Goal: Task Accomplishment & Management: Complete application form

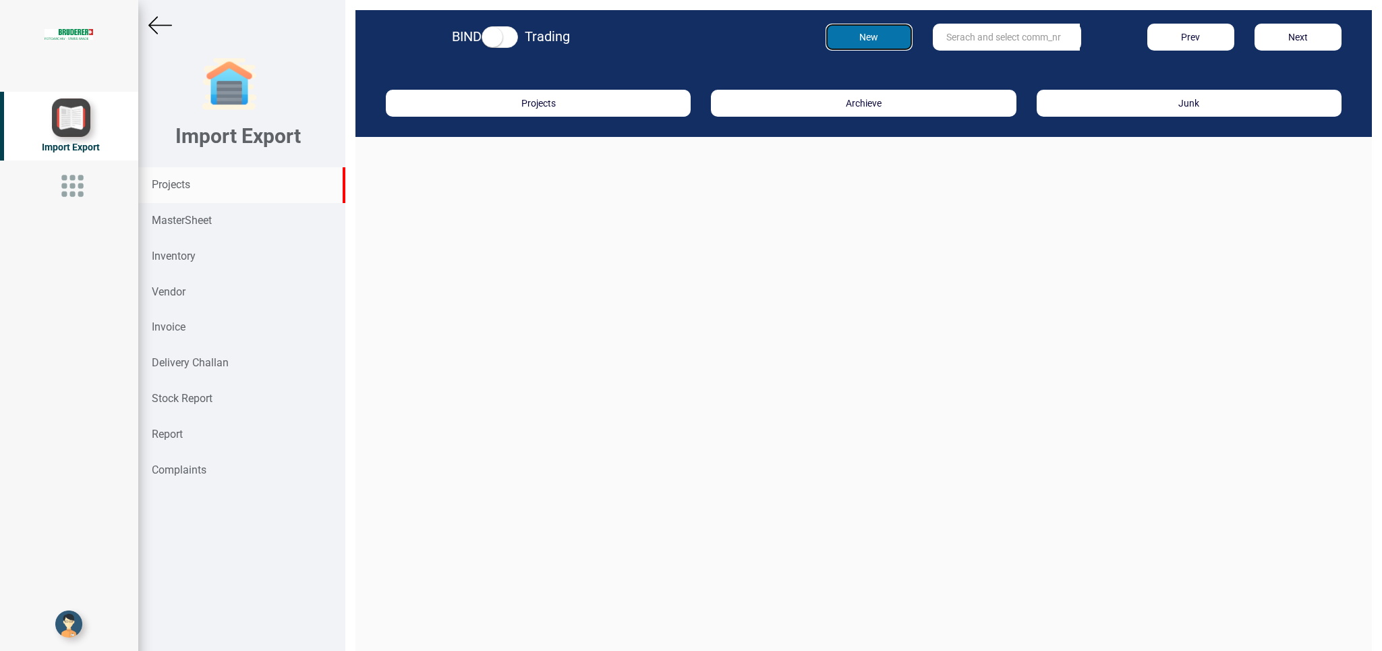
click at [866, 38] on button "New" at bounding box center [869, 37] width 87 height 27
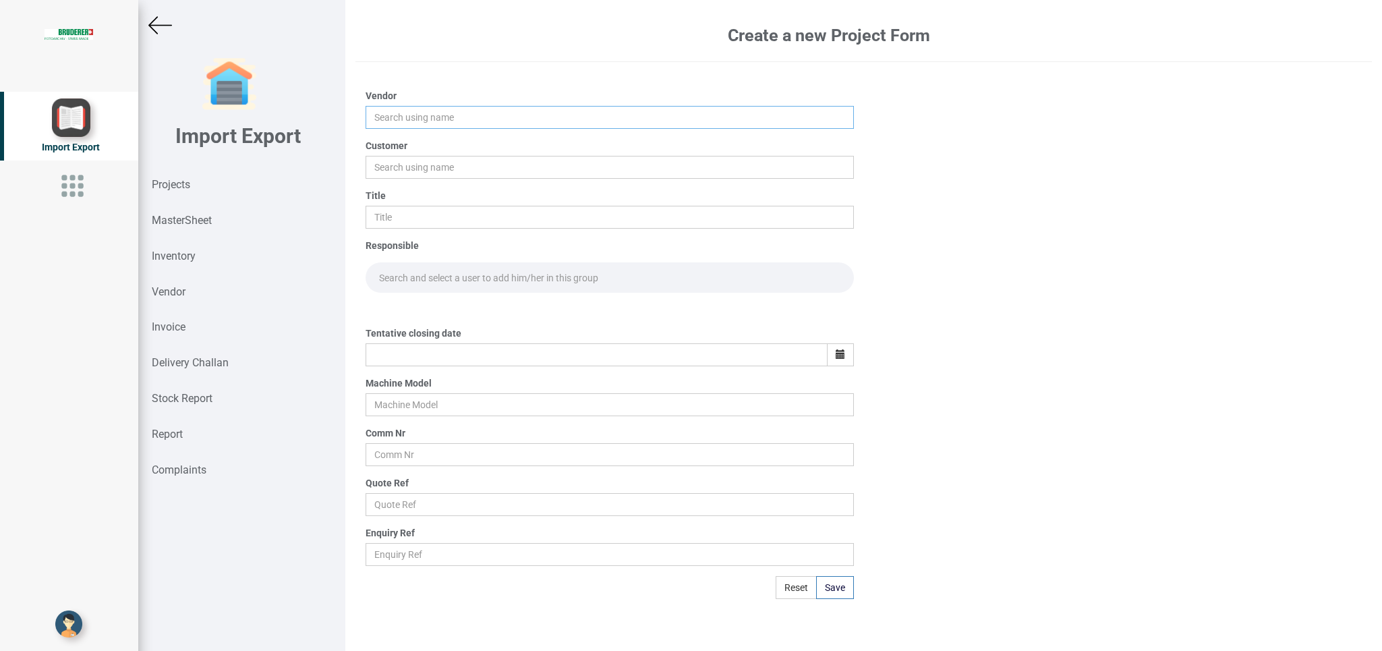
drag, startPoint x: 395, startPoint y: 121, endPoint x: 480, endPoint y: 142, distance: 87.5
click at [395, 119] on input "text" at bounding box center [610, 117] width 488 height 23
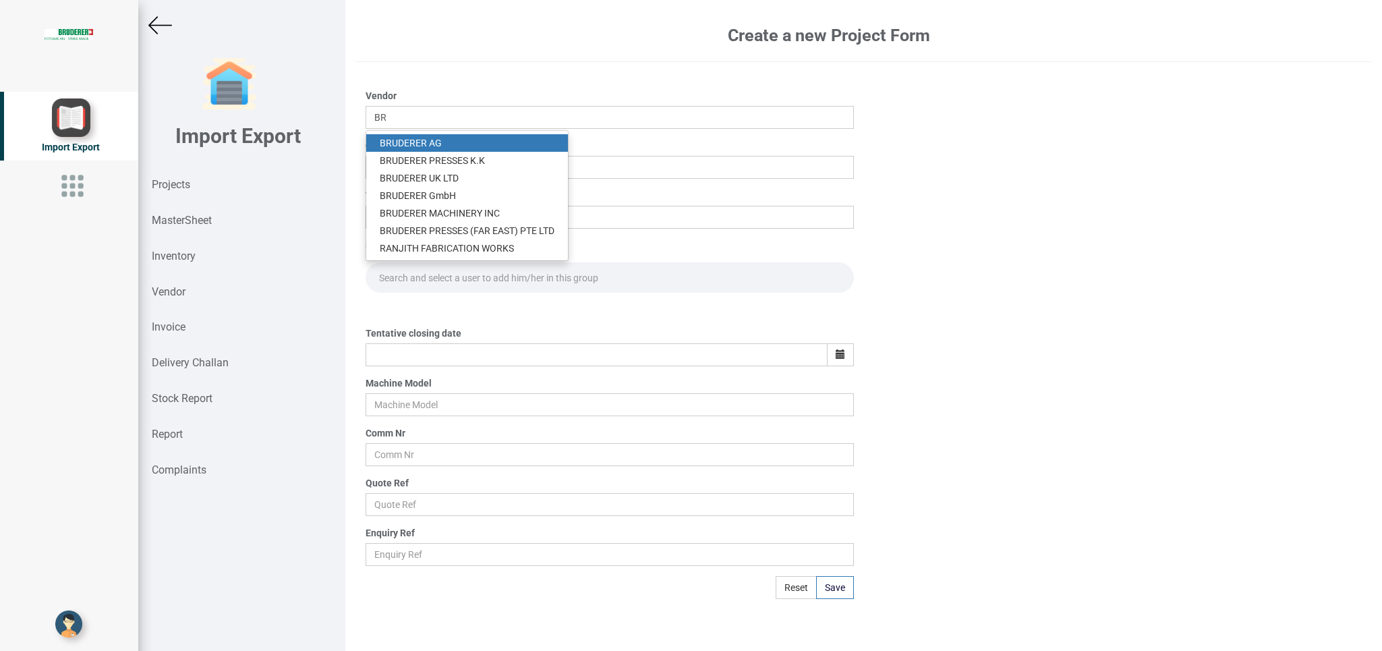
click at [461, 140] on link "BR UDERER AG" at bounding box center [467, 143] width 202 height 18
type input "[PERSON_NAME]"
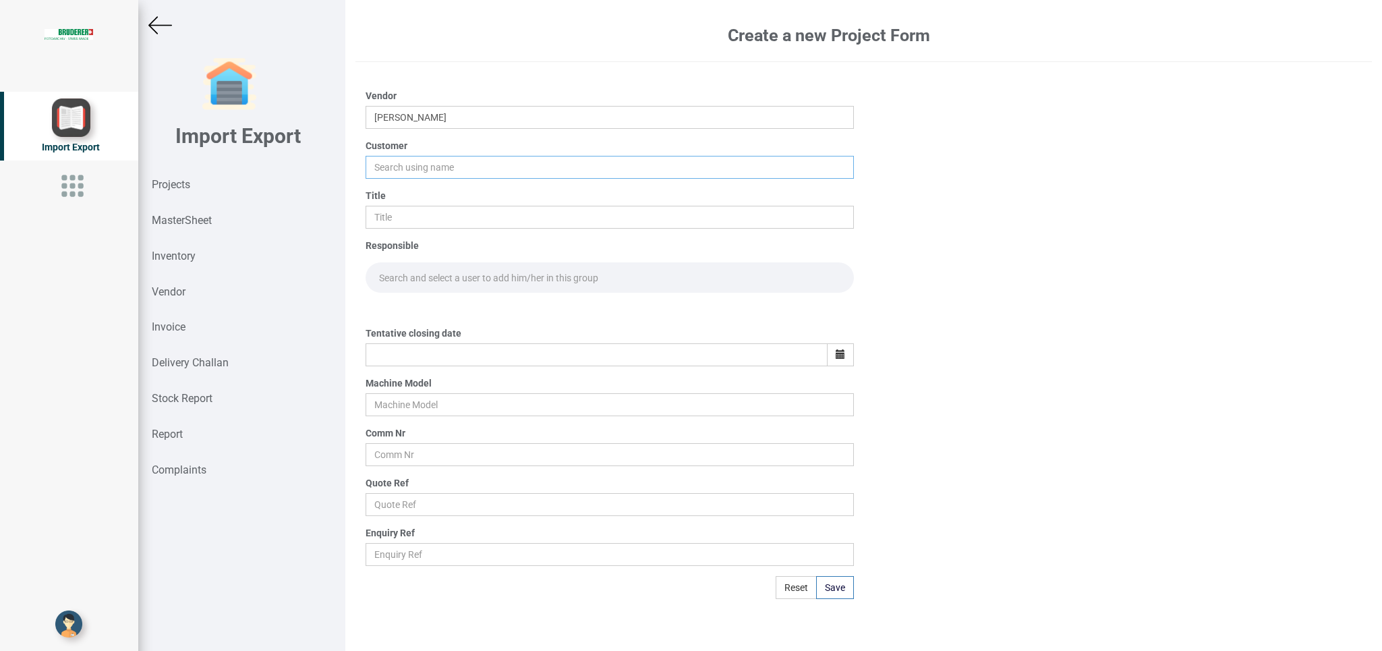
drag, startPoint x: 392, startPoint y: 171, endPoint x: 457, endPoint y: 172, distance: 64.8
click at [391, 169] on input "text" at bounding box center [610, 167] width 488 height 23
type input "BIND"
click at [409, 194] on link "BIND" at bounding box center [419, 193] width 107 height 18
click at [387, 228] on input "text" at bounding box center [610, 217] width 488 height 23
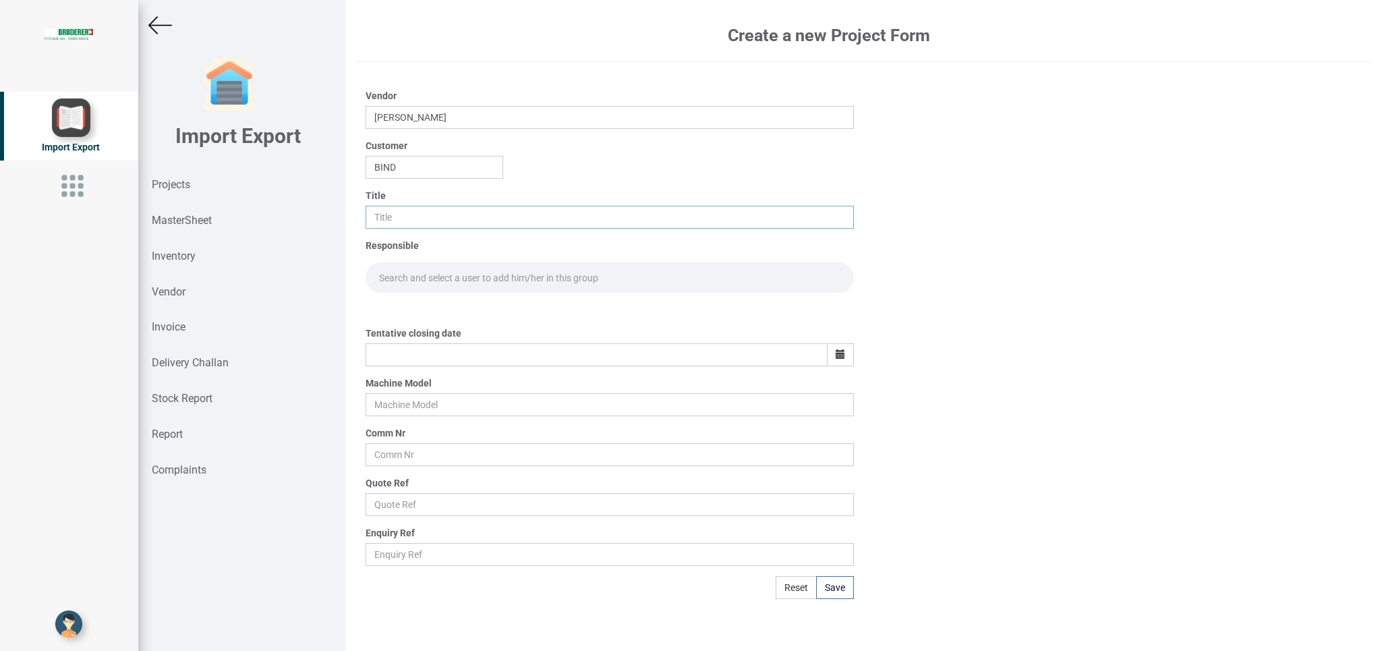
click at [392, 220] on input "text" at bounding box center [610, 217] width 488 height 23
type input "PO 7711"
click at [405, 271] on input "text" at bounding box center [610, 277] width 488 height 30
type input "GO"
click at [441, 304] on link "Go [PERSON_NAME]" at bounding box center [421, 307] width 111 height 18
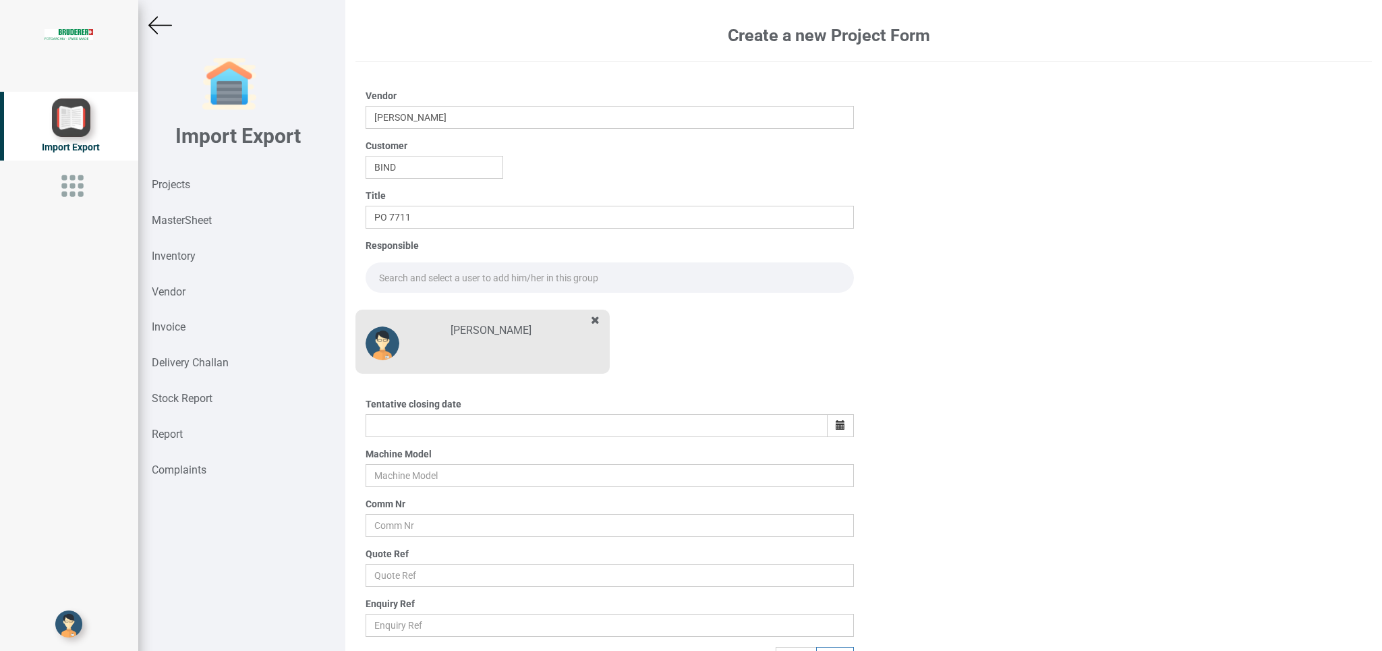
drag, startPoint x: 389, startPoint y: 273, endPoint x: 410, endPoint y: 279, distance: 22.6
click at [391, 273] on input "text" at bounding box center [610, 277] width 488 height 30
click at [430, 302] on link "Go [PERSON_NAME]" at bounding box center [421, 307] width 111 height 18
type input "[PERSON_NAME]"
click at [827, 421] on button "button" at bounding box center [840, 425] width 27 height 23
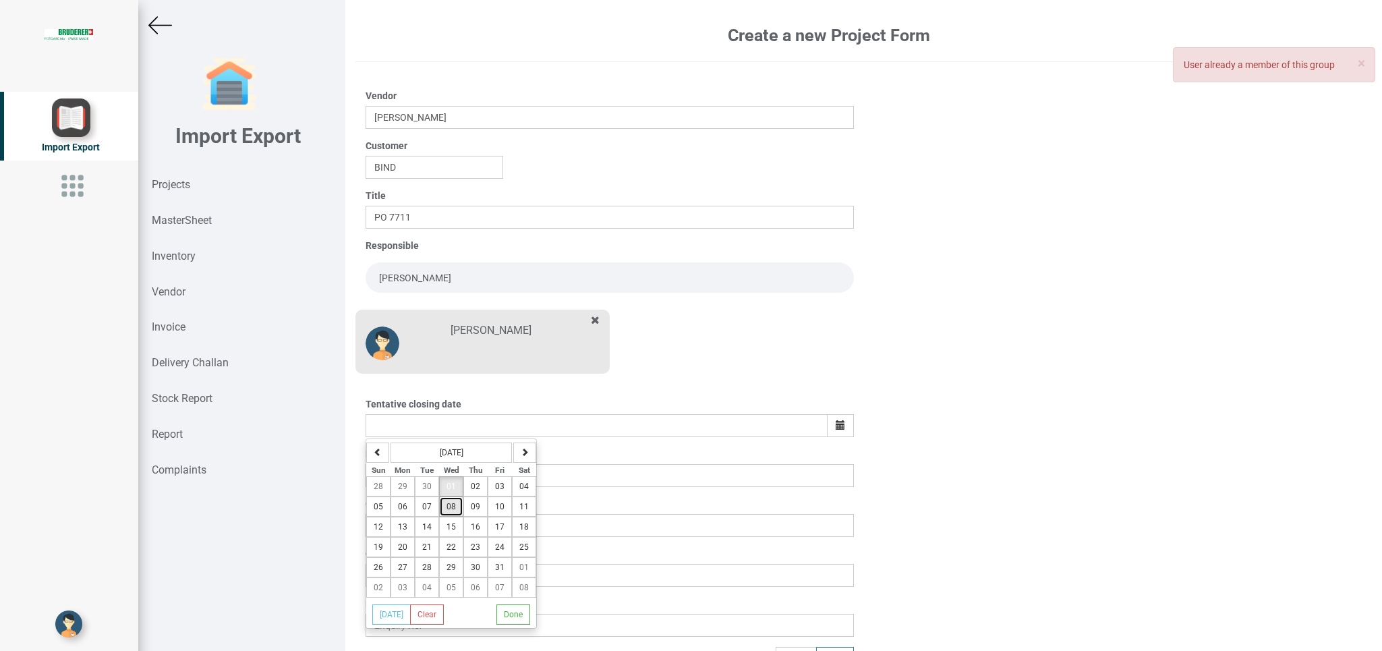
click at [449, 506] on button "08" at bounding box center [451, 507] width 24 height 20
type input "[DATE]"
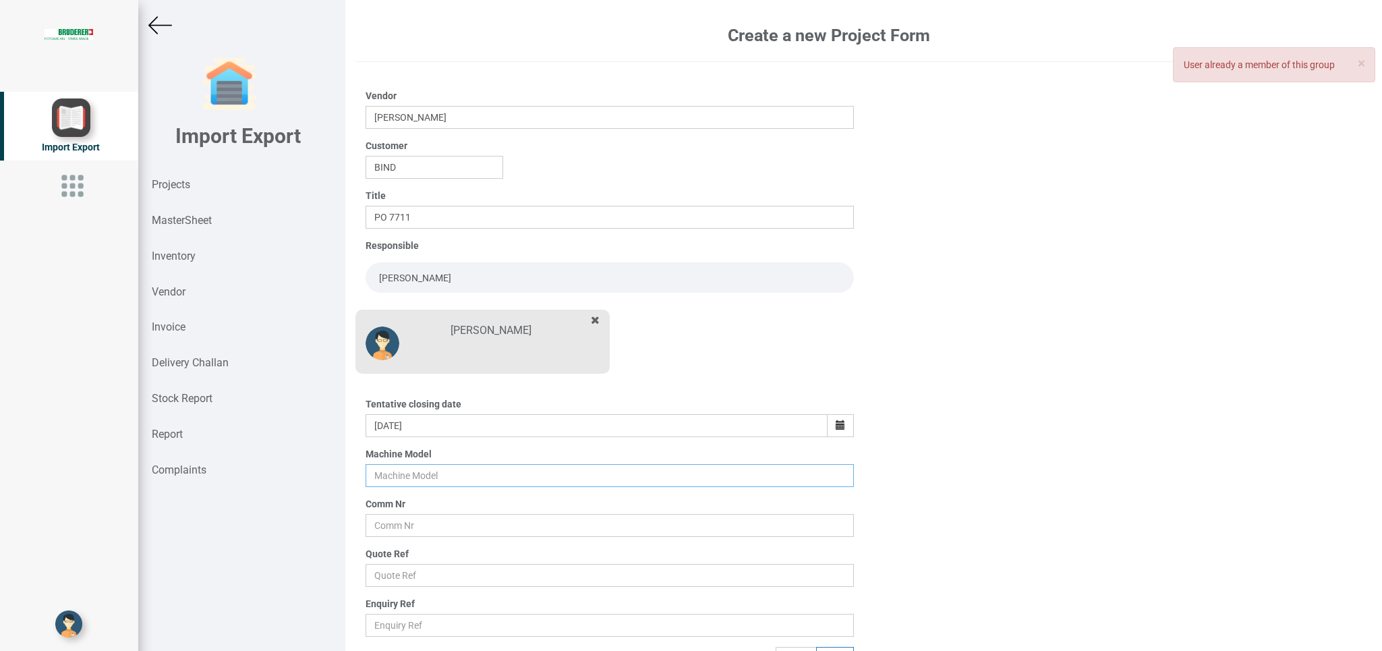
drag, startPoint x: 410, startPoint y: 481, endPoint x: 445, endPoint y: 481, distance: 35.1
click at [409, 481] on input "text" at bounding box center [610, 475] width 488 height 23
type input "BSTA 25H(E)"
click at [391, 526] on input "text" at bounding box center [610, 525] width 488 height 23
type input "9927"
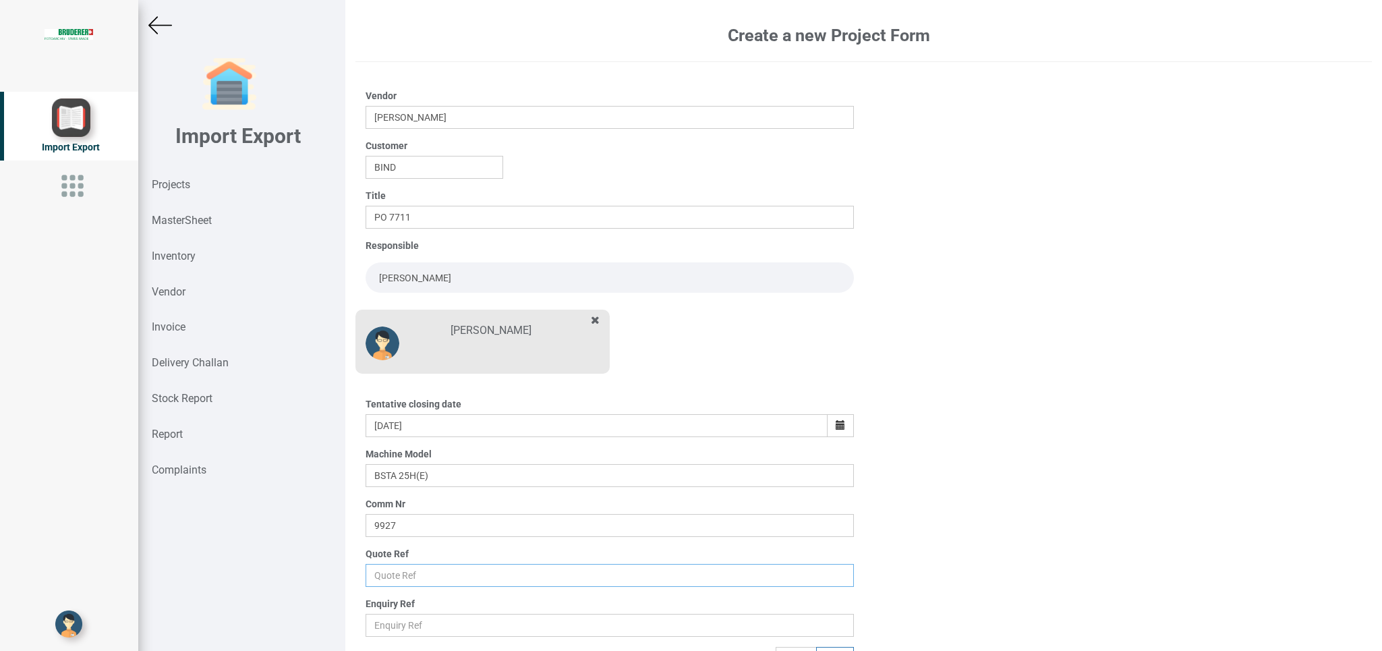
click at [398, 573] on input "text" at bounding box center [610, 575] width 488 height 23
type input "p"
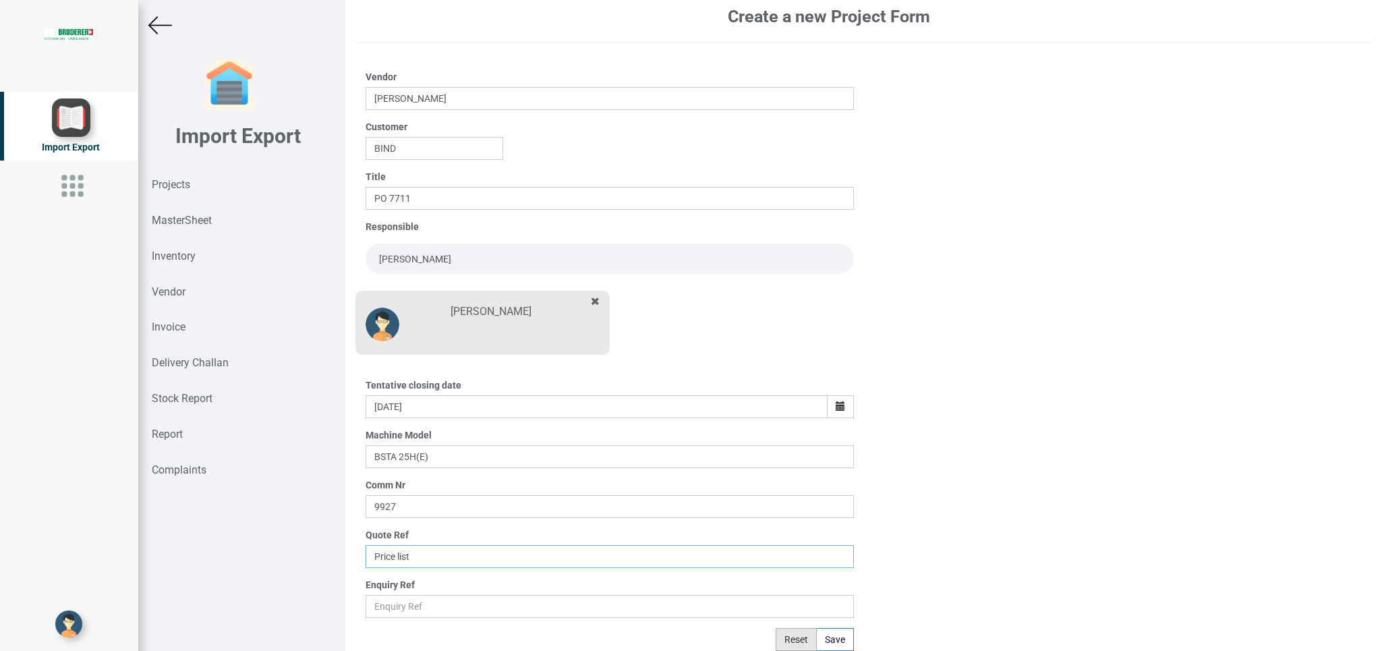
type input "Price list"
click at [799, 638] on button "Reset" at bounding box center [796, 639] width 41 height 23
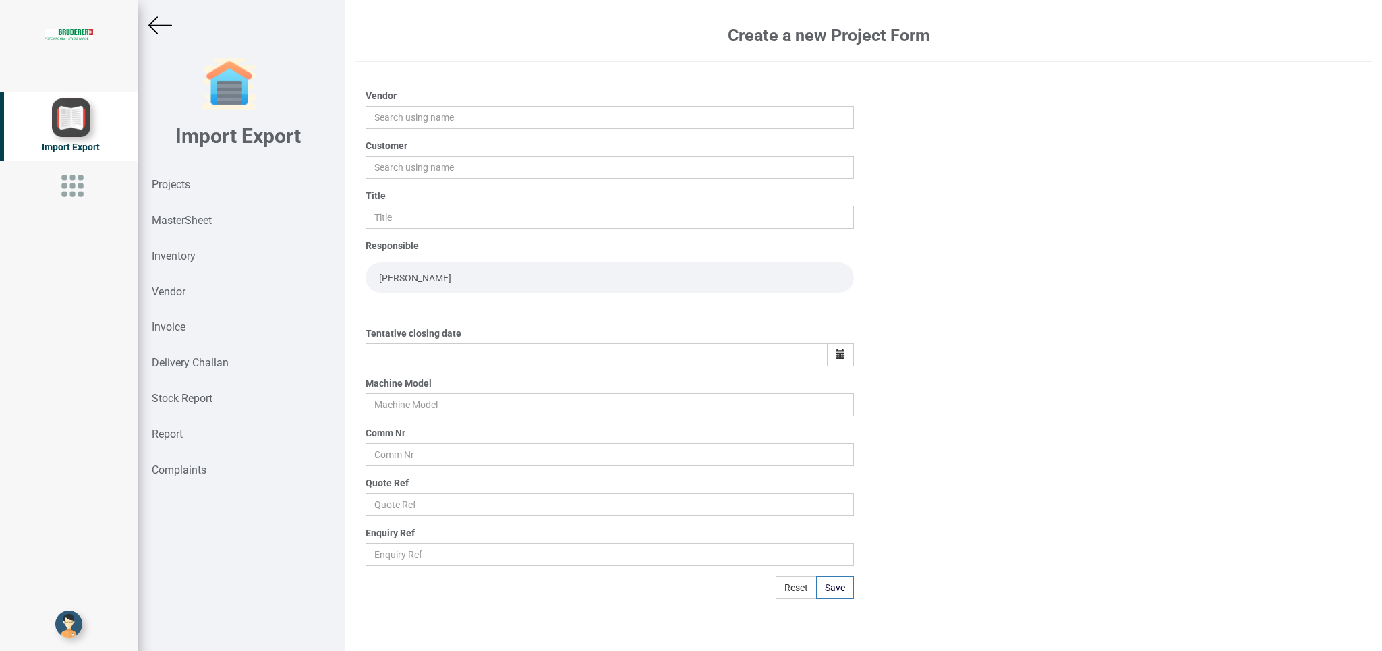
drag, startPoint x: 192, startPoint y: 182, endPoint x: 1382, endPoint y: 153, distance: 1190.4
click at [190, 182] on strong "Projects" at bounding box center [171, 184] width 38 height 13
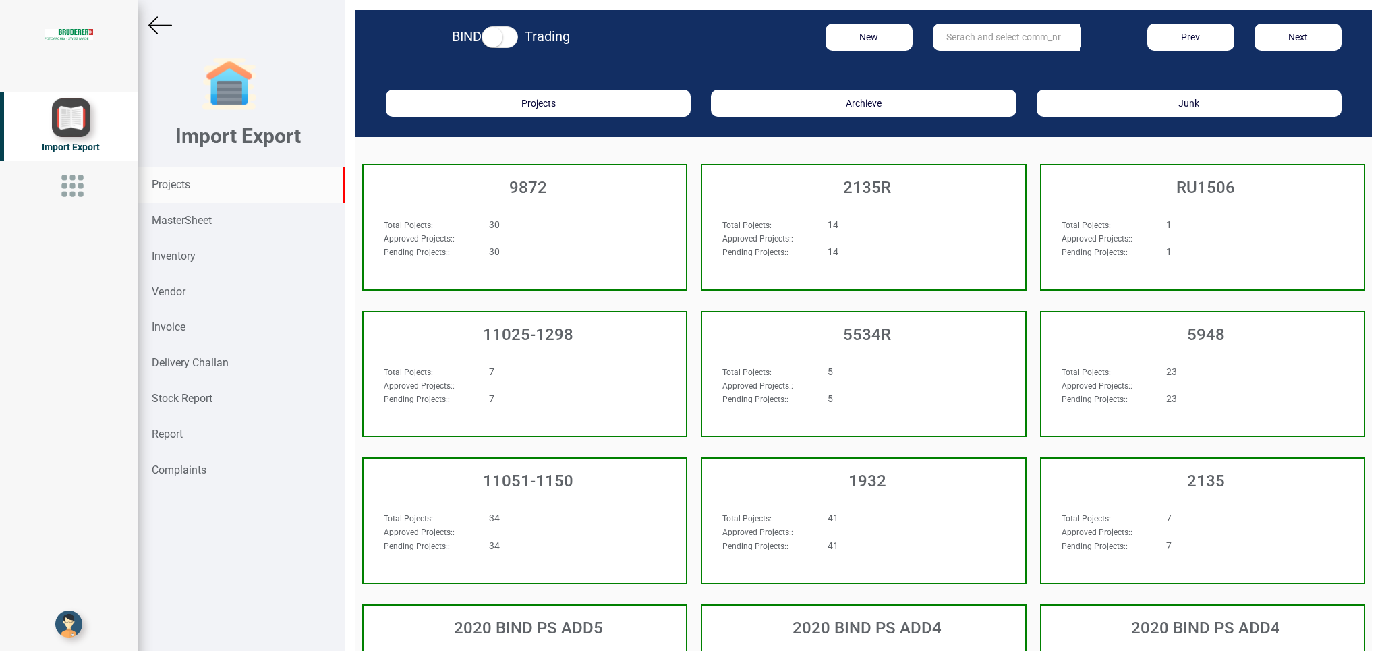
click at [993, 42] on input "text" at bounding box center [1006, 37] width 147 height 27
type input "9927"
click at [955, 68] on strong "9927" at bounding box center [958, 64] width 22 height 11
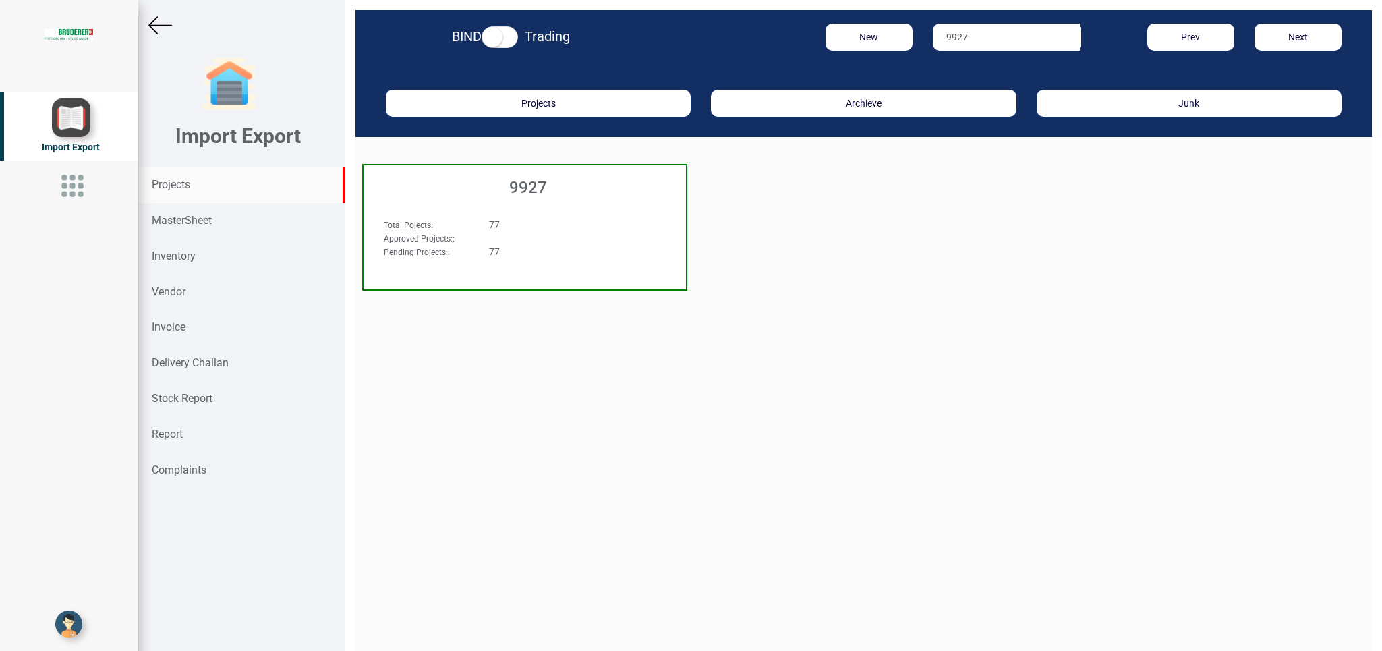
click at [583, 212] on div "Total Pojects : 77 Approved Projects: : Pending Projects: : 77" at bounding box center [525, 243] width 322 height 78
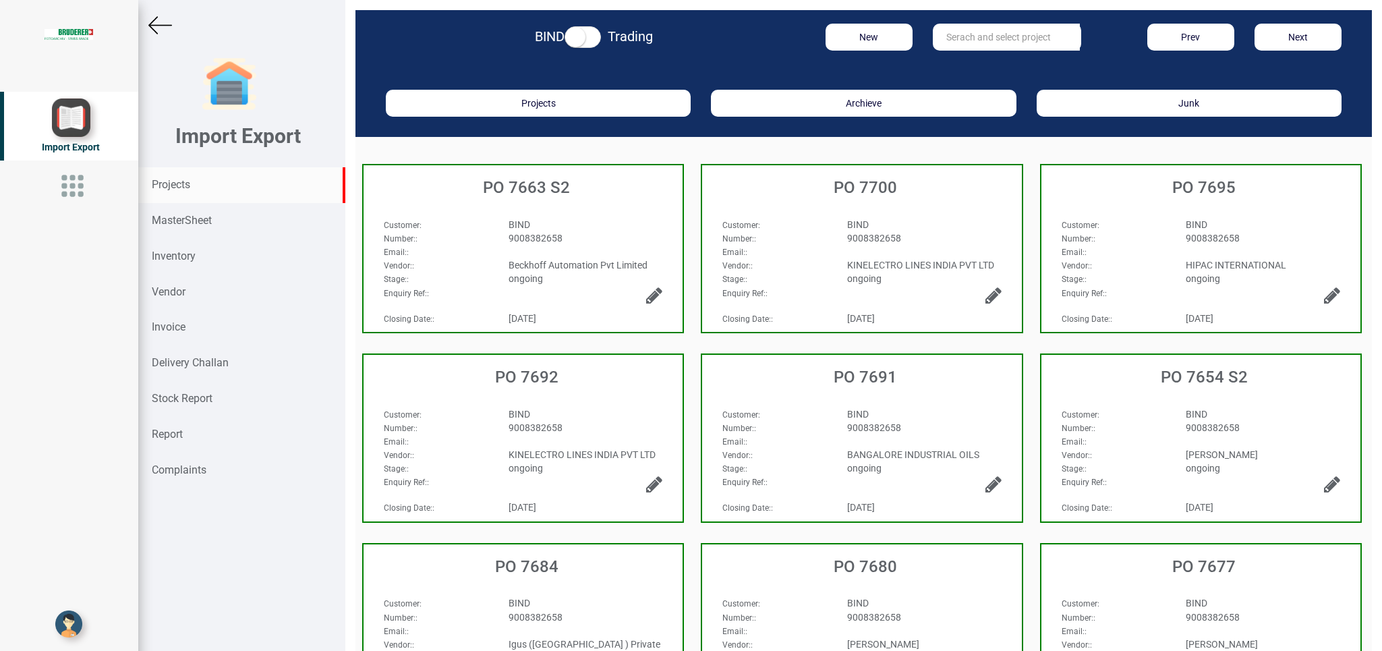
click at [182, 182] on strong "Projects" at bounding box center [171, 184] width 38 height 13
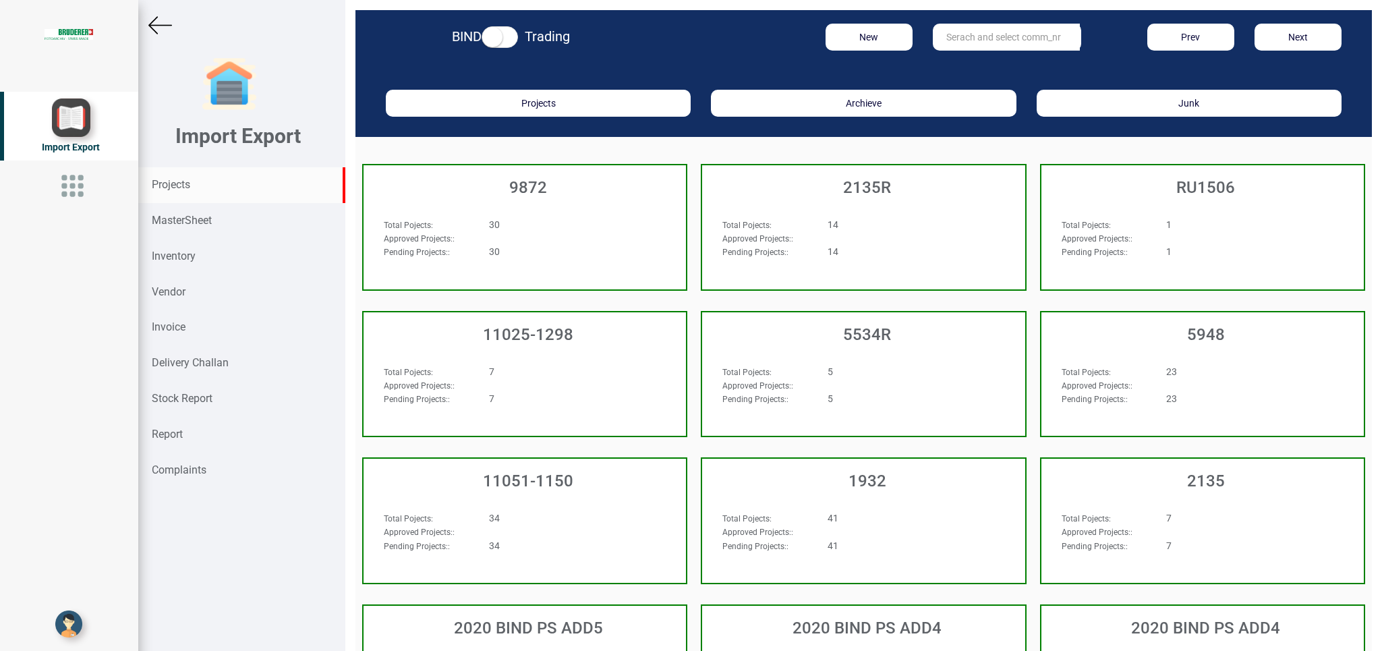
click at [168, 188] on strong "Projects" at bounding box center [171, 184] width 38 height 13
click at [188, 222] on strong "MasterSheet" at bounding box center [182, 220] width 60 height 13
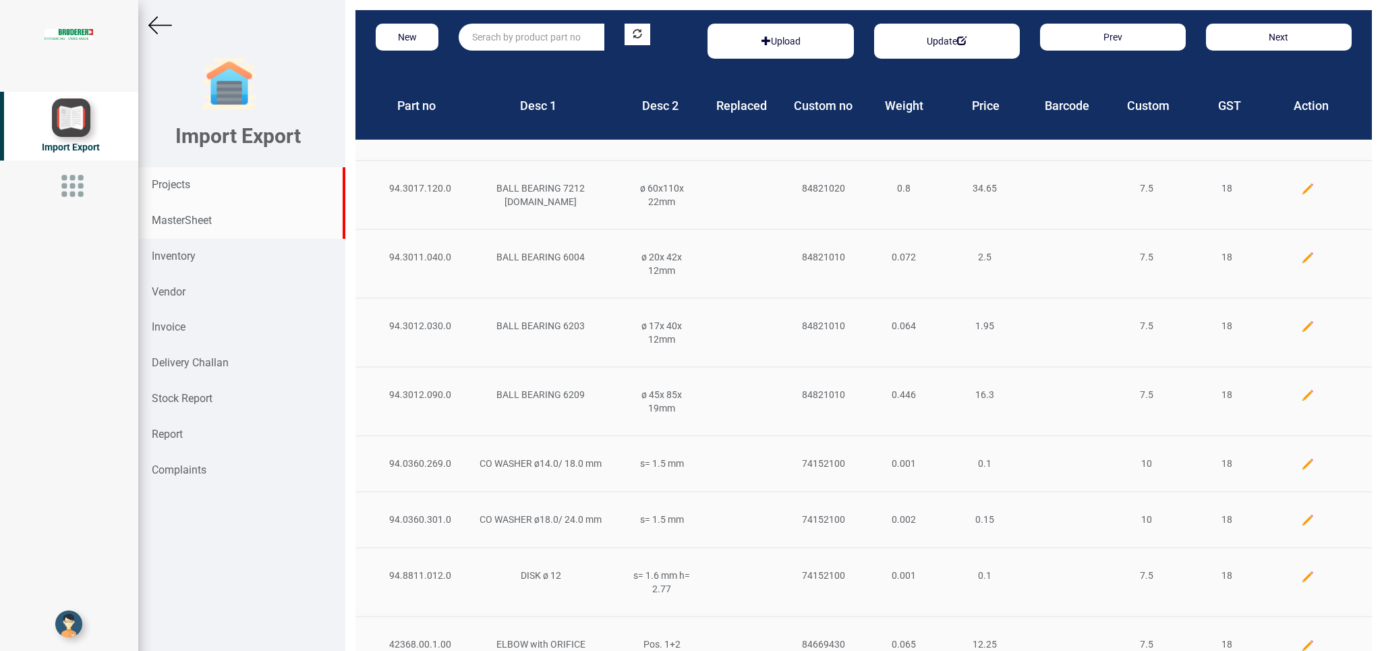
click at [172, 182] on strong "Projects" at bounding box center [171, 184] width 38 height 13
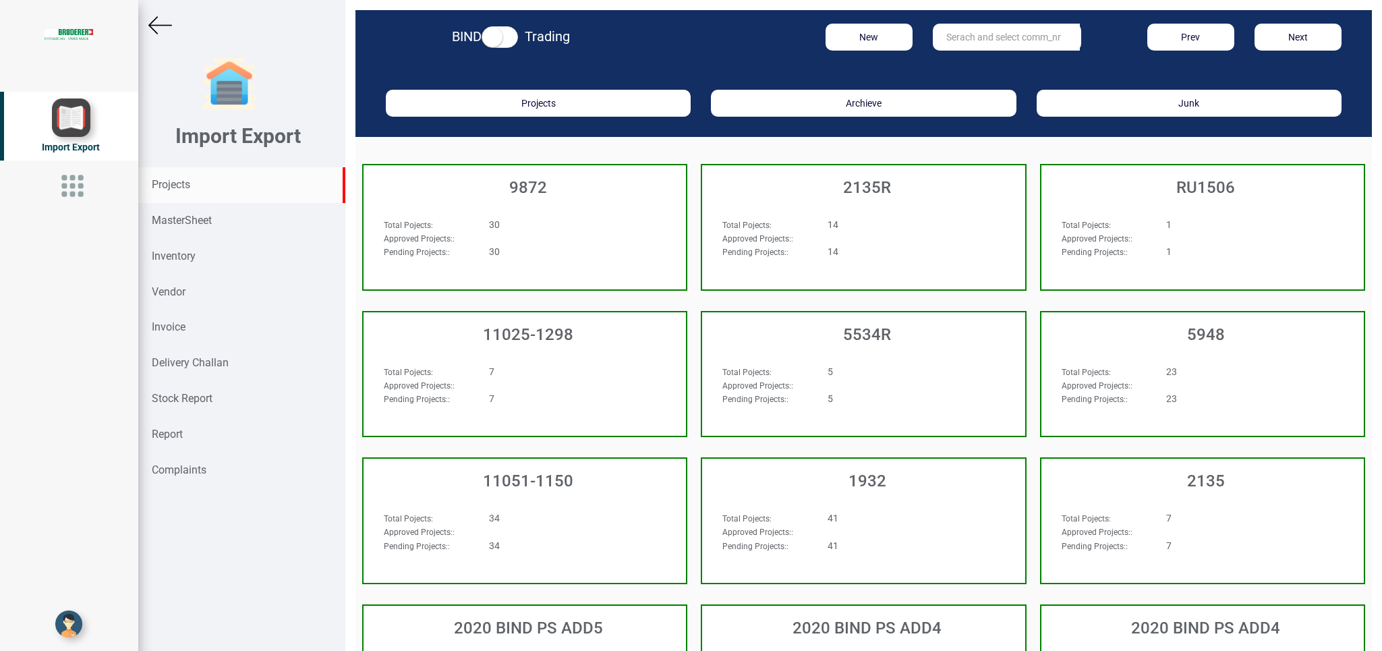
click at [955, 34] on input "text" at bounding box center [1006, 37] width 147 height 27
type input "9927"
click at [961, 68] on link "9927" at bounding box center [987, 65] width 107 height 18
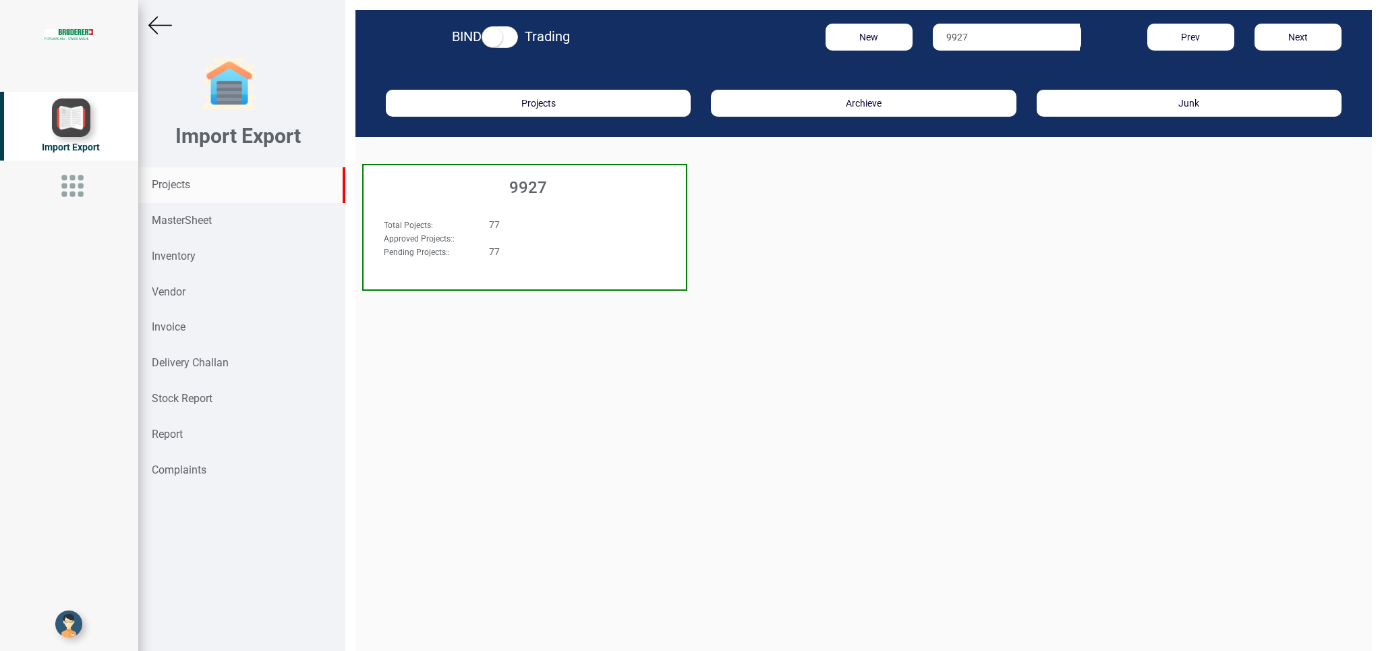
click at [633, 196] on h3 "9927" at bounding box center [528, 188] width 316 height 18
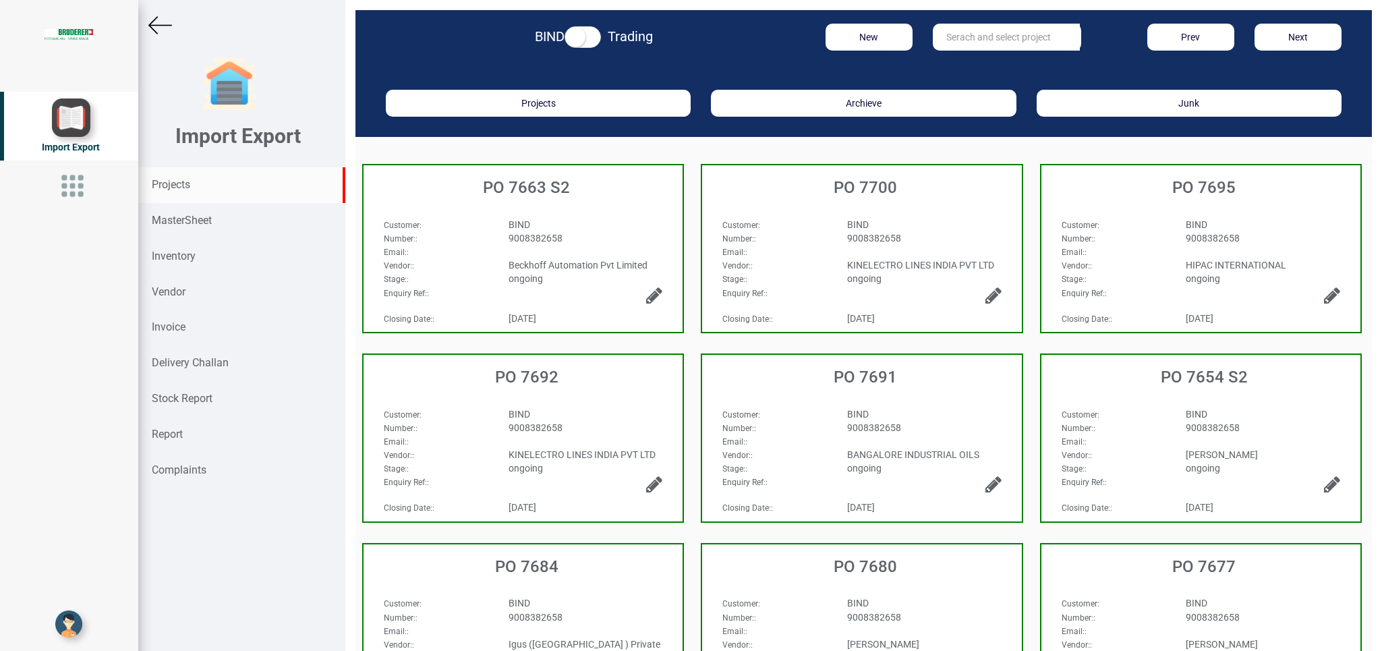
click at [168, 179] on strong "Projects" at bounding box center [171, 184] width 38 height 13
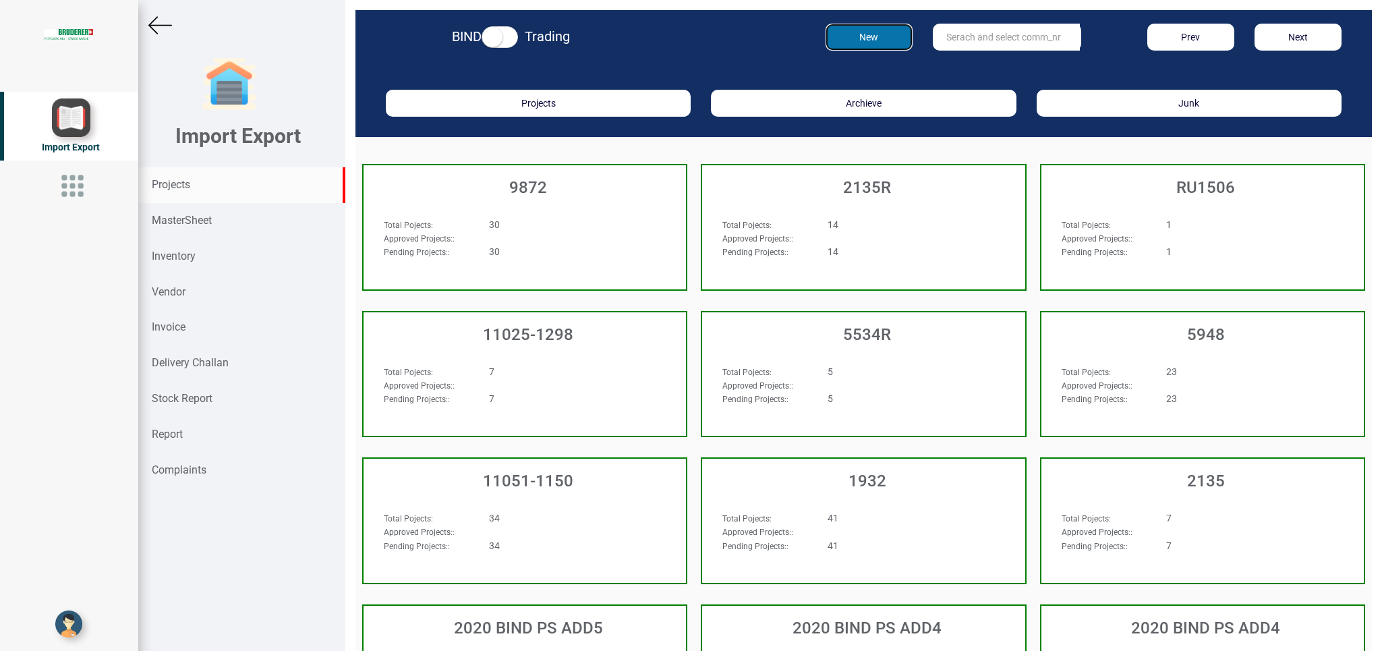
click at [857, 40] on button "New" at bounding box center [869, 37] width 87 height 27
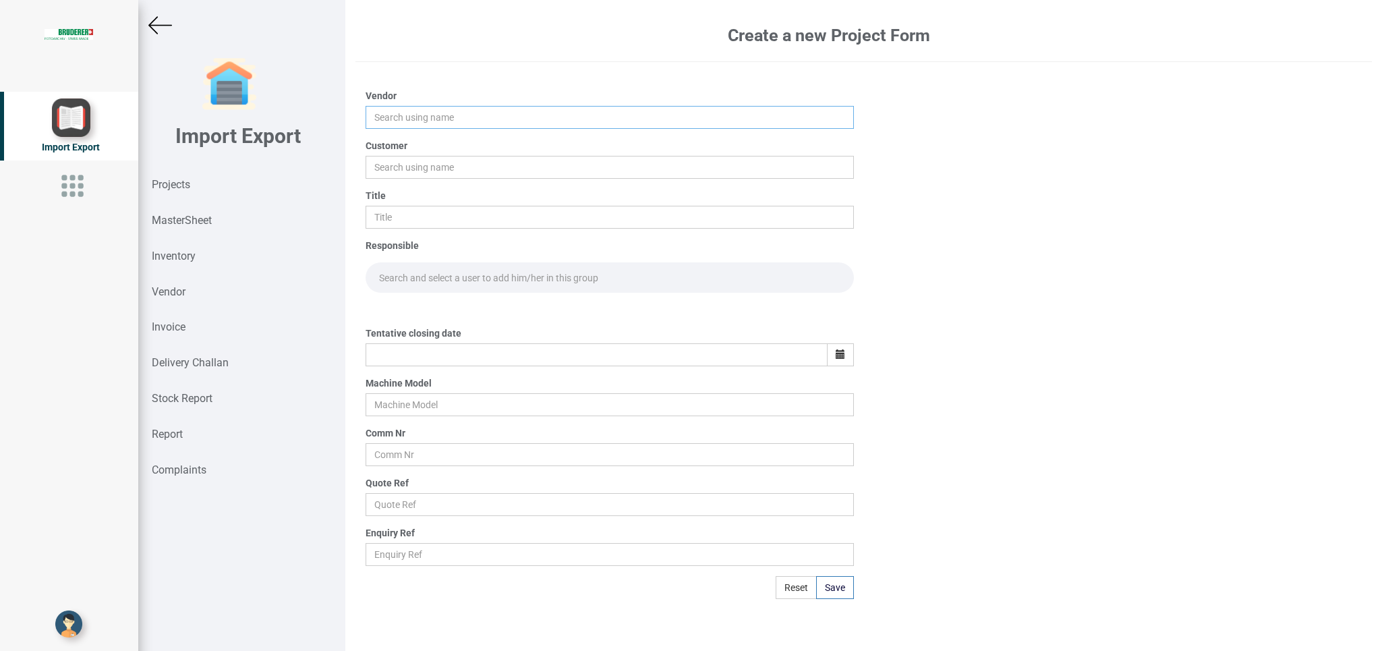
click at [397, 117] on input "text" at bounding box center [610, 117] width 488 height 23
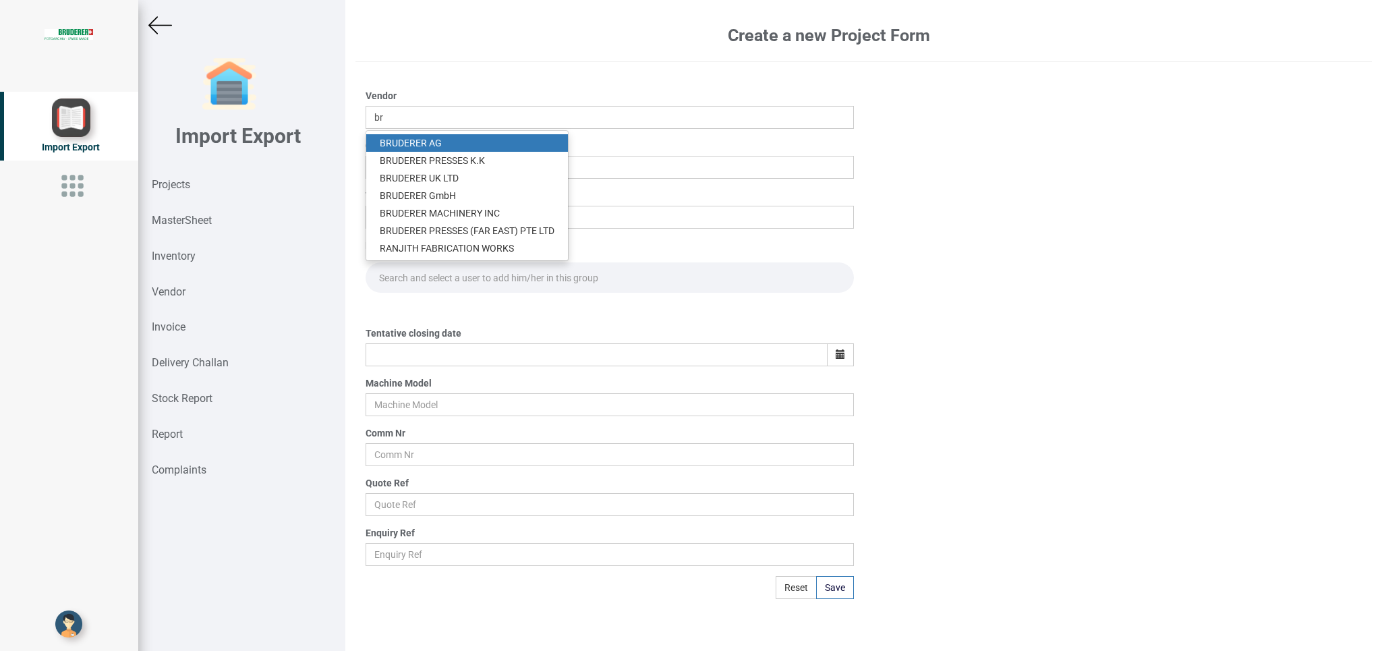
click at [437, 143] on link "BR UDERER AG" at bounding box center [467, 143] width 202 height 18
type input "[PERSON_NAME]"
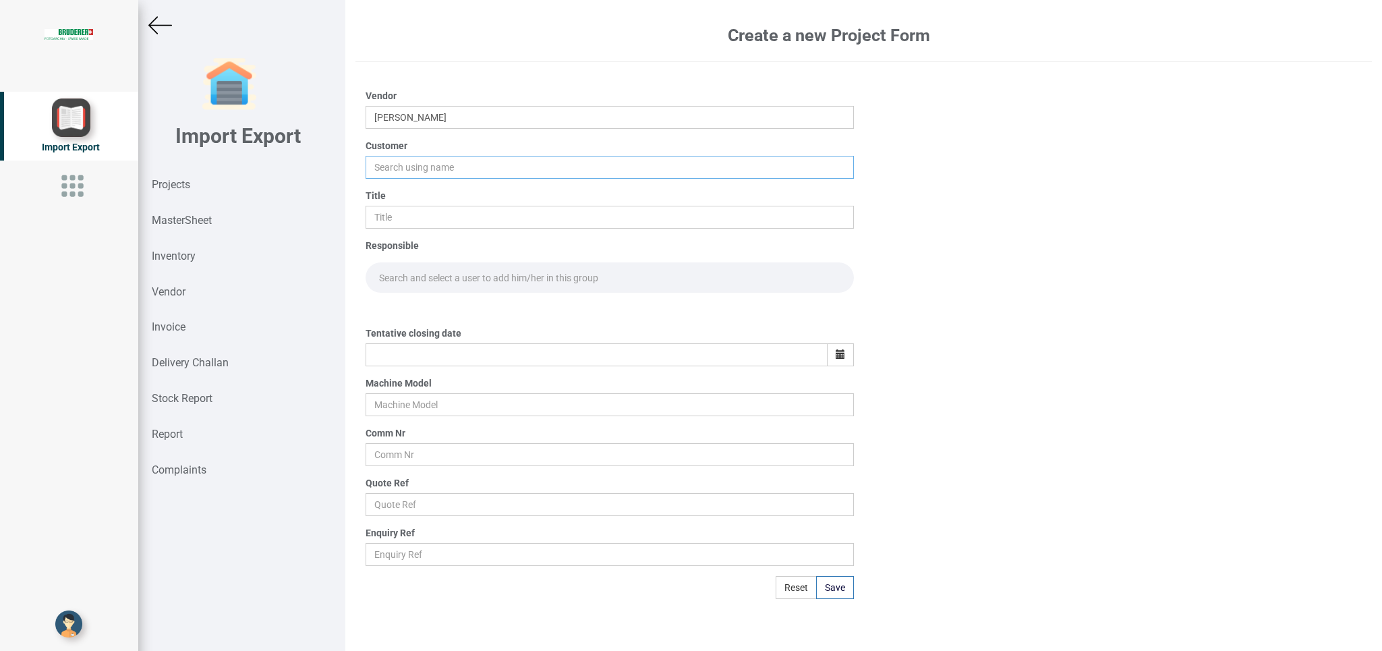
click at [401, 171] on input "text" at bounding box center [610, 167] width 488 height 23
click at [397, 188] on link "BI ND" at bounding box center [419, 193] width 107 height 18
type input "BIND"
click at [398, 224] on input "text" at bounding box center [610, 217] width 488 height 23
type input "p"
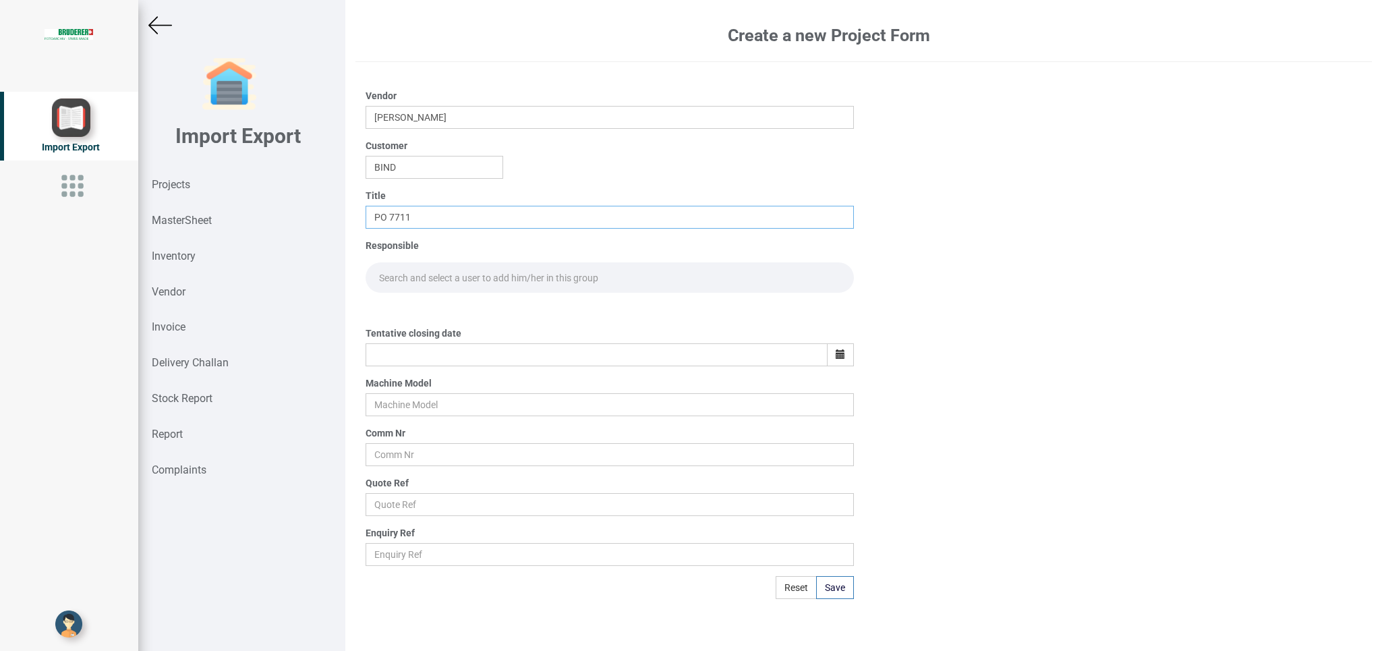
type input "PO 7711"
drag, startPoint x: 418, startPoint y: 273, endPoint x: 447, endPoint y: 277, distance: 29.2
click at [420, 273] on input "text" at bounding box center [610, 277] width 488 height 30
type input "GO"
click at [439, 308] on link "Go [PERSON_NAME]" at bounding box center [421, 307] width 111 height 18
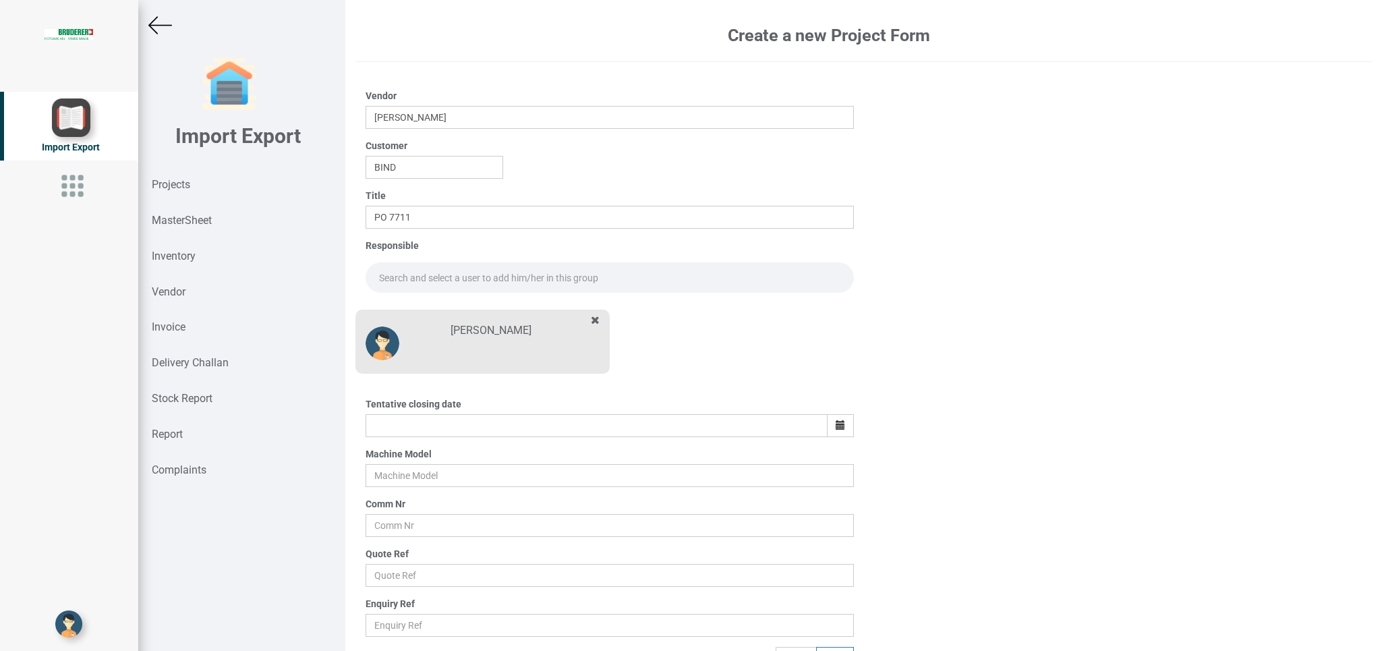
drag, startPoint x: 399, startPoint y: 265, endPoint x: 407, endPoint y: 273, distance: 11.4
click at [399, 266] on input "text" at bounding box center [610, 277] width 488 height 30
click at [441, 302] on link "Gop [PERSON_NAME]" at bounding box center [424, 307] width 117 height 18
type input "[PERSON_NAME]"
click at [827, 429] on button "button" at bounding box center [840, 425] width 27 height 23
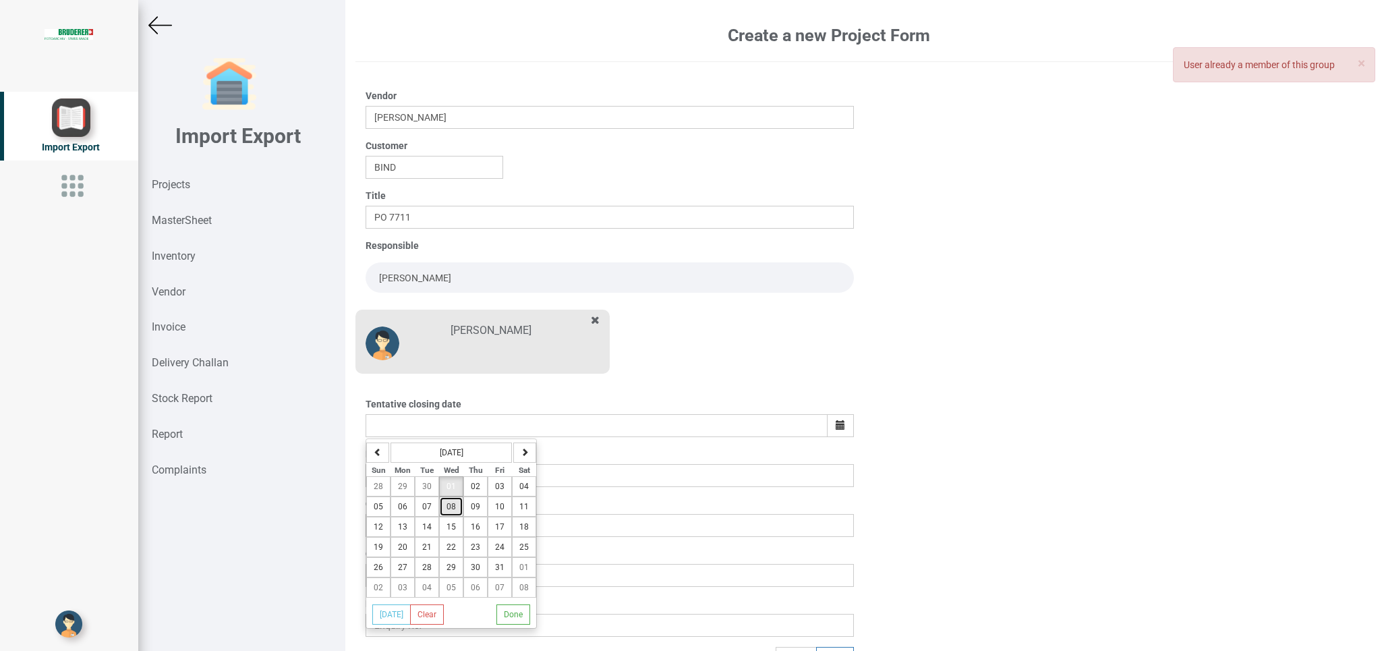
click at [451, 508] on span "08" at bounding box center [451, 506] width 9 height 9
type input "[DATE]"
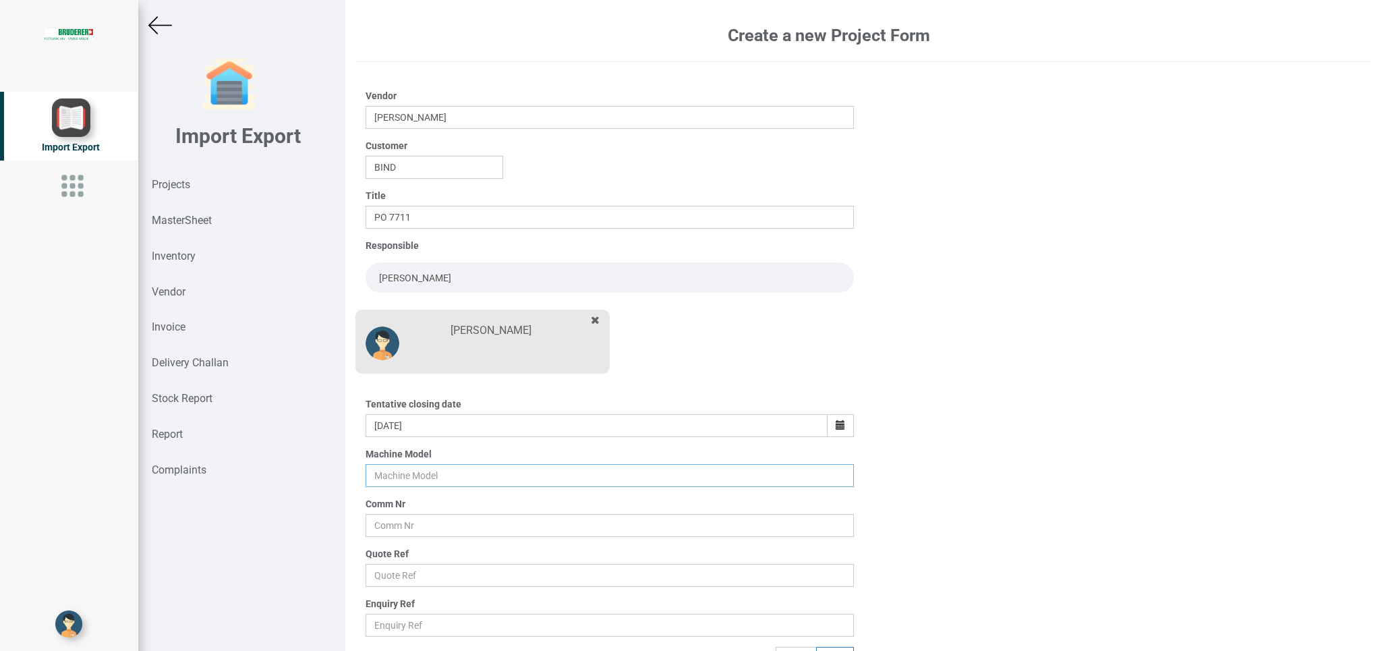
click at [382, 477] on input "text" at bounding box center [610, 475] width 488 height 23
type input "BSTA 25H(E)"
click at [415, 519] on input "text" at bounding box center [610, 525] width 488 height 23
type input "9927"
click at [392, 566] on input "text" at bounding box center [610, 575] width 488 height 23
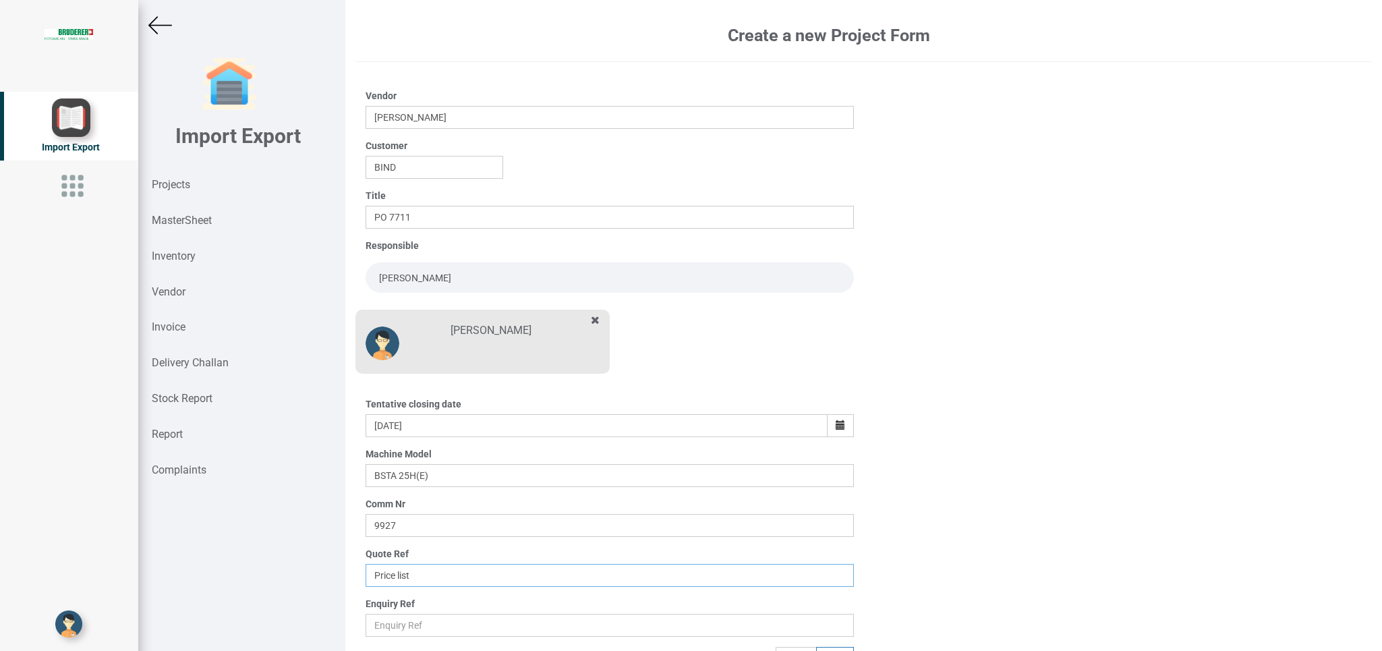
scroll to position [21, 0]
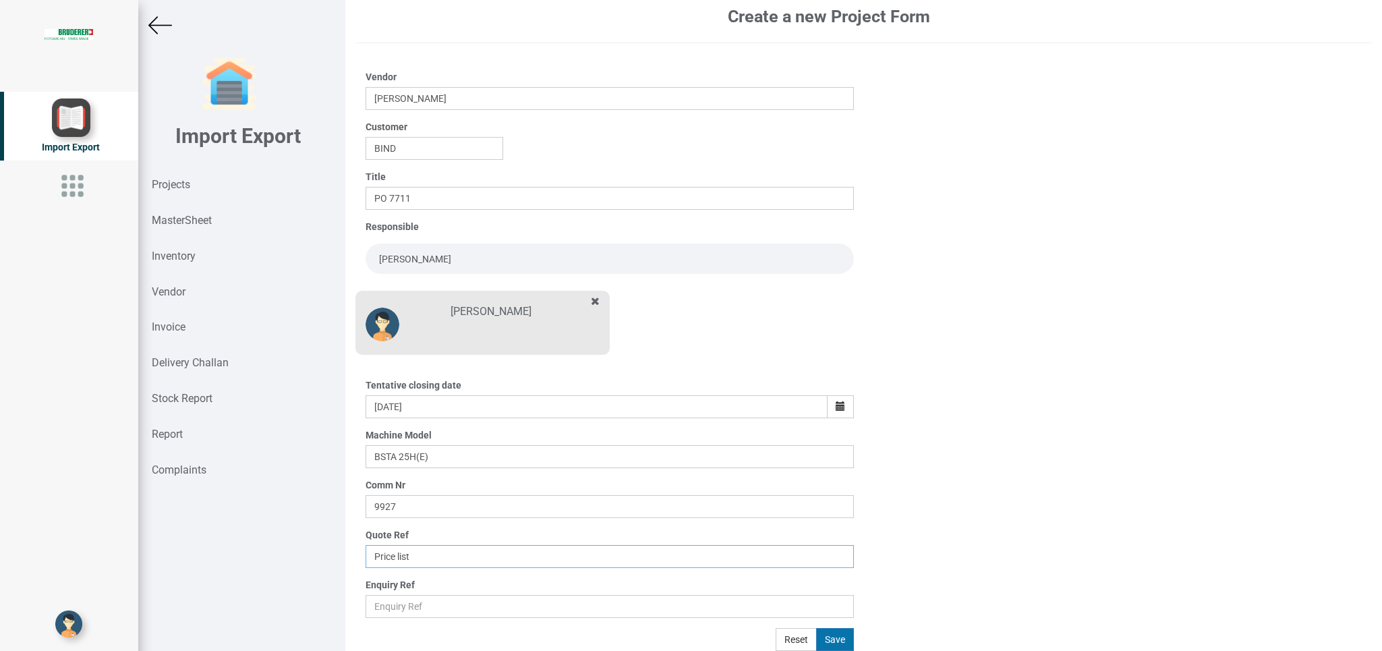
type input "Price list"
click at [819, 640] on button "Save" at bounding box center [835, 639] width 38 height 23
type input "[DATE]"
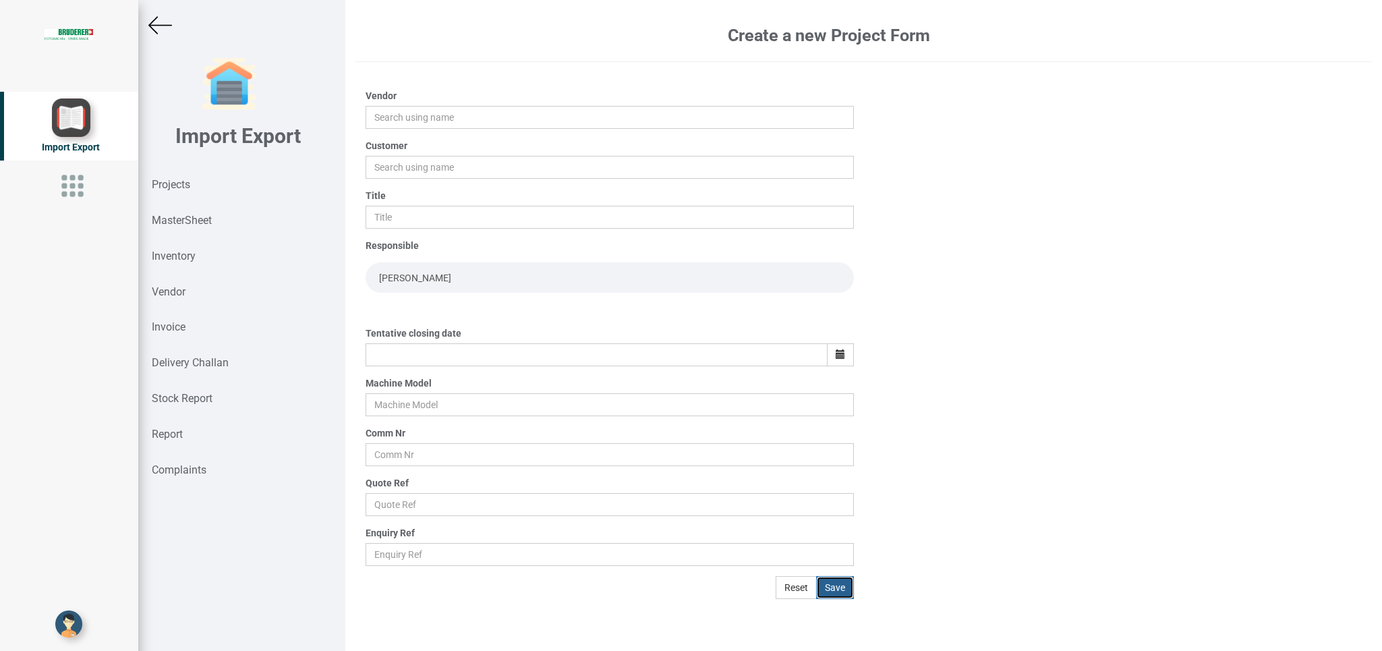
scroll to position [0, 0]
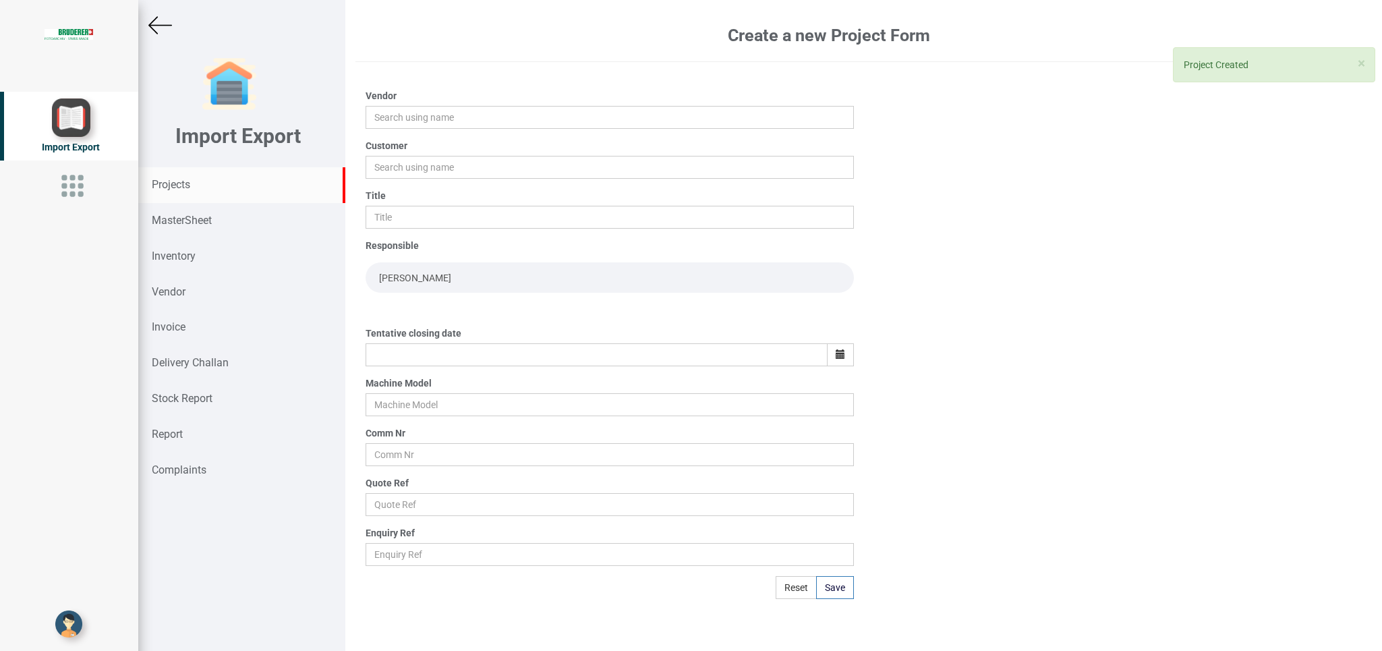
click at [179, 184] on strong "Projects" at bounding box center [171, 184] width 38 height 13
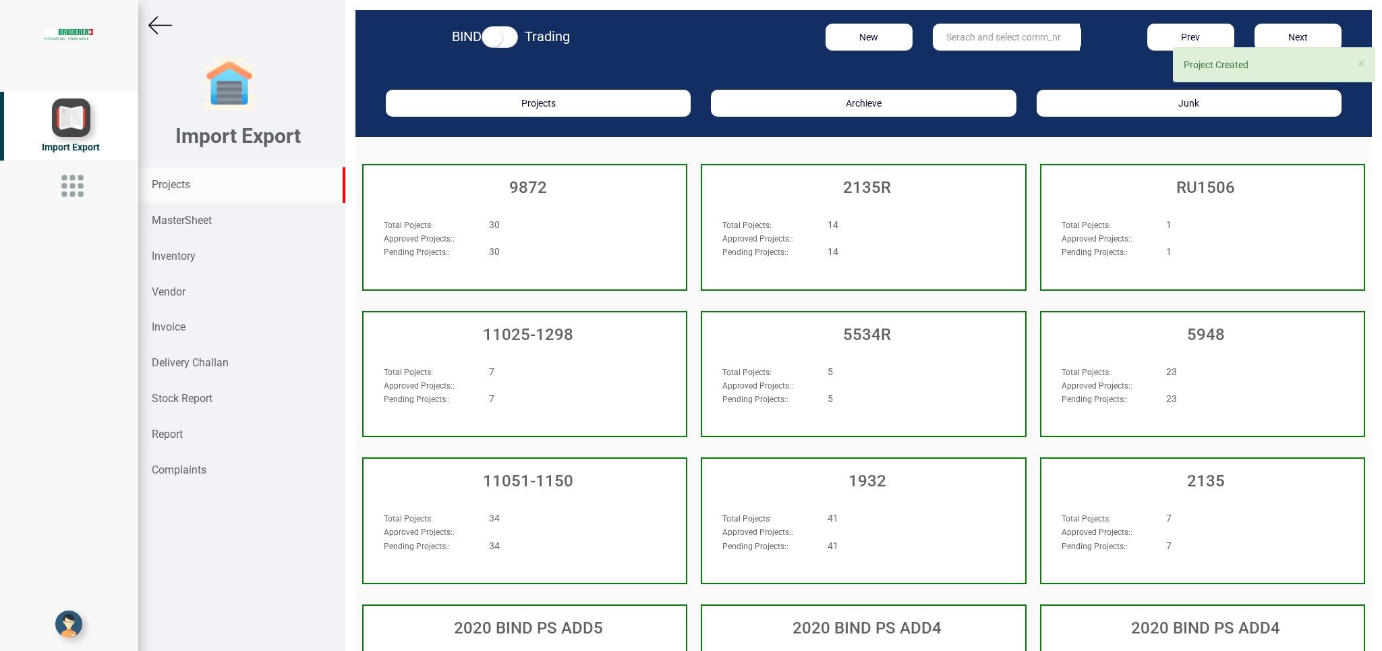
click at [951, 40] on input "text" at bounding box center [1006, 37] width 147 height 27
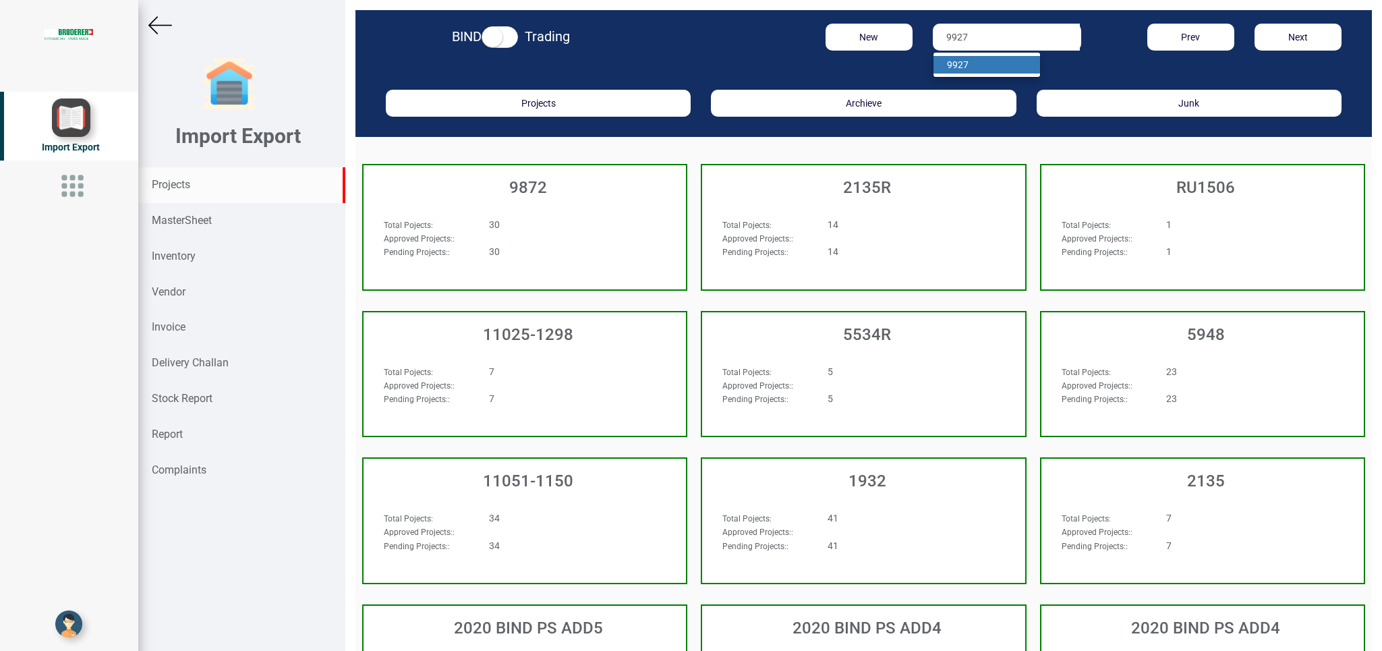
type input "9927"
click at [959, 64] on strong "9927" at bounding box center [958, 64] width 22 height 11
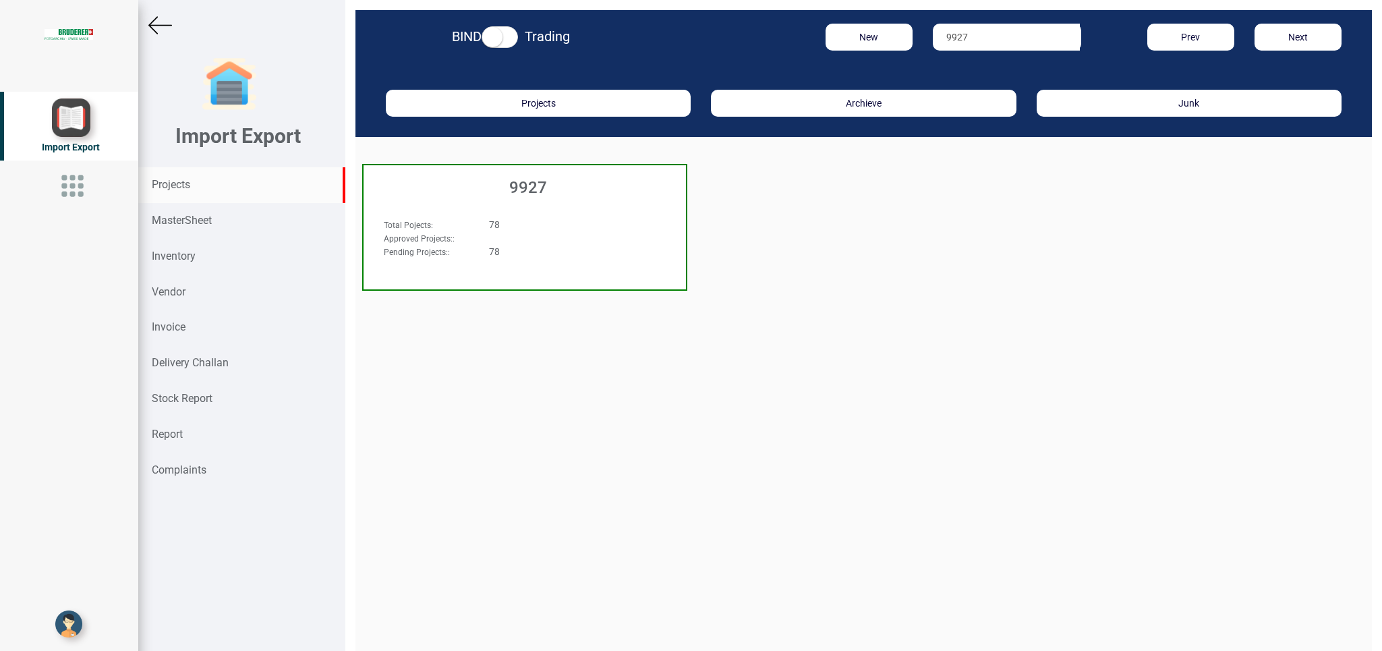
click at [613, 214] on div "Total Pojects : 78 Approved Projects: : Pending Projects: : 78" at bounding box center [525, 243] width 322 height 78
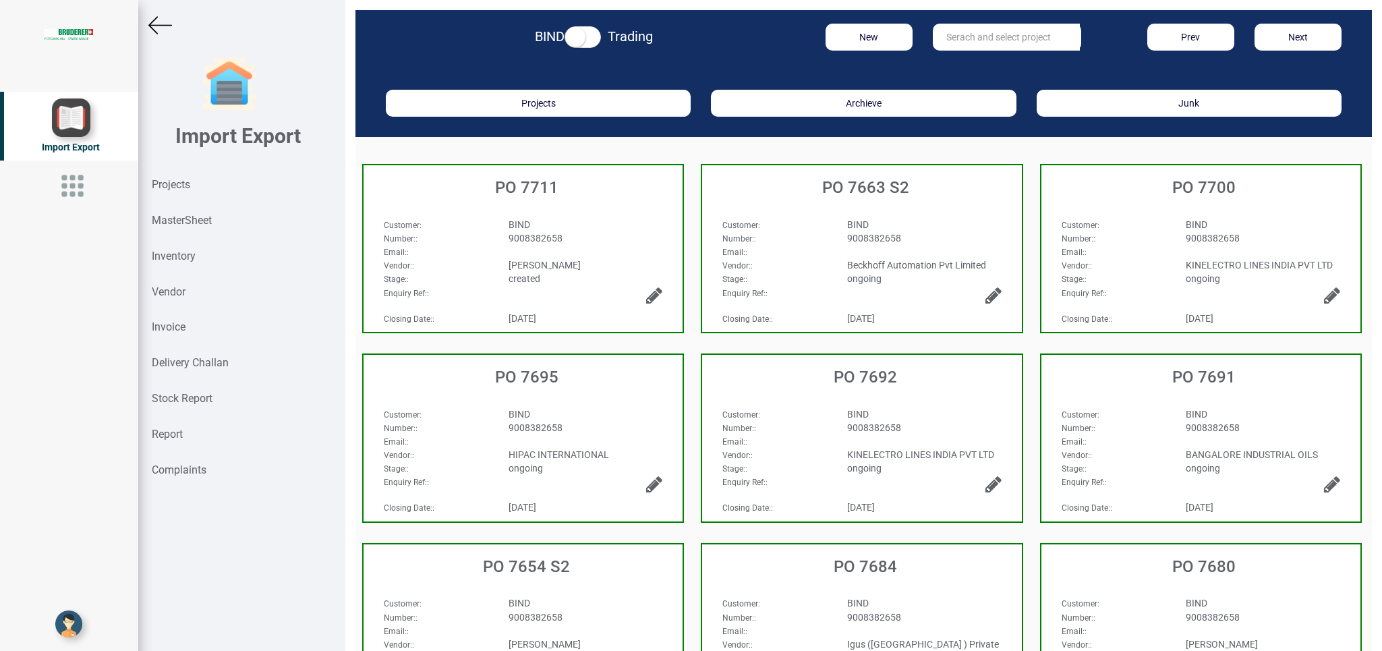
click at [609, 248] on div "Email: :" at bounding box center [523, 251] width 299 height 13
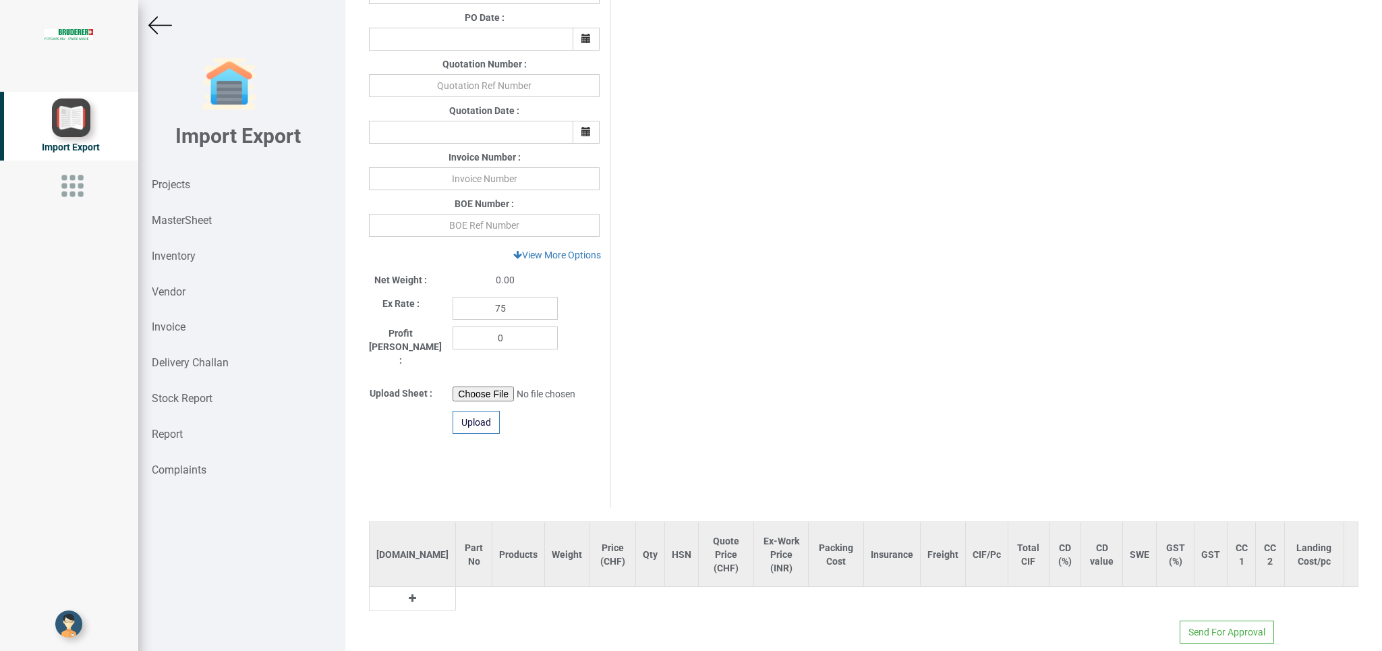
scroll to position [416, 0]
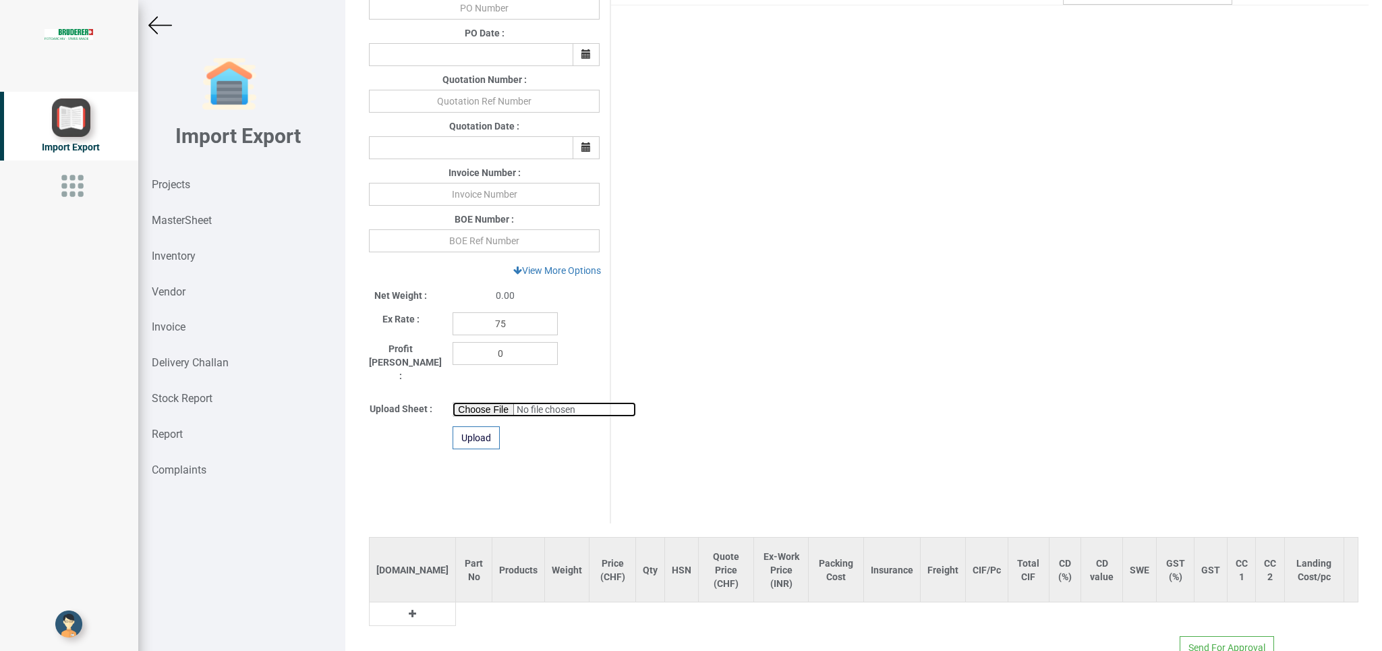
click at [463, 402] on input "file" at bounding box center [545, 409] width 184 height 15
type input "C:\fakepath\9927 parts.xlsx"
click at [477, 426] on div "Upload" at bounding box center [476, 437] width 47 height 23
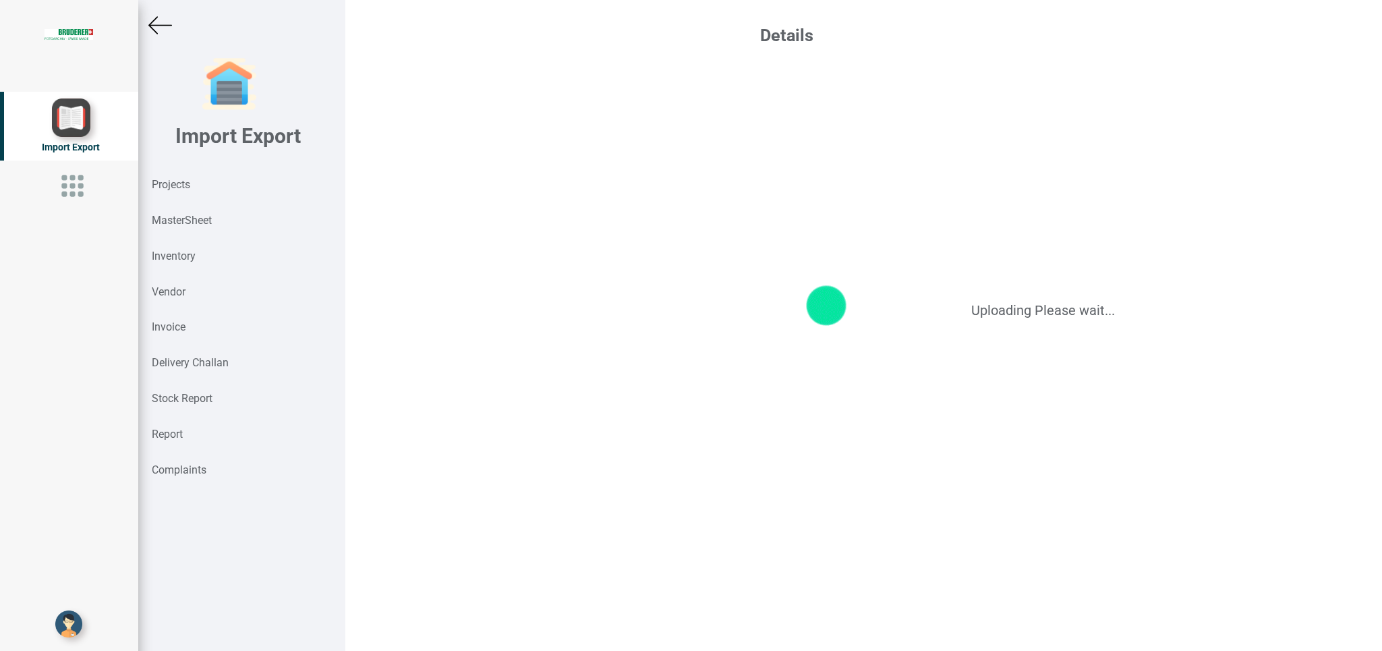
scroll to position [0, 0]
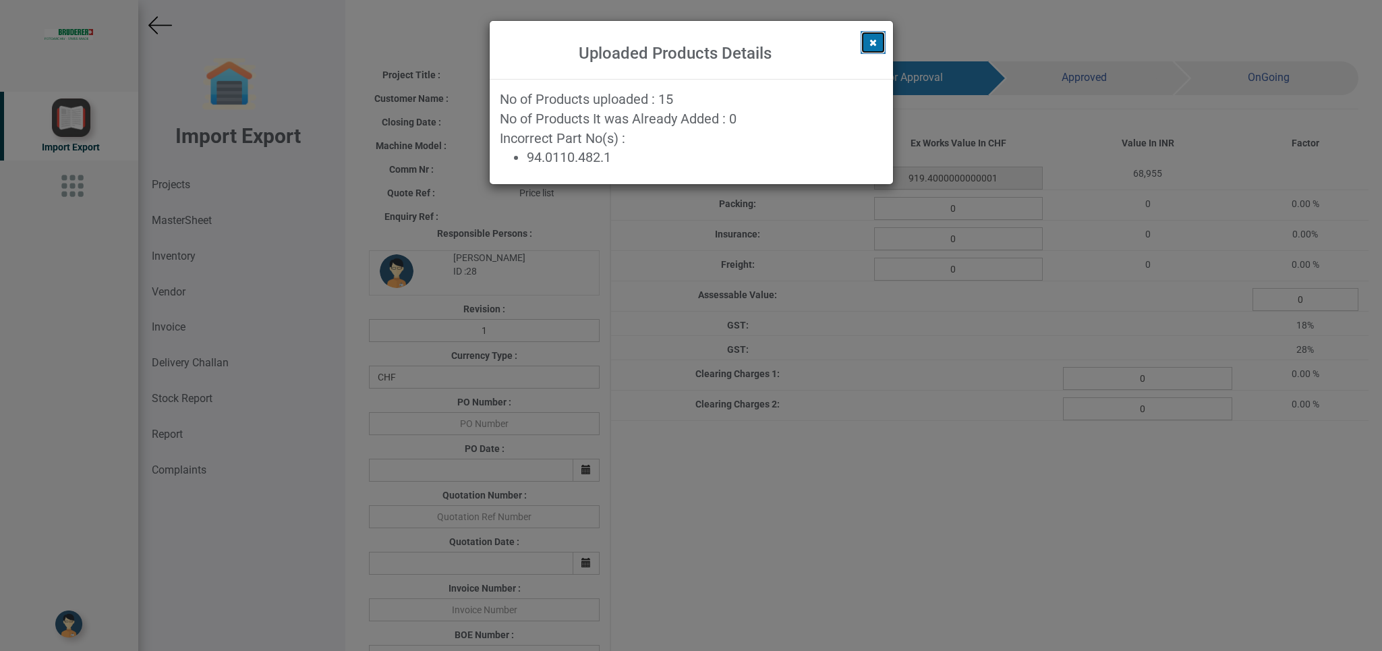
click at [872, 34] on button at bounding box center [873, 42] width 25 height 23
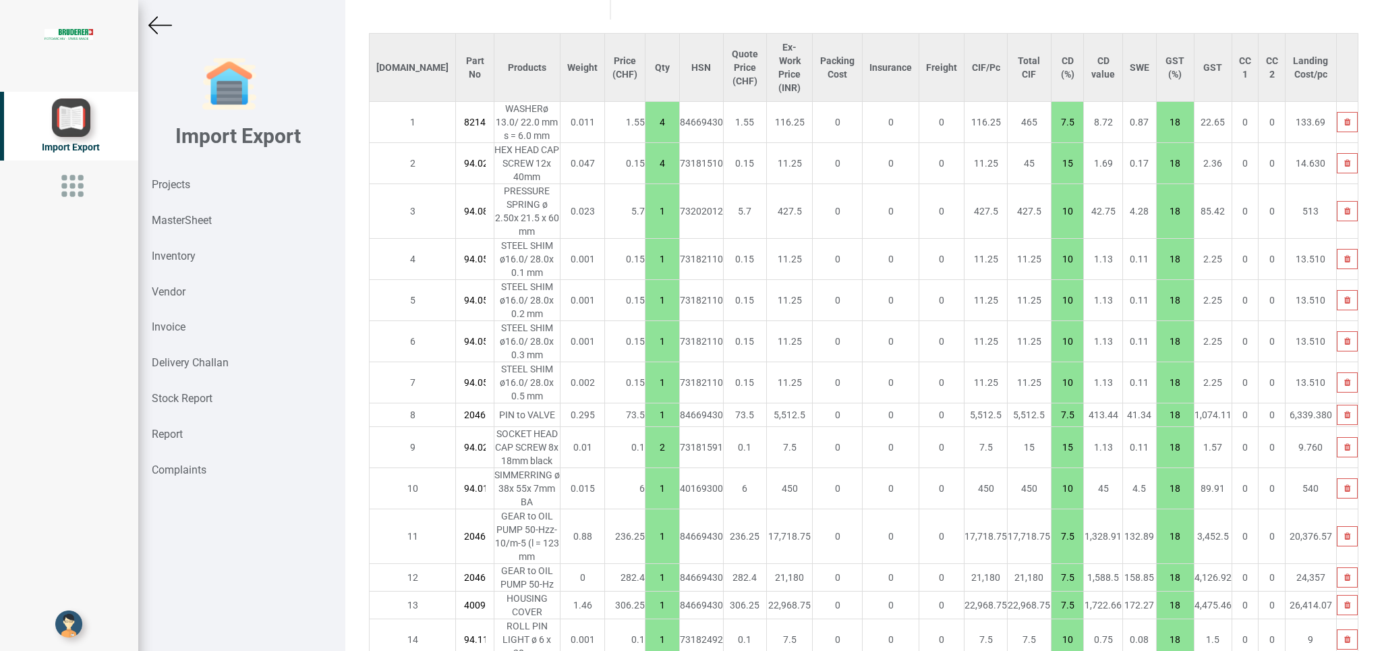
scroll to position [974, 0]
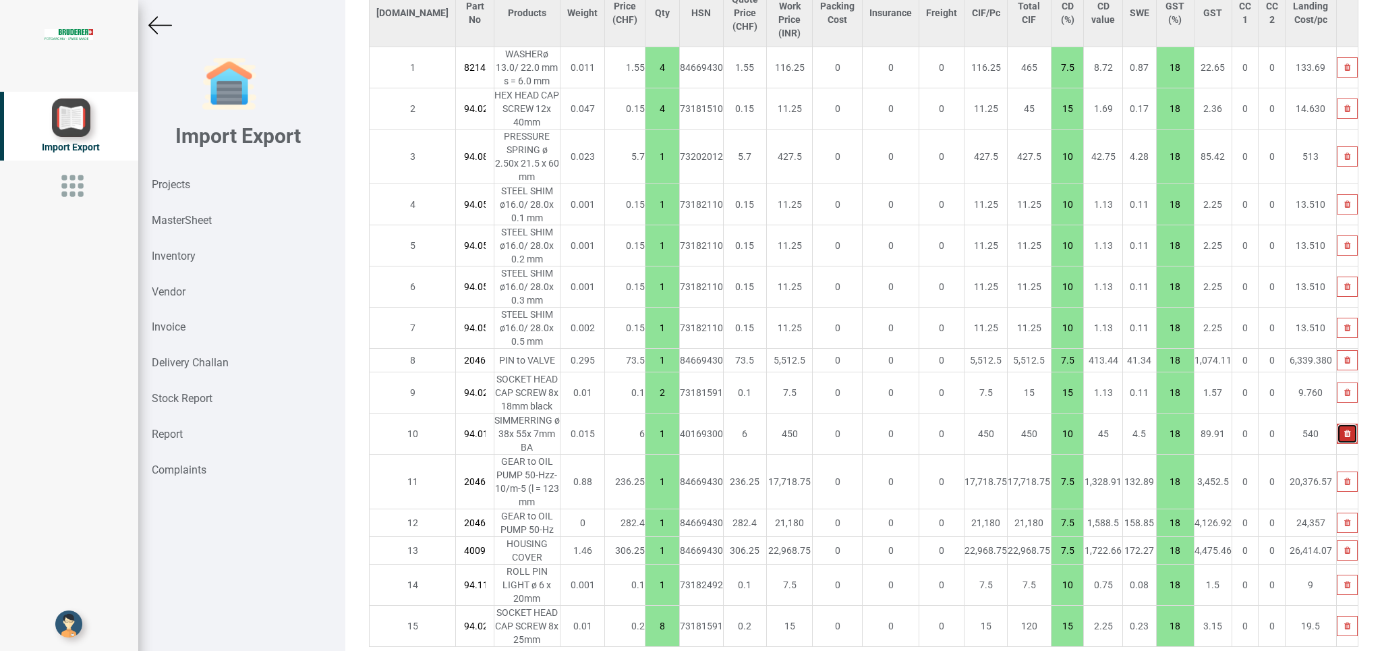
click at [1345, 430] on icon "button" at bounding box center [1348, 434] width 6 height 8
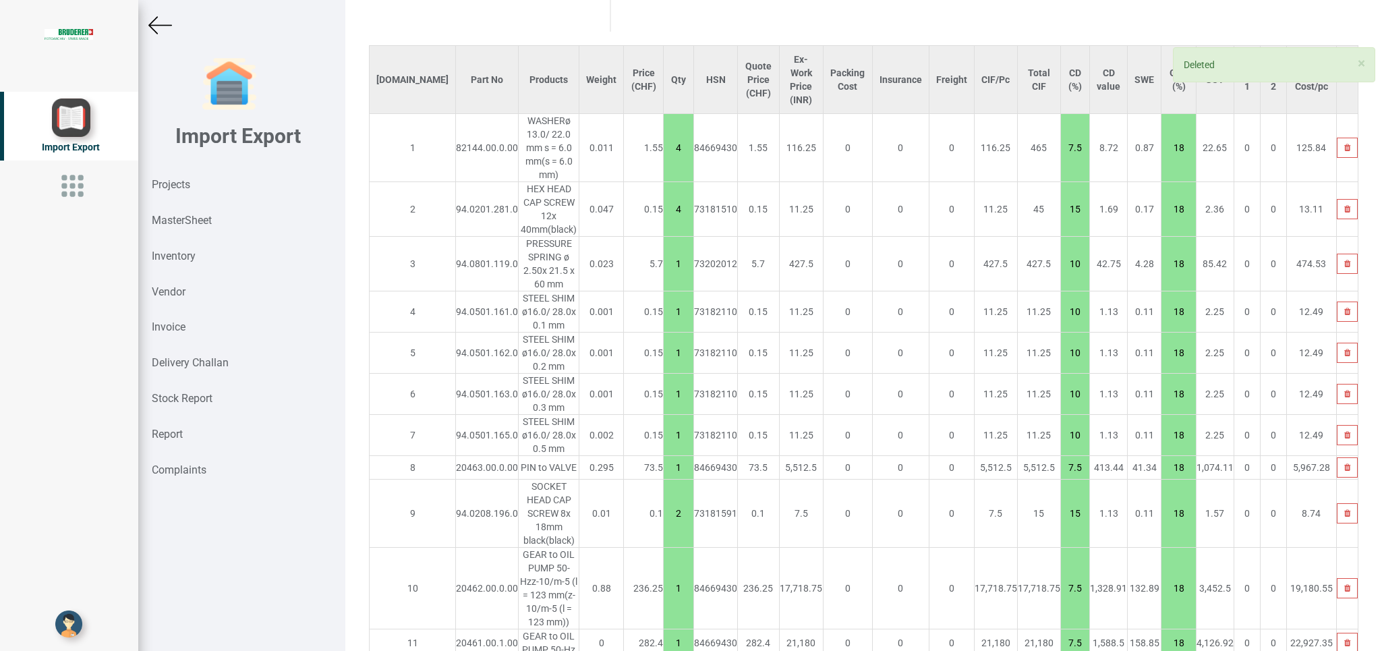
scroll to position [1038, 0]
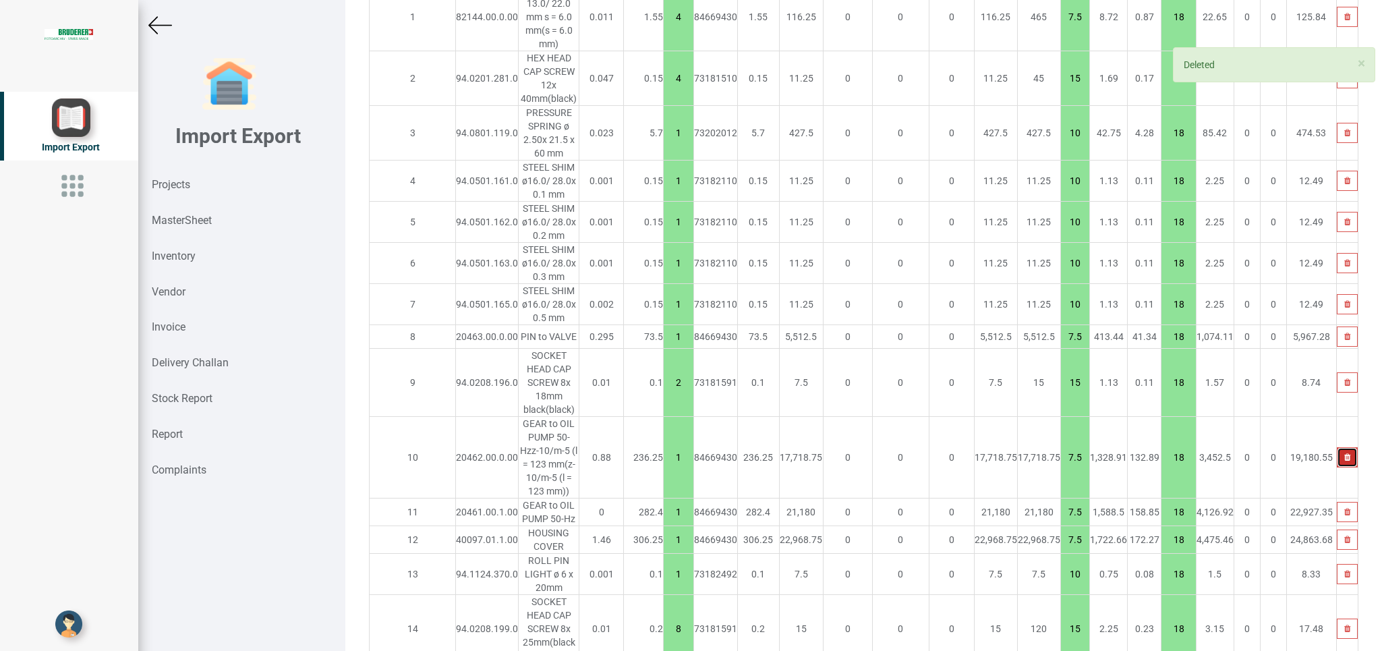
click at [1345, 453] on icon "button" at bounding box center [1348, 457] width 6 height 8
type input "677.1500000000001"
type input "10"
type input "8"
type input "15"
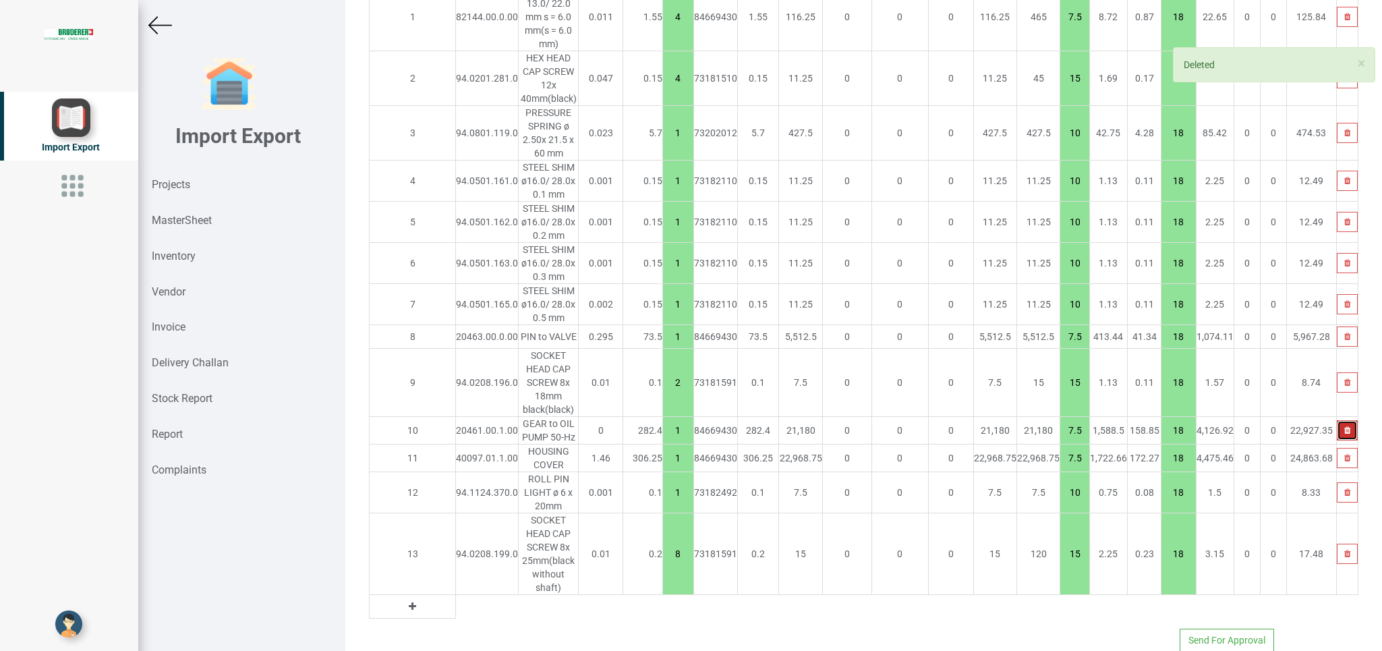
scroll to position [969, 0]
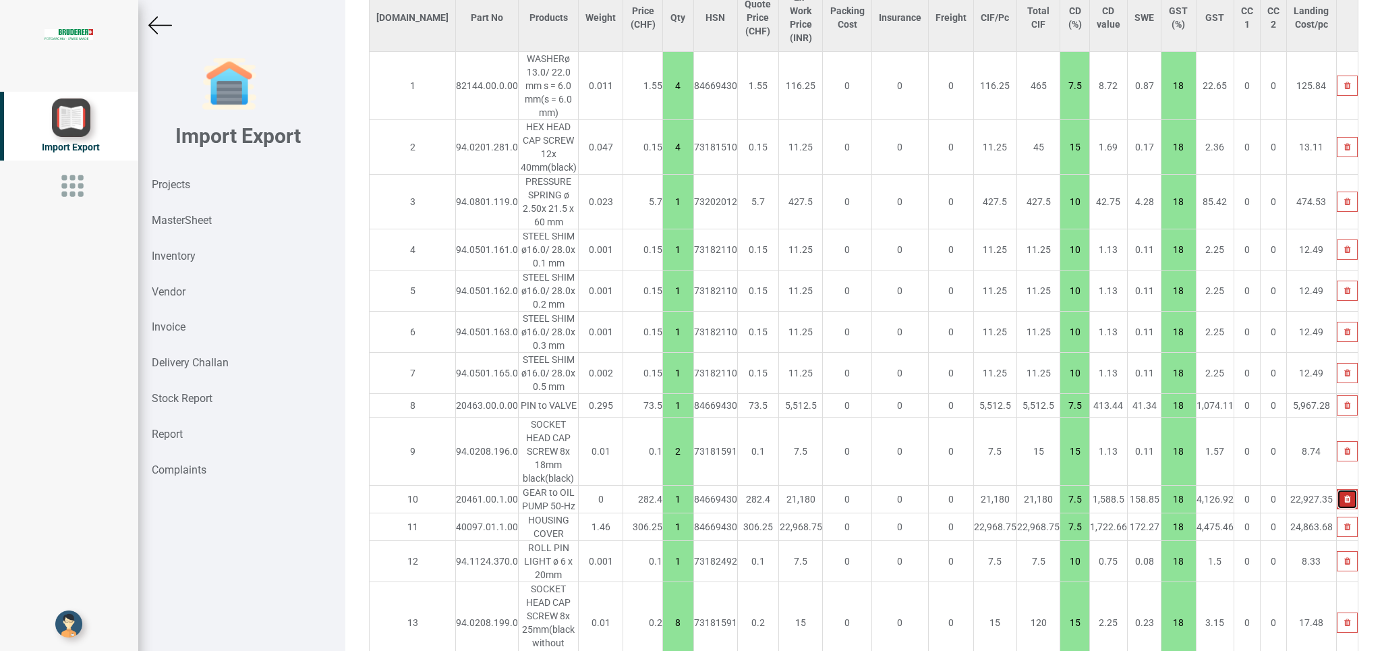
click at [1345, 495] on icon "button" at bounding box center [1348, 499] width 6 height 8
type input "394.75000000000006"
type input "10"
type input "8"
type input "15"
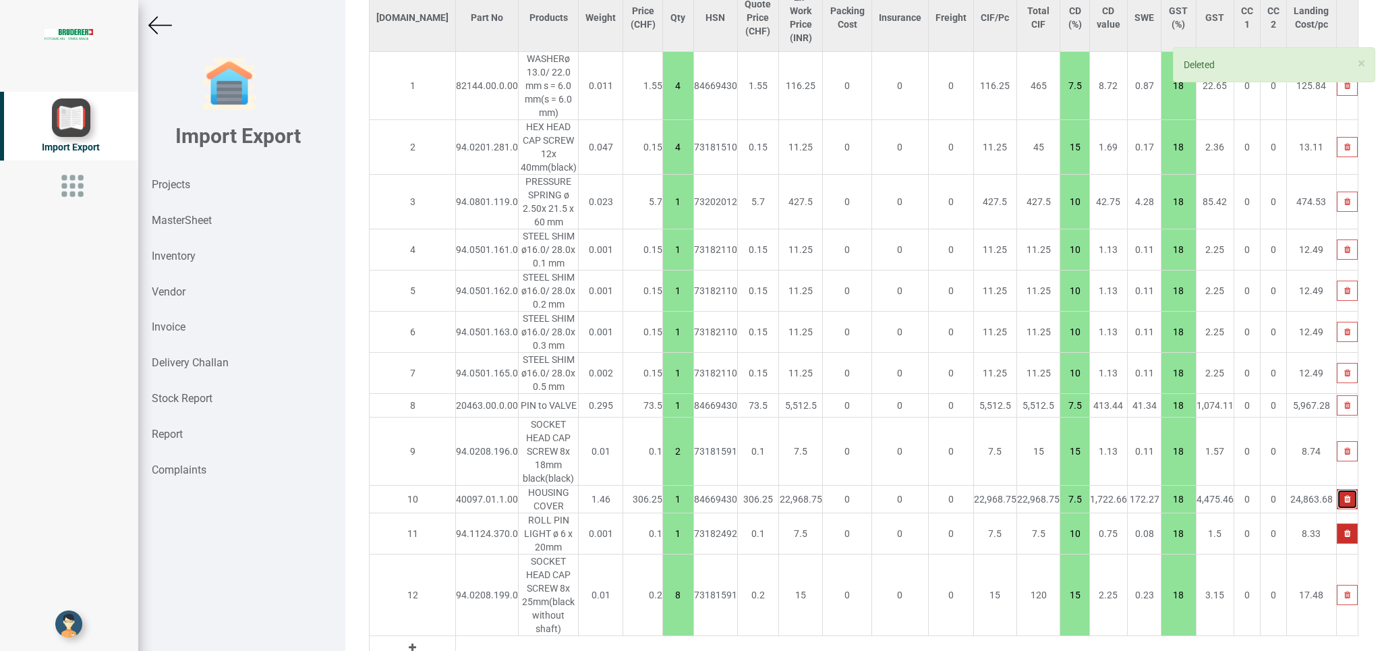
scroll to position [942, 0]
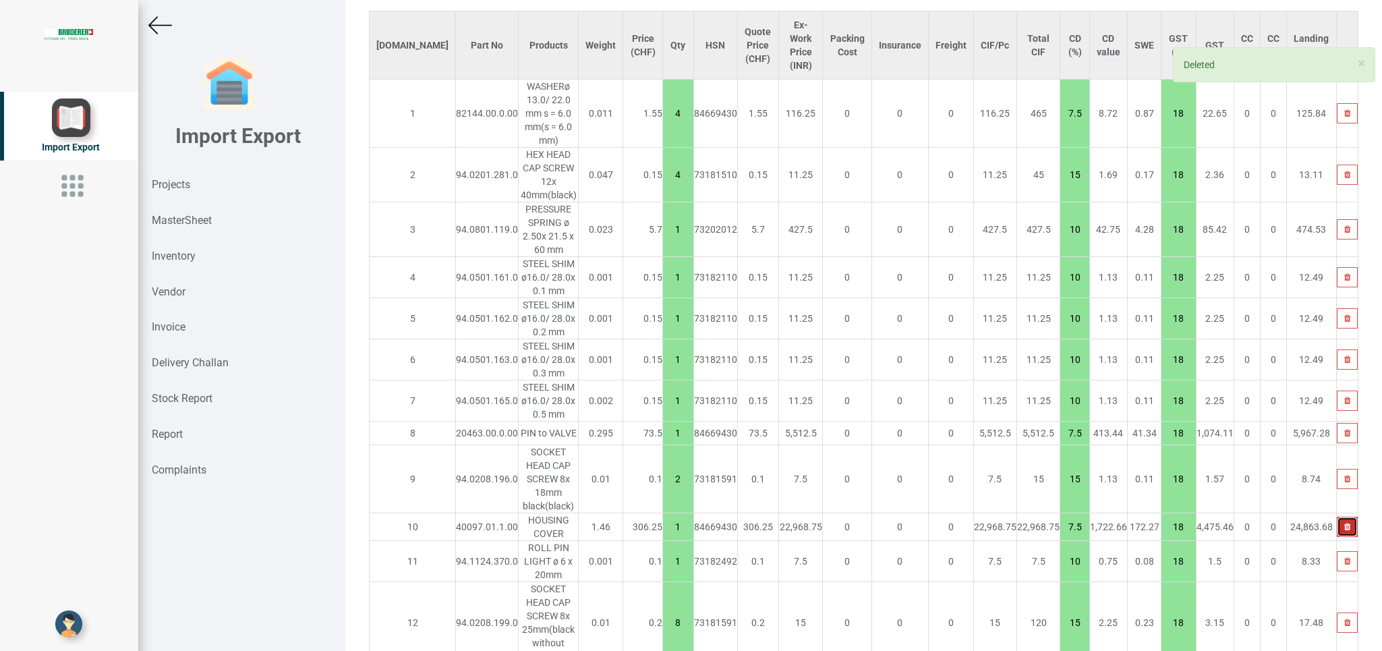
click at [1337, 517] on button "button" at bounding box center [1347, 527] width 21 height 20
type input "88.49999999999999"
type input "10"
type input "8"
type input "15"
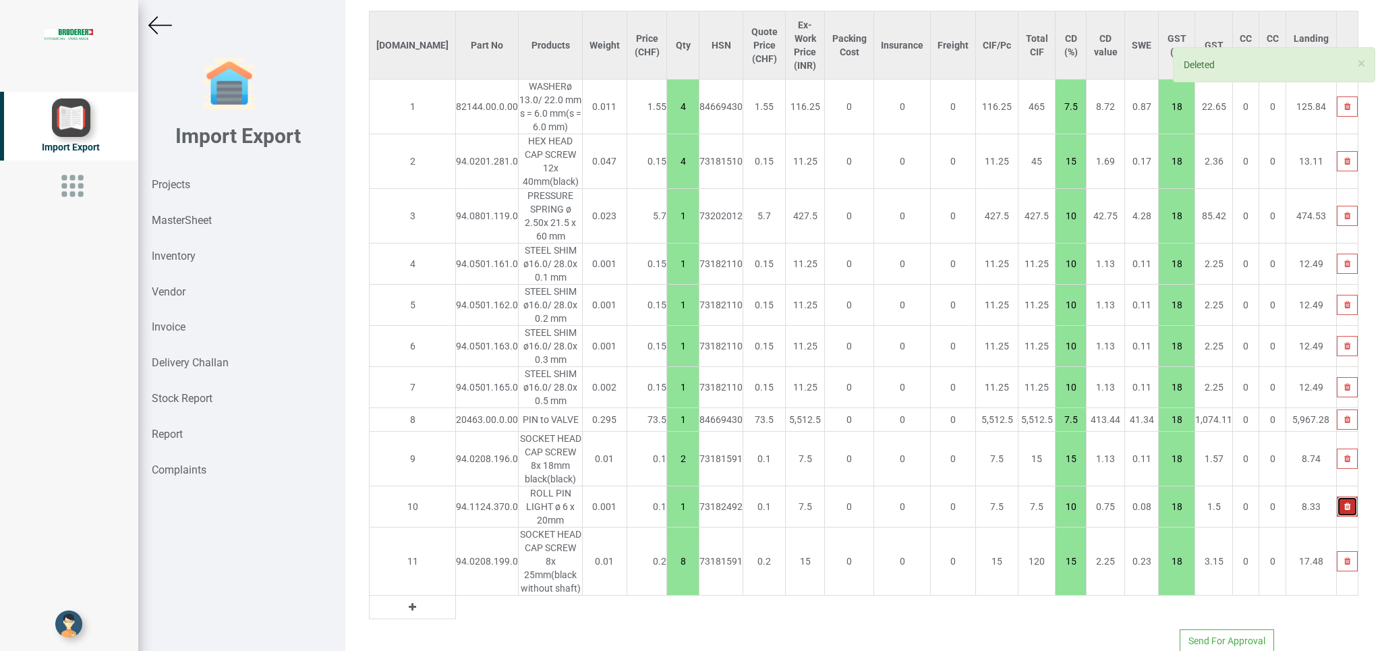
scroll to position [901, 0]
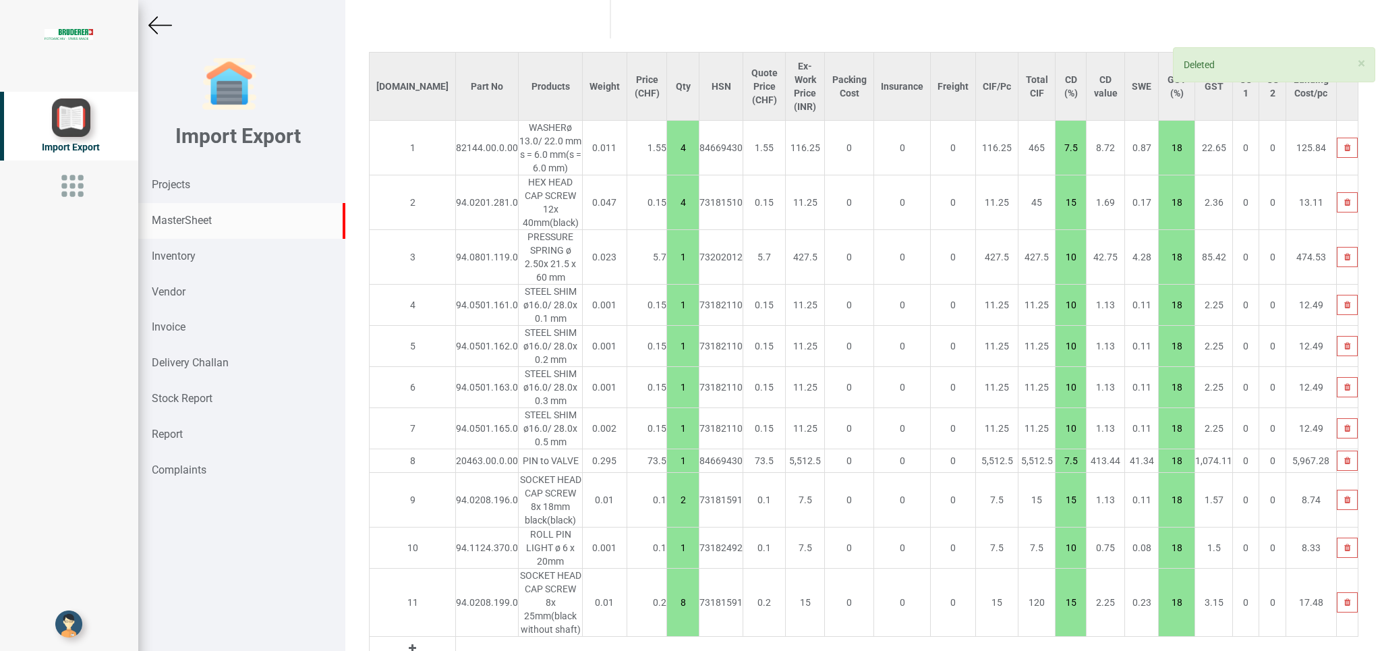
click at [188, 222] on strong "MasterSheet" at bounding box center [182, 220] width 60 height 13
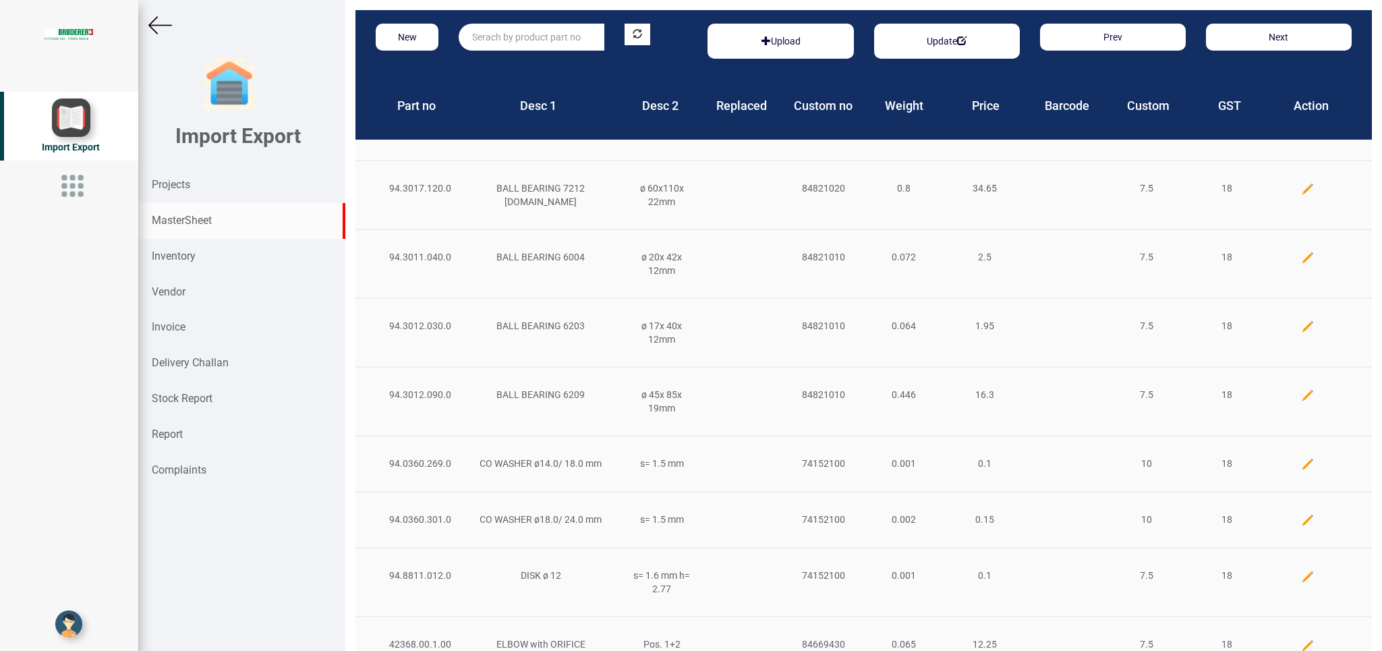
drag, startPoint x: 471, startPoint y: 38, endPoint x: 498, endPoint y: 43, distance: 27.4
click at [472, 38] on input "text" at bounding box center [532, 37] width 146 height 27
click at [530, 65] on link "20461 .00.0.00" at bounding box center [512, 65] width 107 height 18
type input "20461.00.0.00"
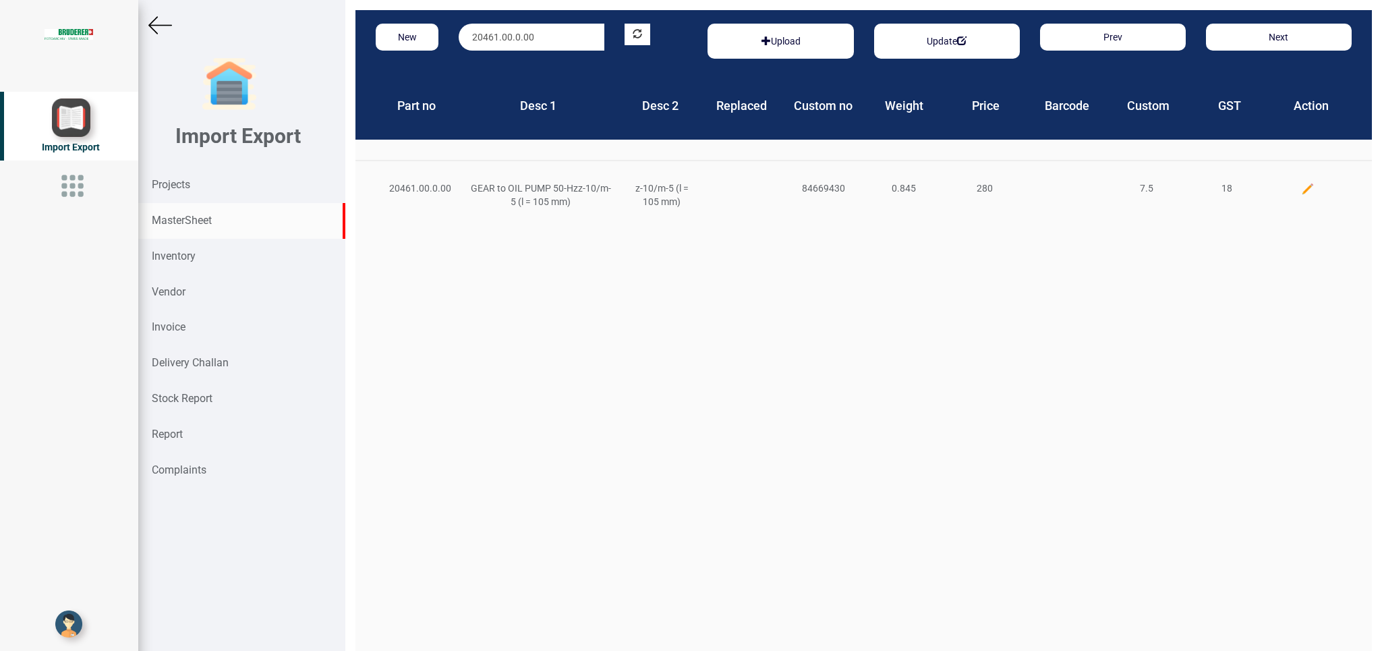
click at [1301, 184] on img at bounding box center [1307, 188] width 13 height 13
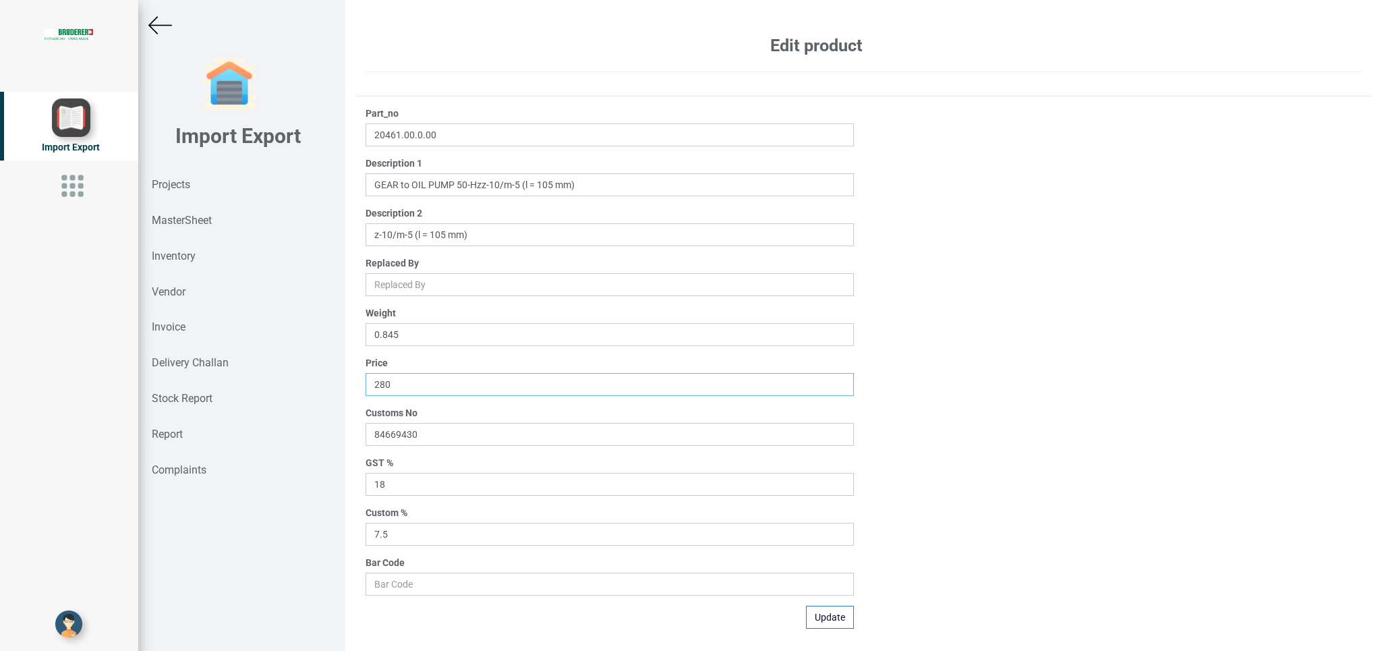
drag, startPoint x: 431, startPoint y: 380, endPoint x: 312, endPoint y: 393, distance: 120.0
click at [366, 393] on input "280" at bounding box center [610, 384] width 488 height 23
type input "290.65"
click at [817, 609] on button "Update" at bounding box center [830, 617] width 48 height 23
click at [152, 28] on img at bounding box center [160, 25] width 24 height 24
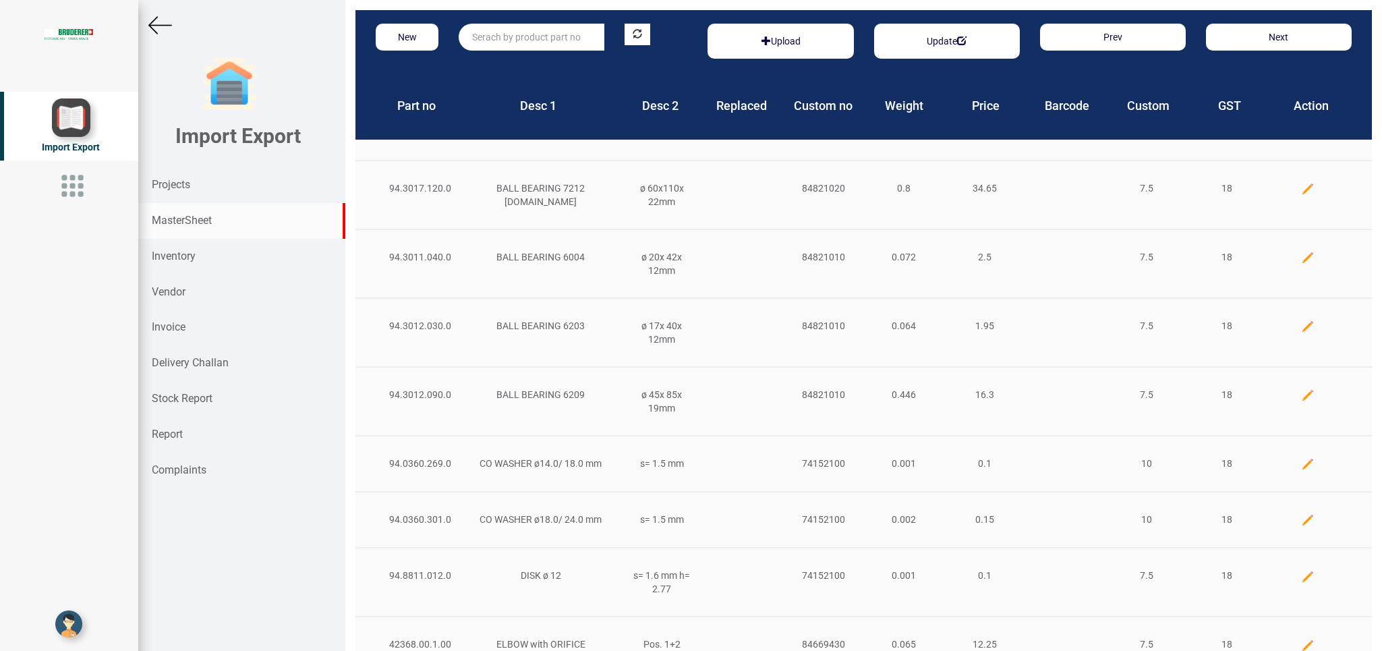
click at [519, 40] on input "text" at bounding box center [532, 37] width 146 height 27
type input "9"
click at [536, 61] on link "94.0103.406 .0" at bounding box center [512, 65] width 107 height 18
type input "94.0103.406.0"
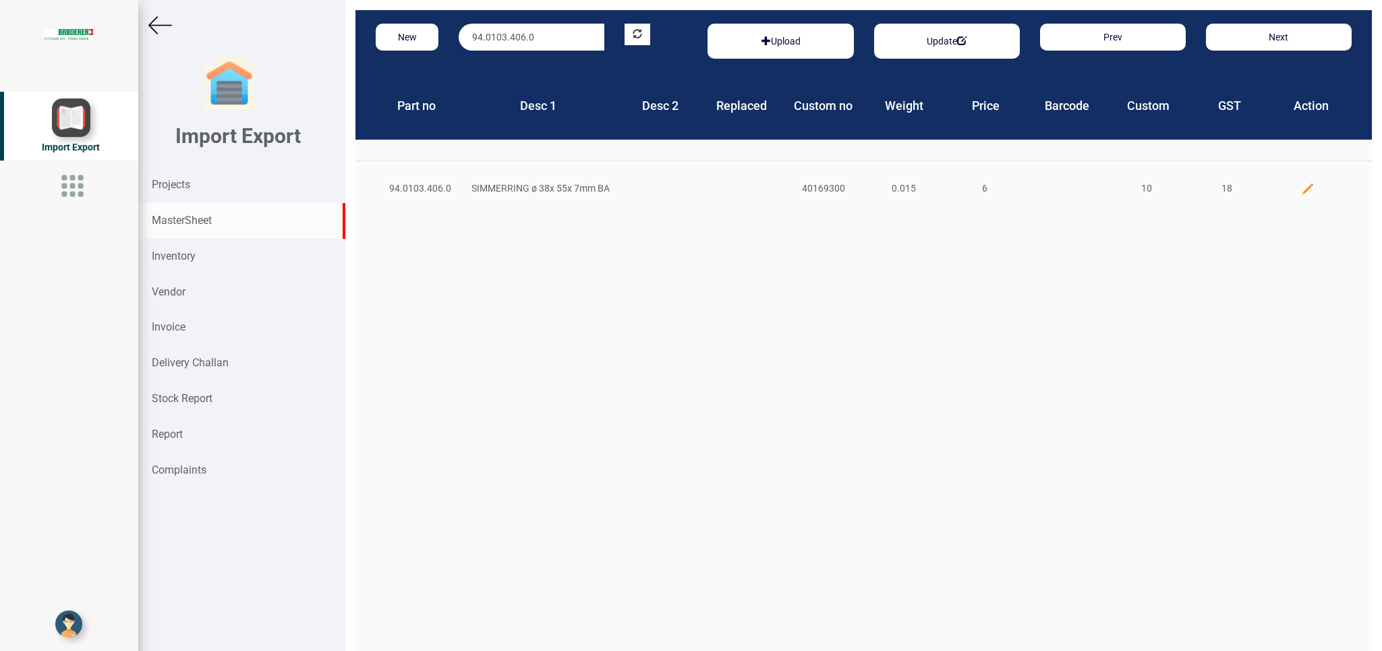
click at [1285, 190] on div at bounding box center [1308, 188] width 81 height 14
click at [1301, 190] on img at bounding box center [1307, 188] width 13 height 13
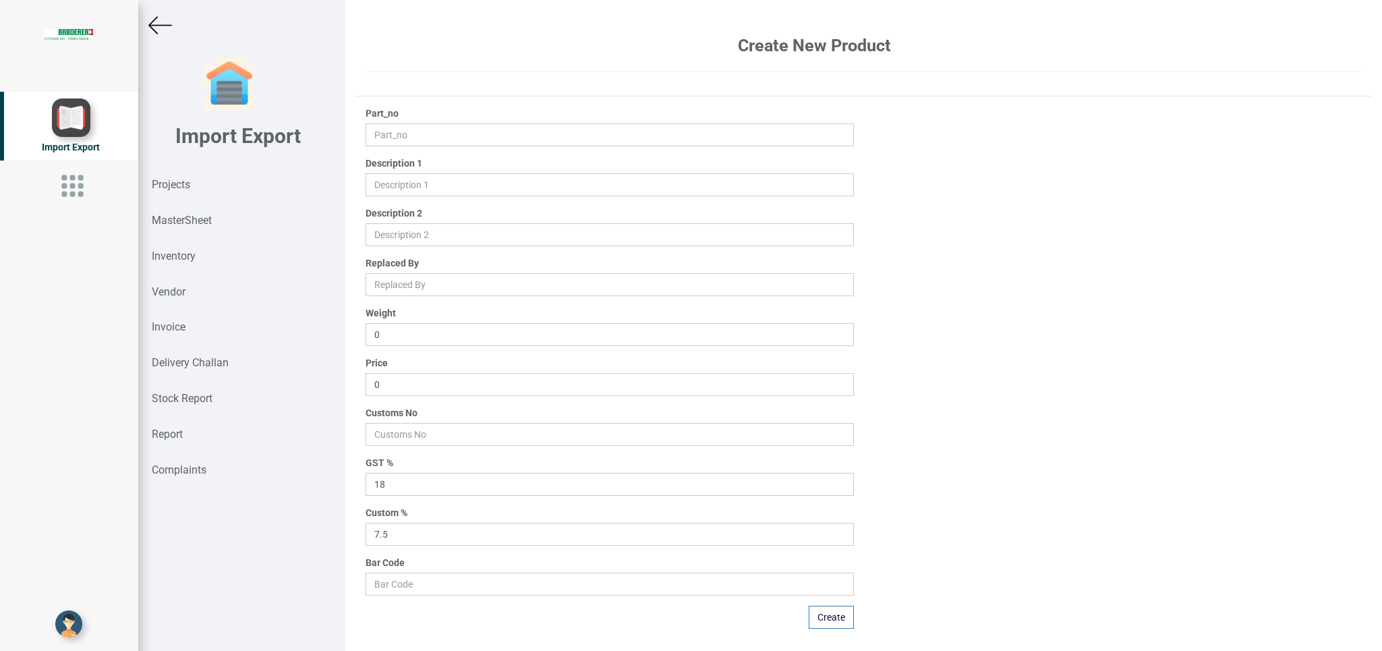
type input "94.0103.406.0"
type input "SIMMERRING ø 38x 55x 7mm BA"
type input "0.015"
type input "6"
type input "40169300"
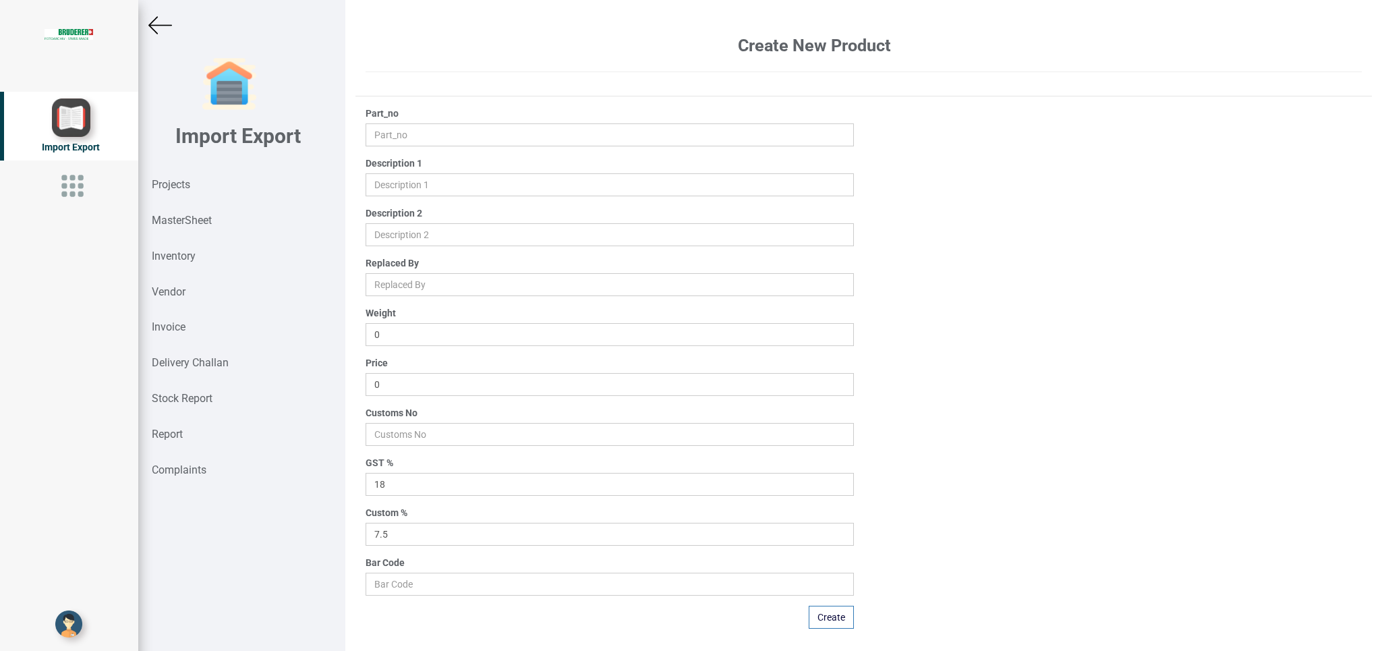
type input "10"
click at [393, 383] on input "6" at bounding box center [610, 384] width 488 height 23
type input "6.45"
click at [826, 619] on button "Update" at bounding box center [830, 617] width 48 height 23
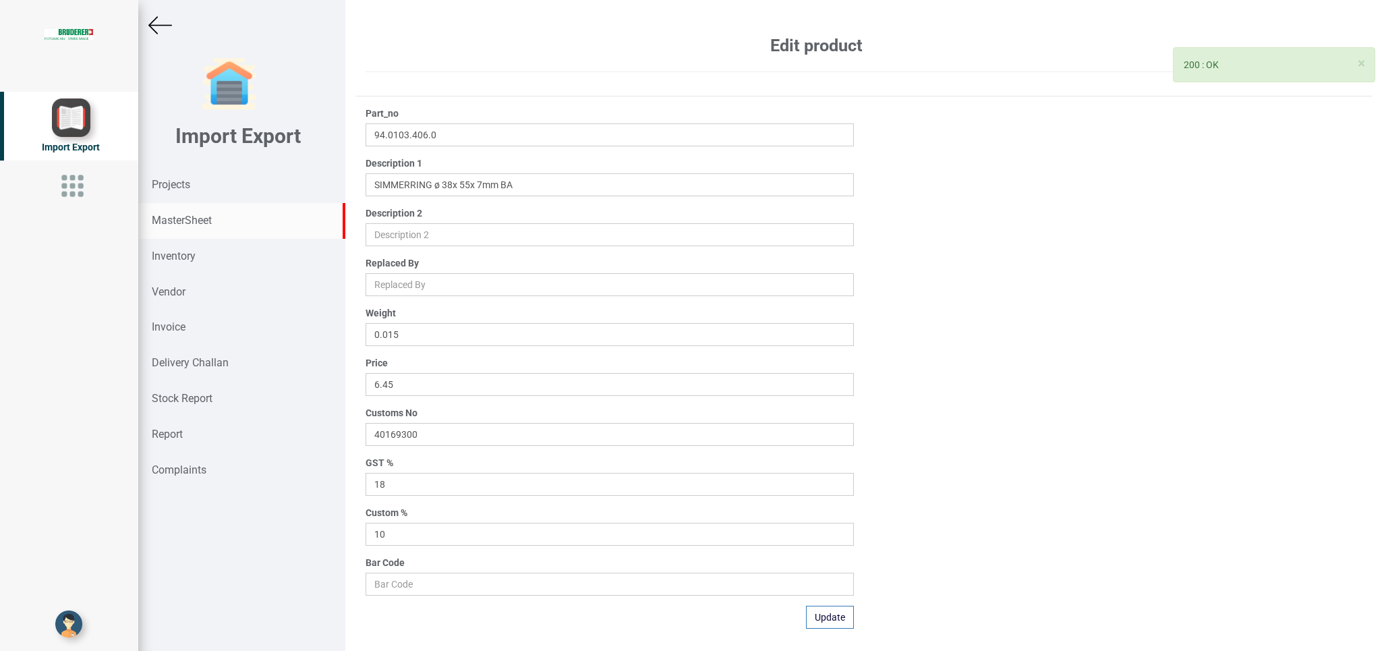
click at [179, 221] on strong "MasterSheet" at bounding box center [182, 220] width 60 height 13
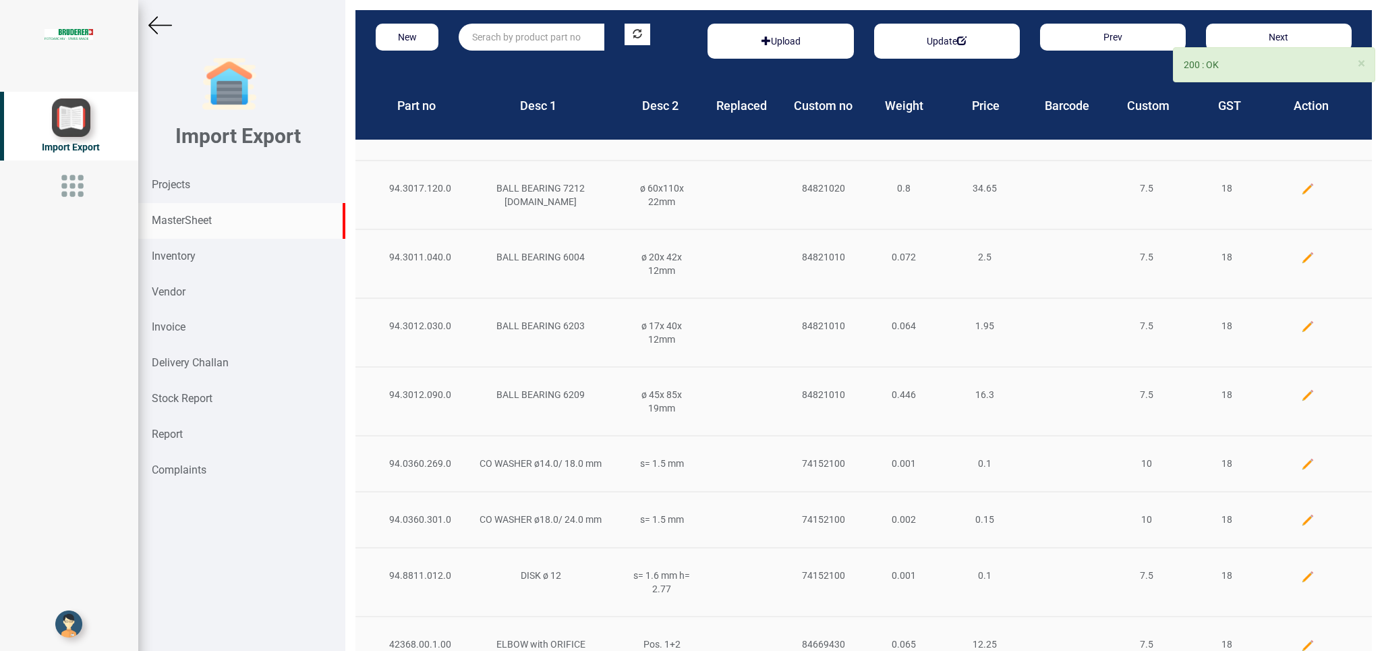
click at [501, 36] on input "text" at bounding box center [532, 37] width 146 height 27
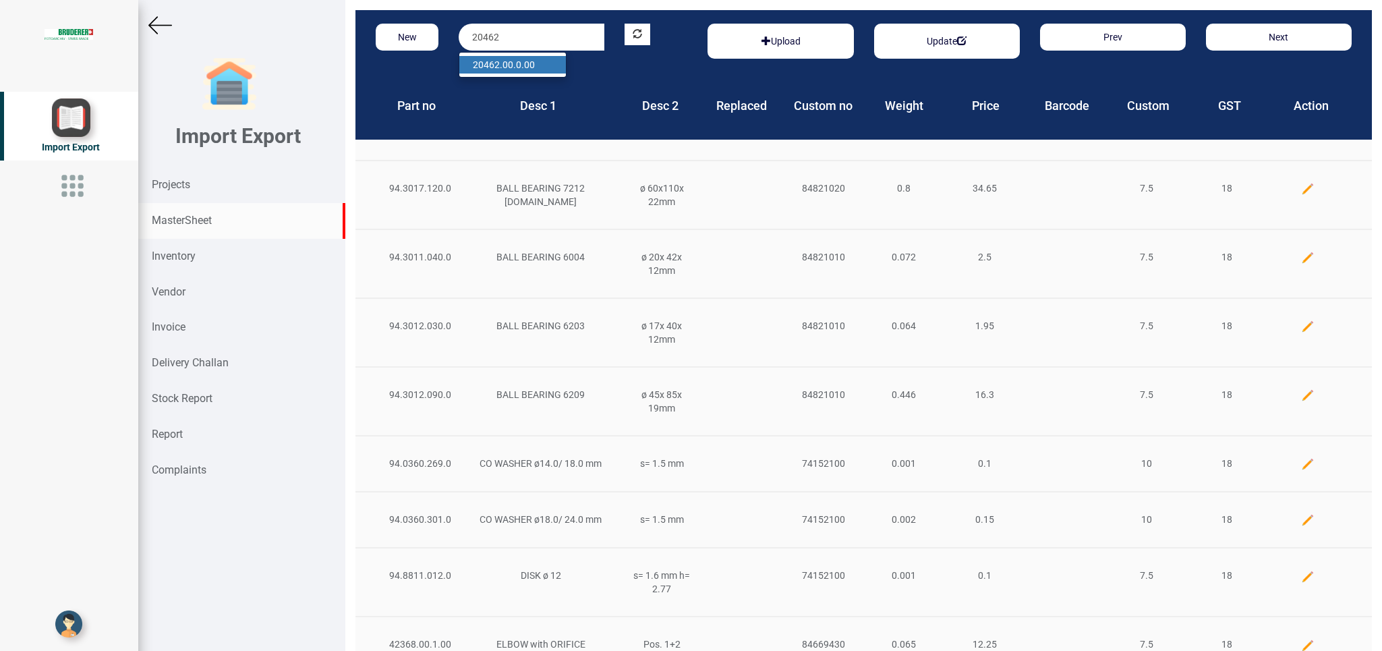
click at [536, 57] on ul "20462 .00.0.00" at bounding box center [513, 65] width 108 height 26
drag, startPoint x: 532, startPoint y: 28, endPoint x: 431, endPoint y: 32, distance: 101.3
click at [459, 32] on input "20462" at bounding box center [532, 37] width 146 height 27
click at [542, 67] on link "20462 .00.0.00" at bounding box center [512, 65] width 107 height 18
type input "20462.00.0.00"
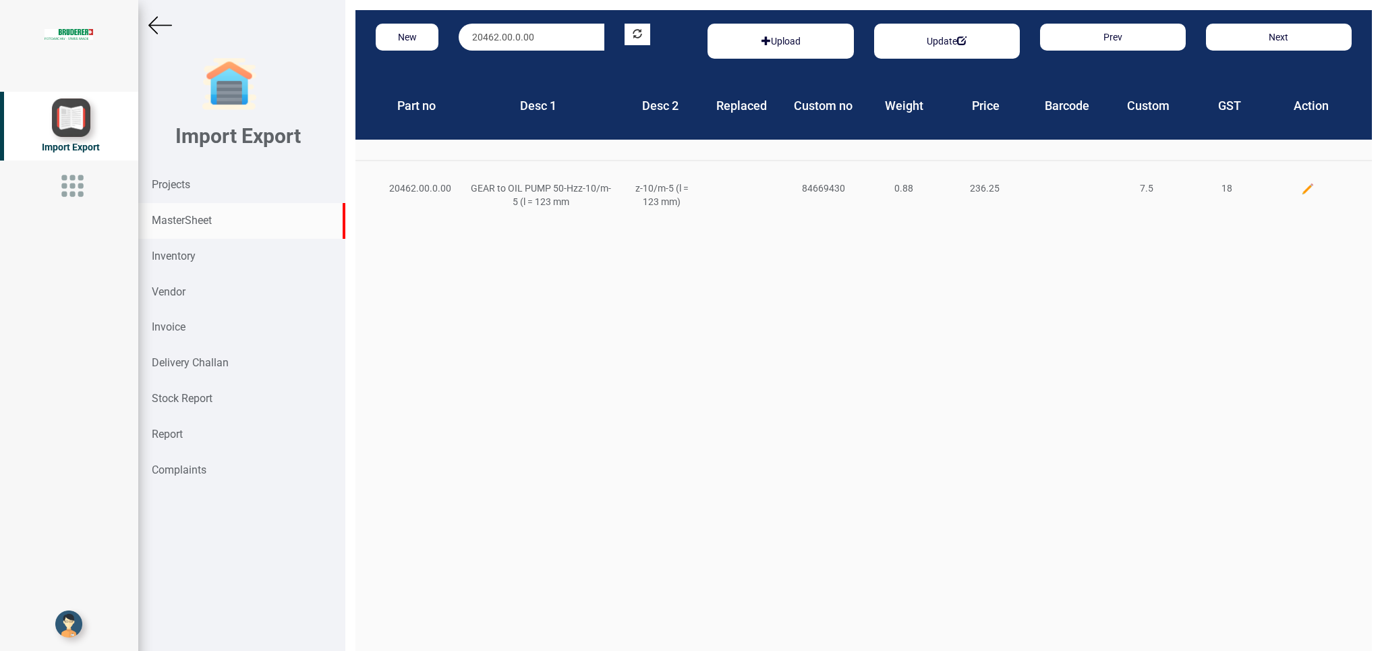
click at [1301, 186] on img at bounding box center [1307, 188] width 13 height 13
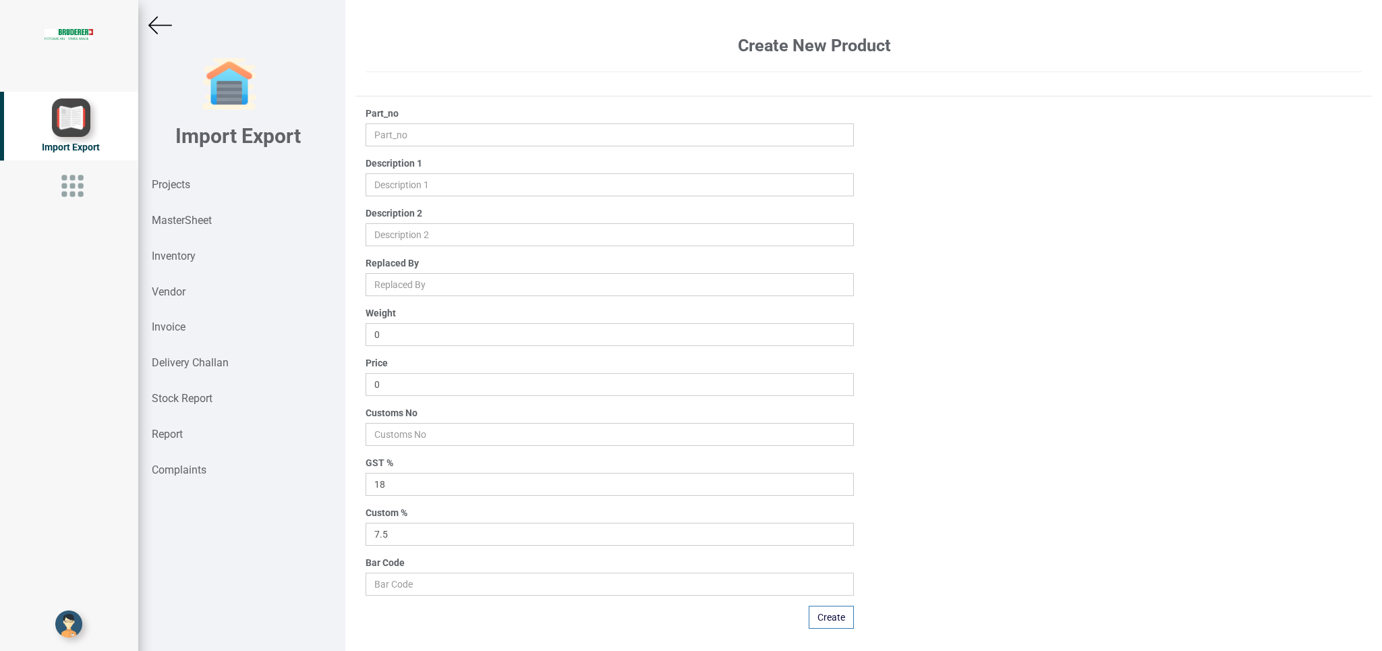
type input "20462.00.0.00"
type input "GEAR to OIL PUMP 50-Hzz-10/m-5 (l = 123 mm"
type input "z-10/m-5 (l = 123 mm)"
type input "0.88"
type input "236.25"
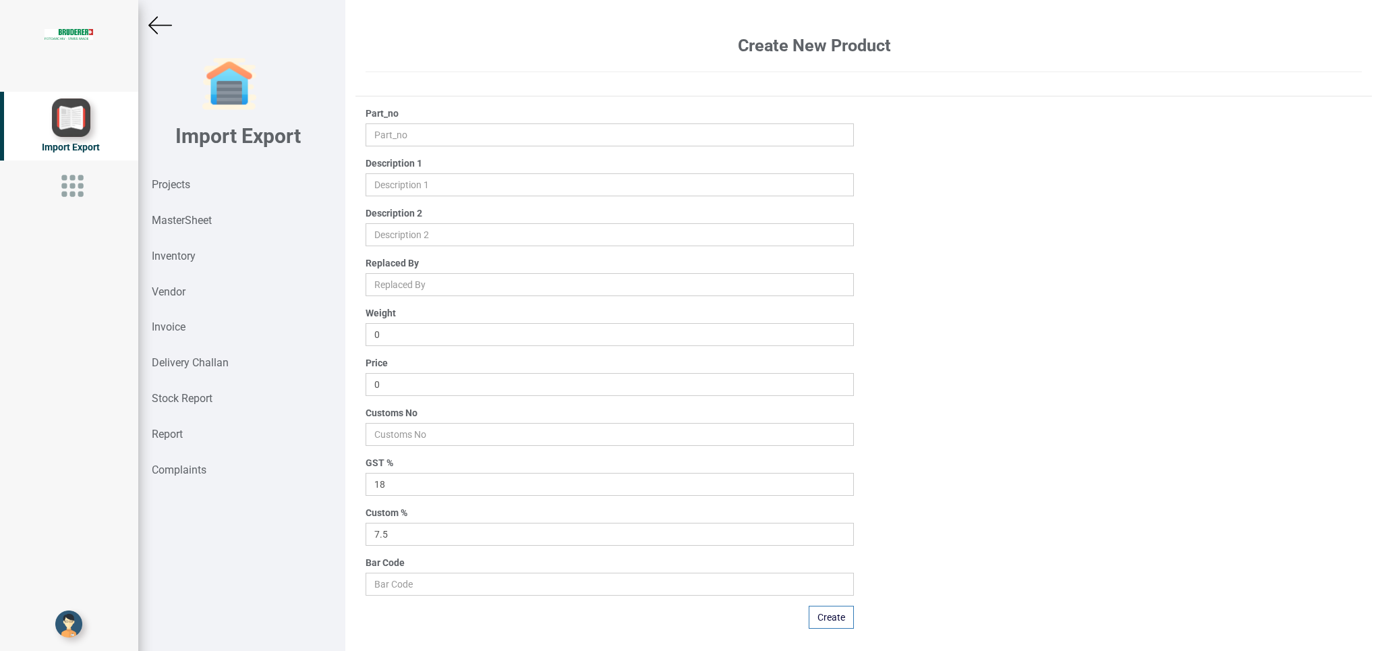
type input "84669430"
drag, startPoint x: 437, startPoint y: 387, endPoint x: 309, endPoint y: 380, distance: 128.3
click at [366, 380] on input "236.25" at bounding box center [610, 384] width 488 height 23
type input "437.5"
click at [830, 621] on button "Update" at bounding box center [830, 617] width 48 height 23
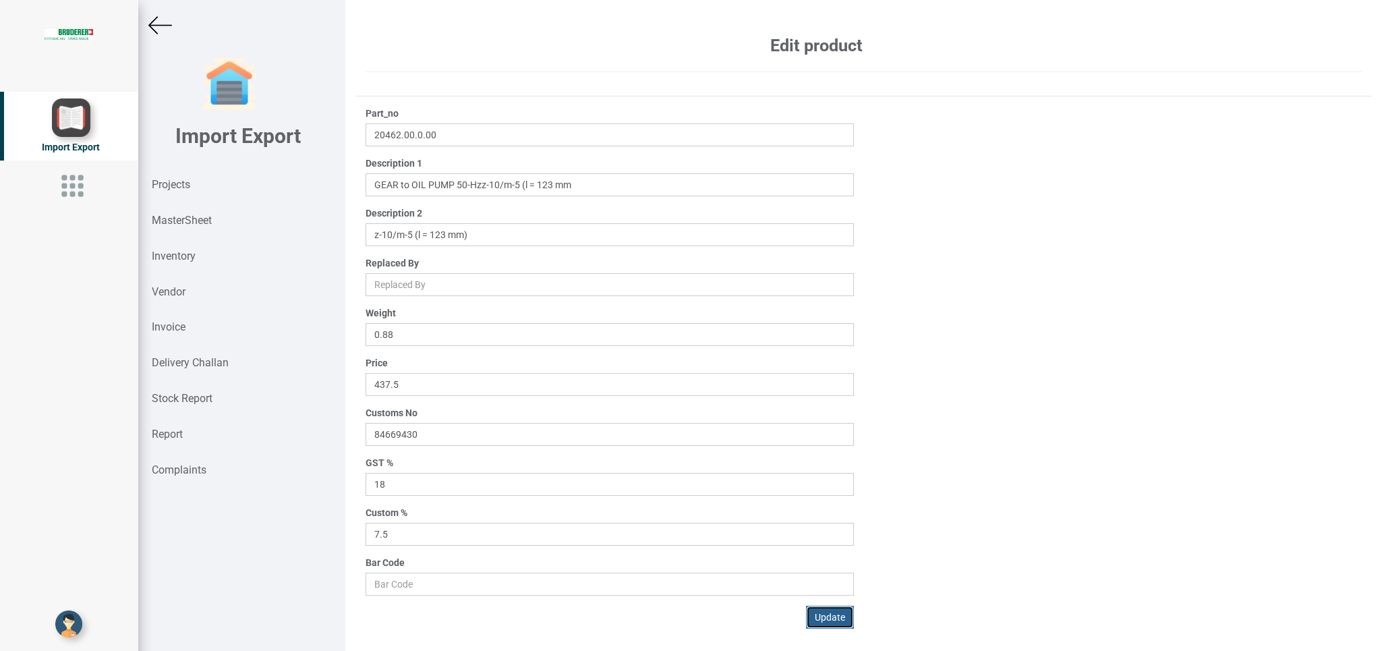
drag, startPoint x: 820, startPoint y: 615, endPoint x: 770, endPoint y: 611, distance: 49.4
click at [819, 615] on button "Update" at bounding box center [830, 617] width 48 height 23
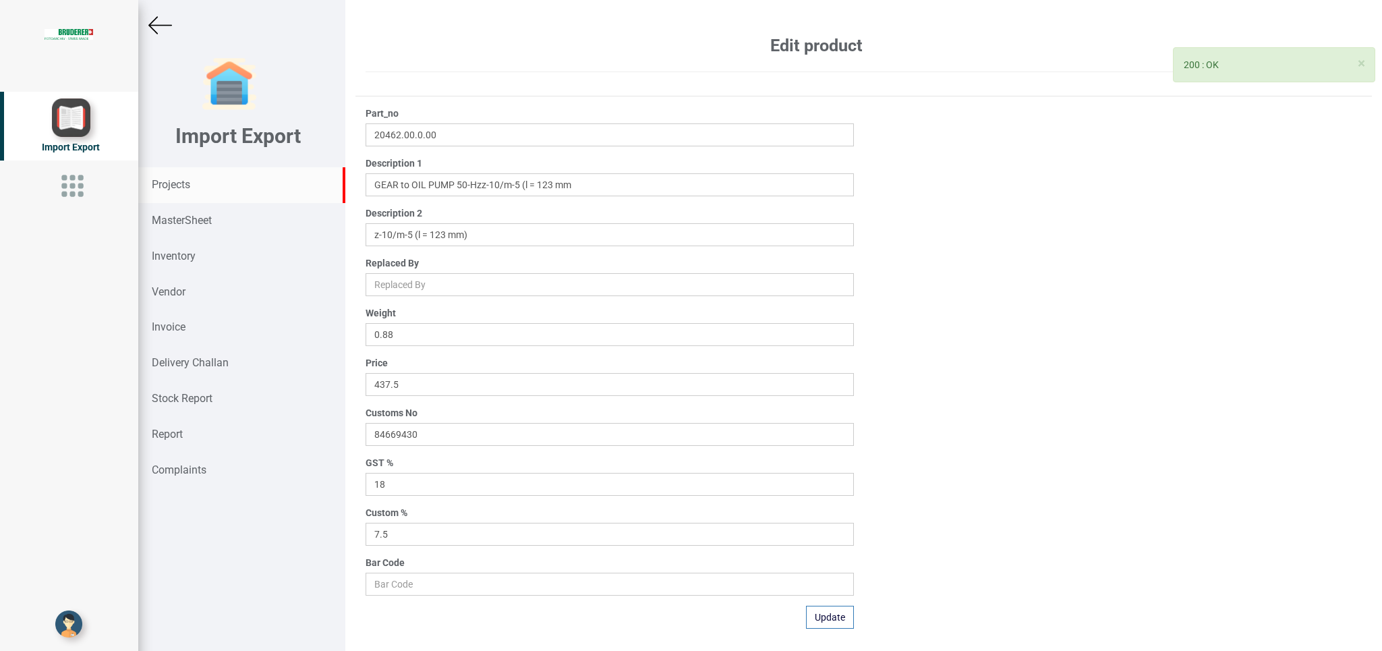
click at [174, 182] on strong "Projects" at bounding box center [171, 184] width 38 height 13
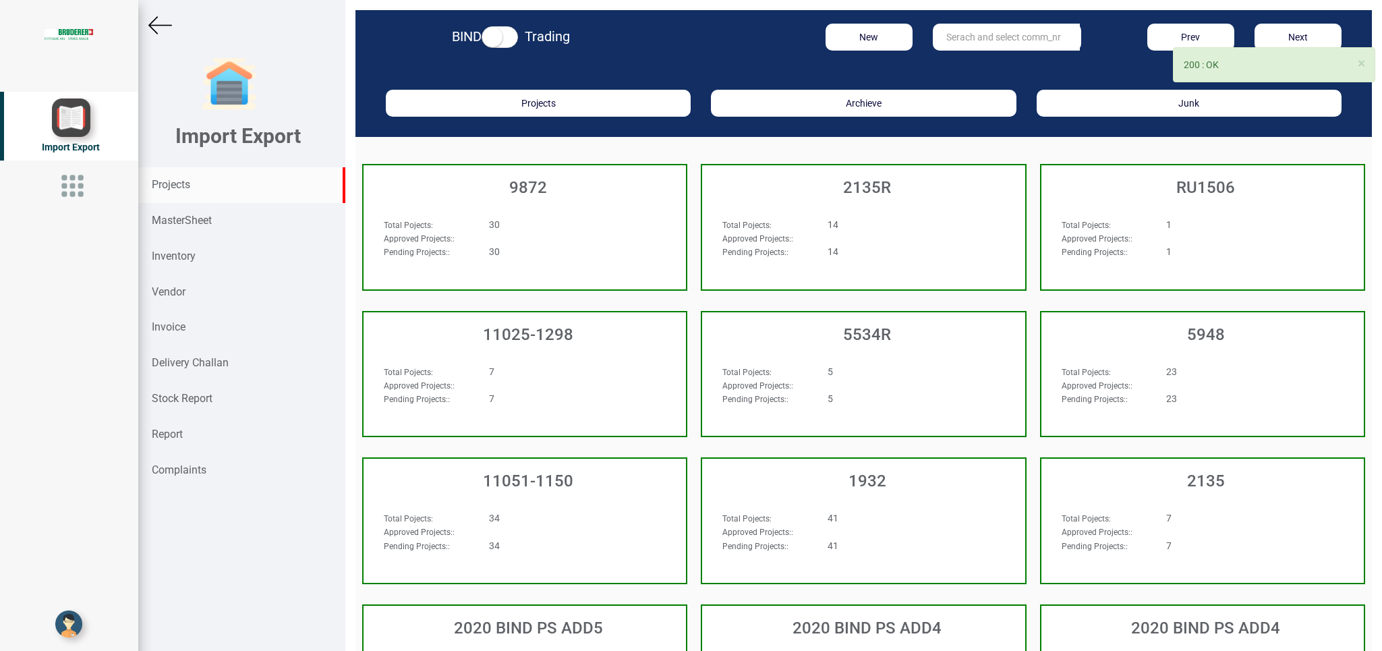
click at [949, 40] on input "text" at bounding box center [1006, 37] width 147 height 27
type input "4"
click at [175, 219] on strong "MasterSheet" at bounding box center [182, 220] width 60 height 13
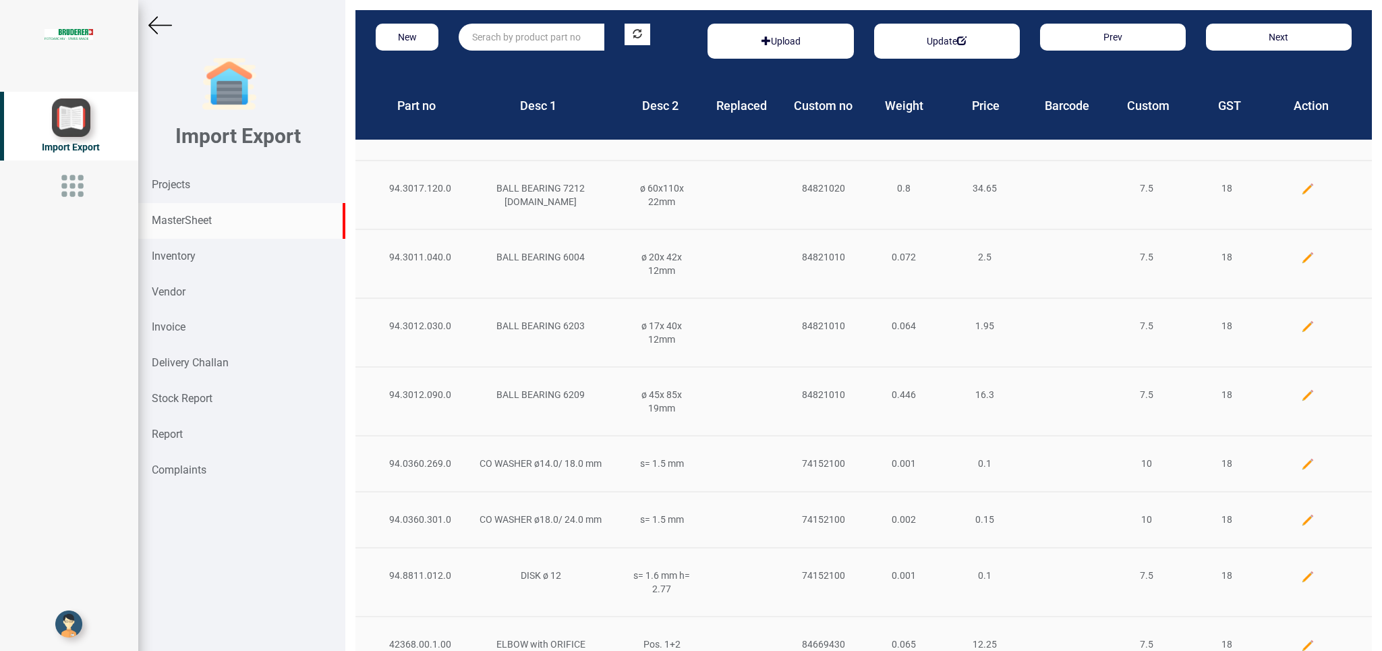
click at [495, 30] on input "text" at bounding box center [532, 37] width 146 height 27
click at [538, 61] on link "40097 .[DATE]" at bounding box center [512, 65] width 107 height 18
type input "40097.01.1.00"
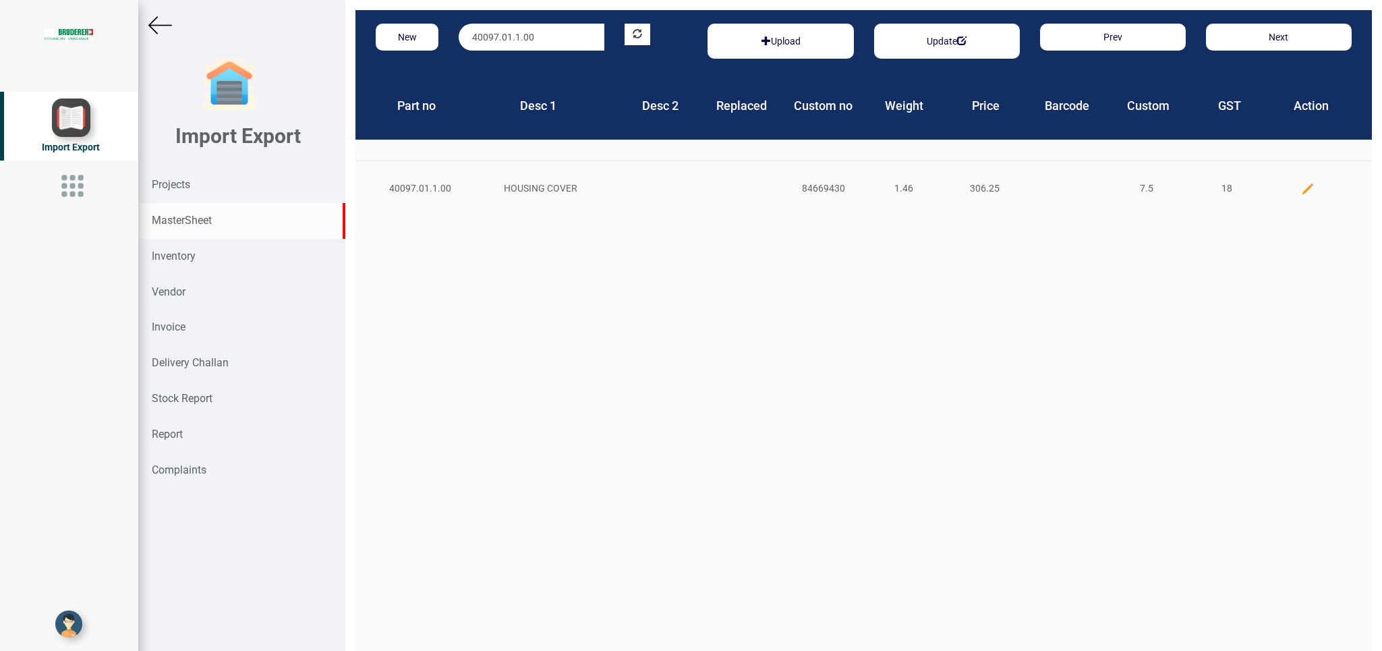
click at [1301, 184] on img at bounding box center [1307, 188] width 13 height 13
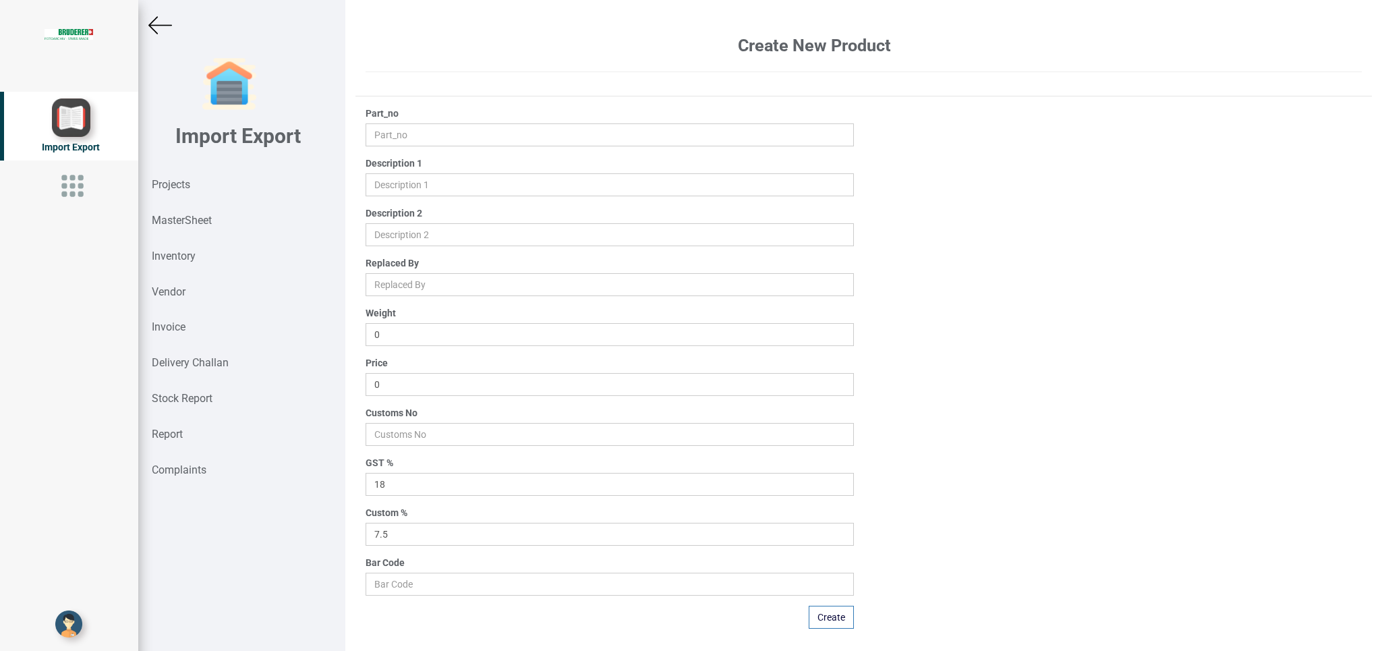
type input "40097.01.1.00"
type input "HOUSING COVER"
type input "1.46"
type input "306.25"
type input "84669430"
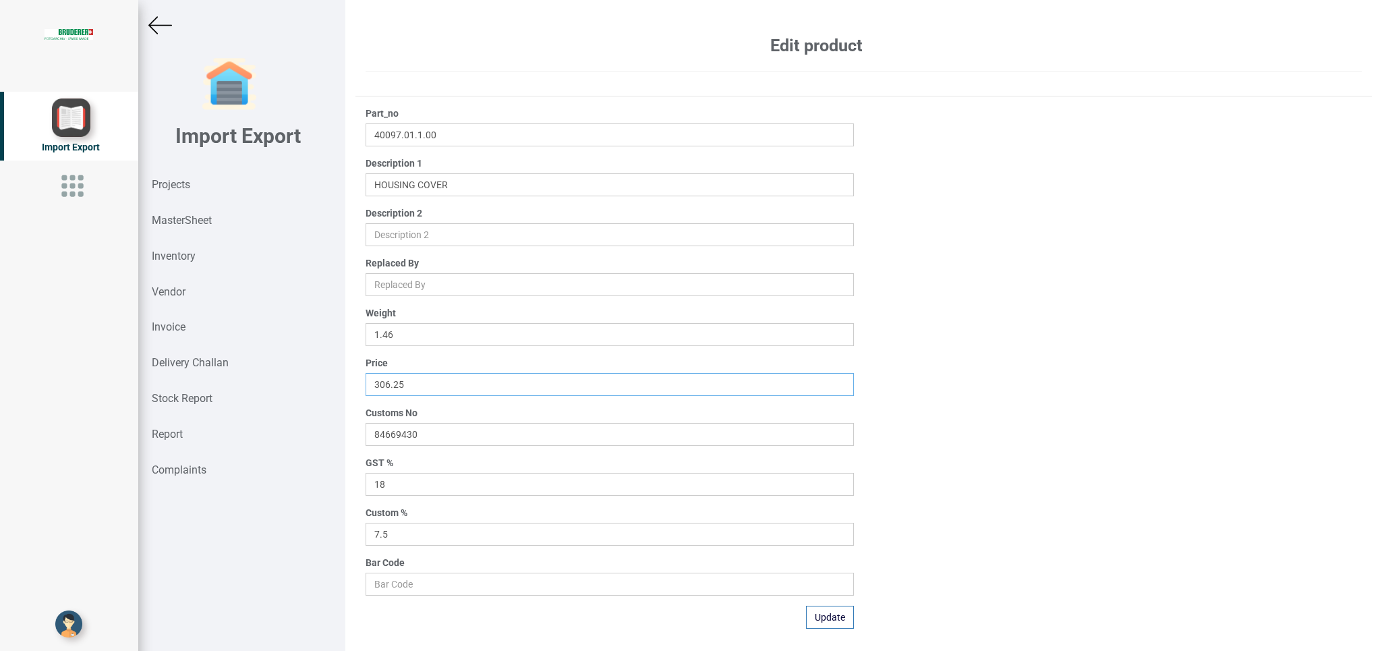
drag, startPoint x: 443, startPoint y: 390, endPoint x: 312, endPoint y: 385, distance: 131.7
click at [366, 385] on input "306.25" at bounding box center [610, 384] width 488 height 23
type input "332.5"
click at [826, 619] on button "Update" at bounding box center [830, 617] width 48 height 23
click at [194, 175] on div "Projects" at bounding box center [241, 185] width 207 height 36
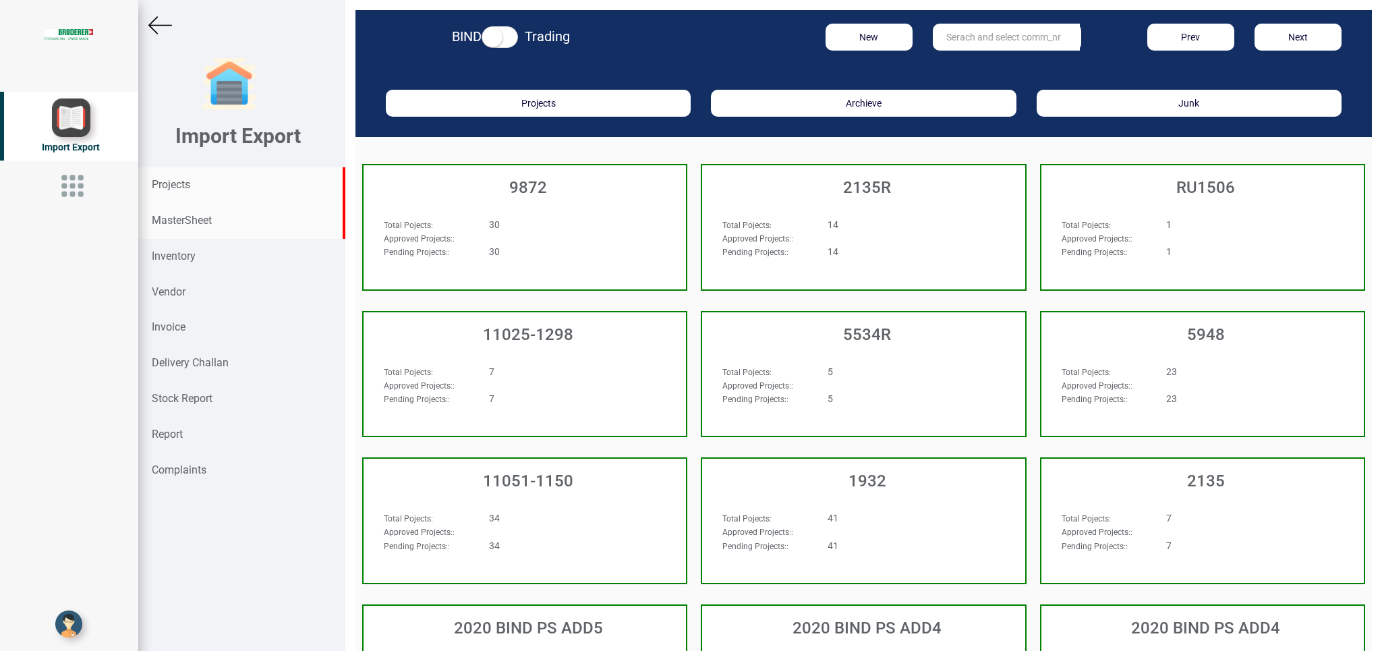
click at [172, 225] on strong "MasterSheet" at bounding box center [182, 220] width 60 height 13
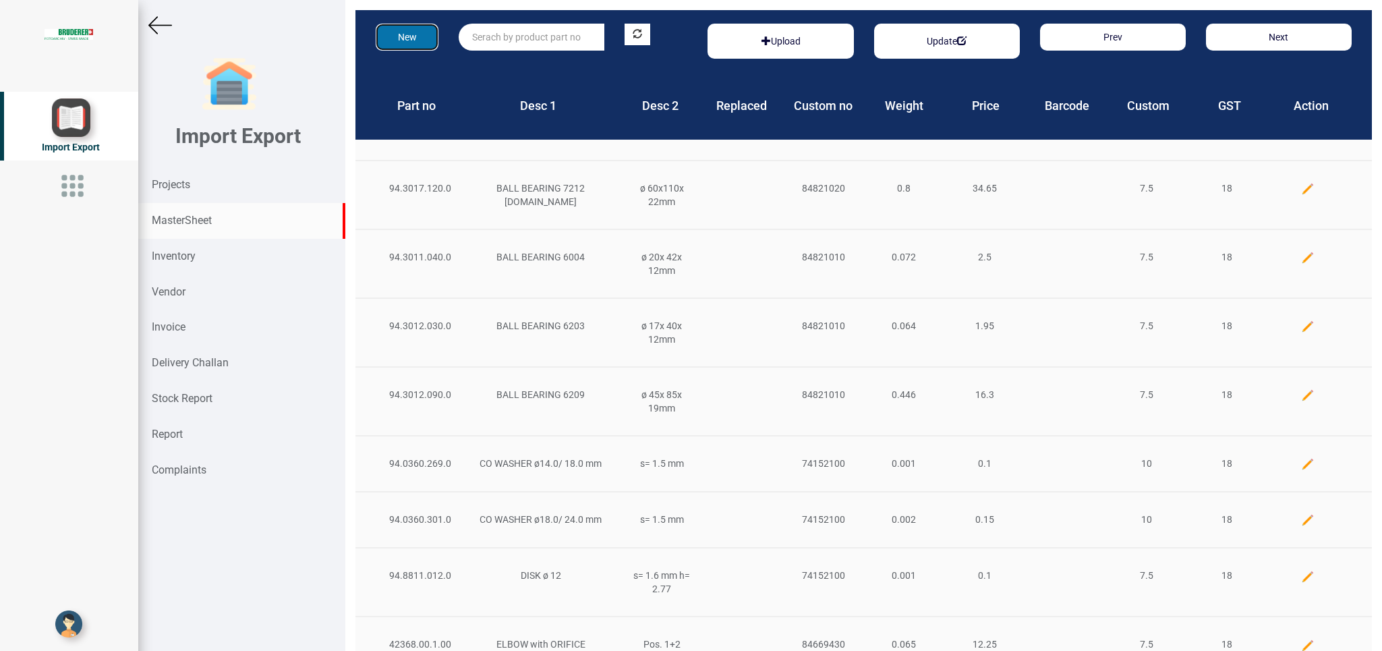
click at [409, 32] on button "New" at bounding box center [407, 37] width 63 height 27
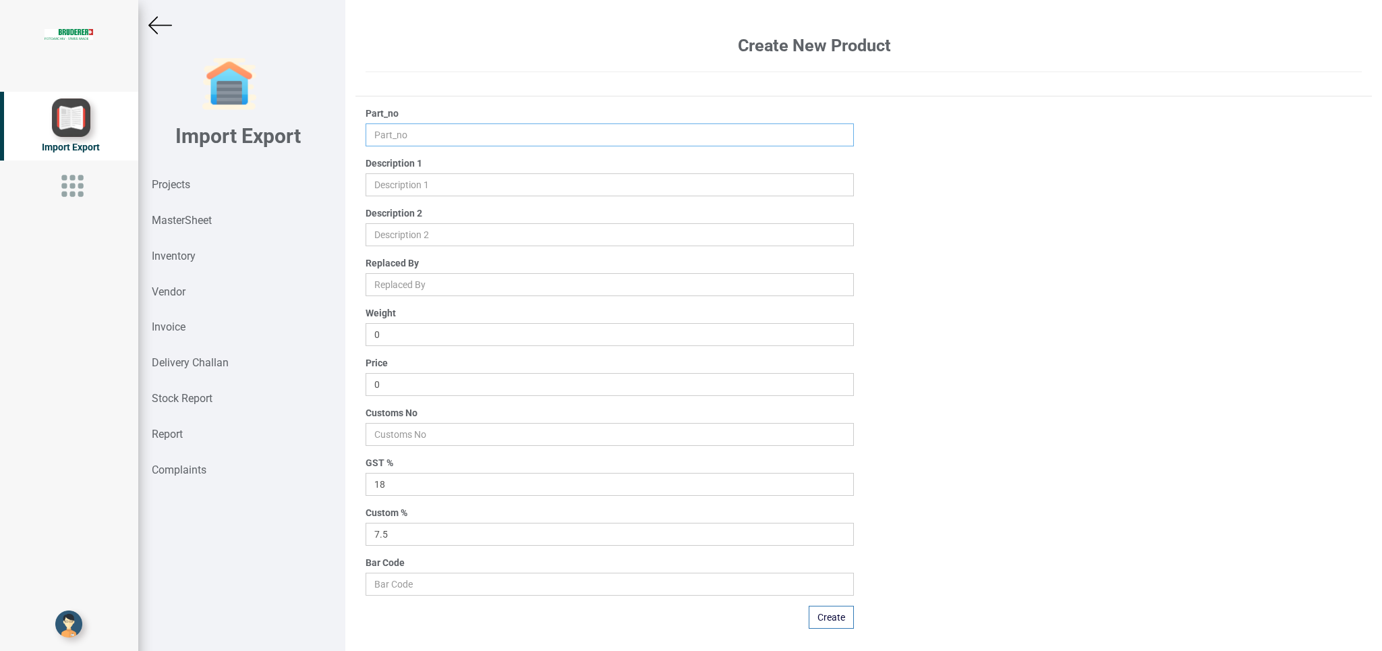
click at [400, 136] on input "text" at bounding box center [610, 134] width 488 height 23
type input "94.0110.482.1"
click at [1150, 368] on div "Part_no 94.0110.482.1 Description 1 Description 2 Replaced By Weight 0 Price 0 …" at bounding box center [864, 368] width 1017 height 522
click at [392, 180] on input "text" at bounding box center [610, 184] width 488 height 23
paste input "O-RING ø 24.00x 3.00 mm"
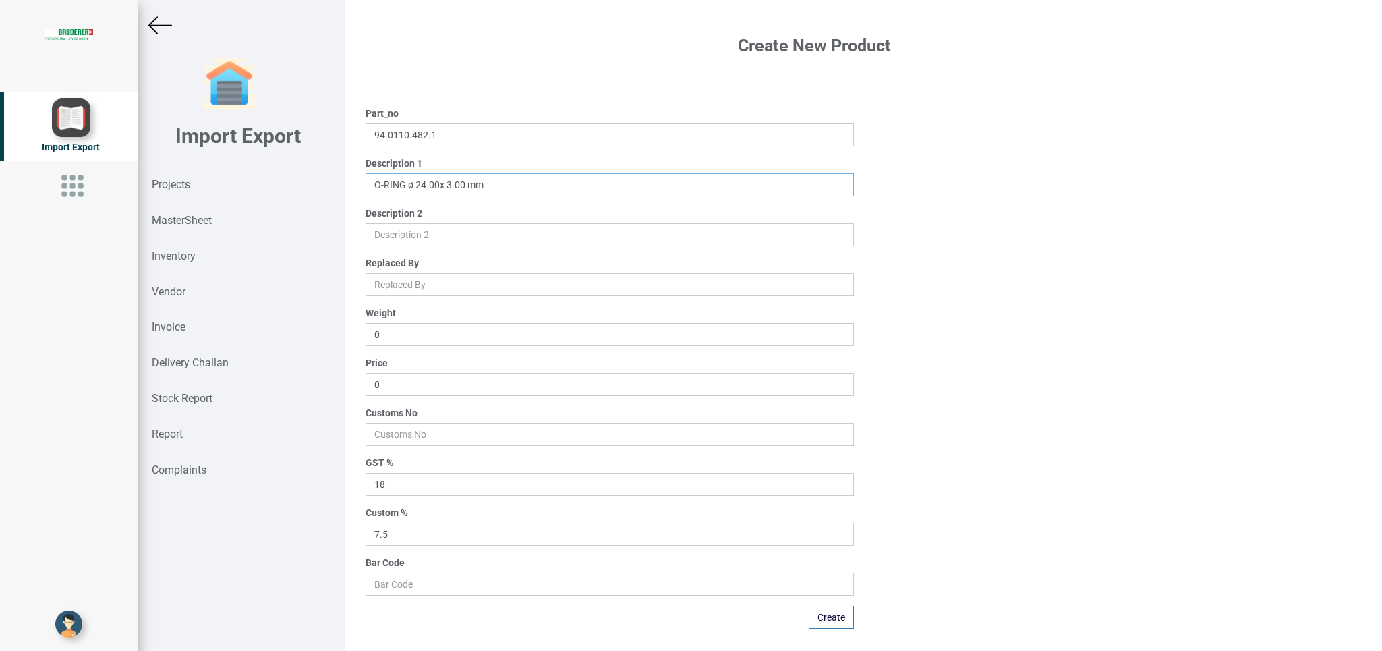
type input "O-RING ø 24.00x 3.00 mm"
drag, startPoint x: 401, startPoint y: 389, endPoint x: 336, endPoint y: 385, distance: 64.9
click at [366, 385] on input "0" at bounding box center [610, 384] width 488 height 23
type input "3.55"
click at [860, 432] on div "Part_no 94.0110.482.1 Description 1 Description 2 Replaced By Weight 0 Price 3.…" at bounding box center [610, 368] width 508 height 522
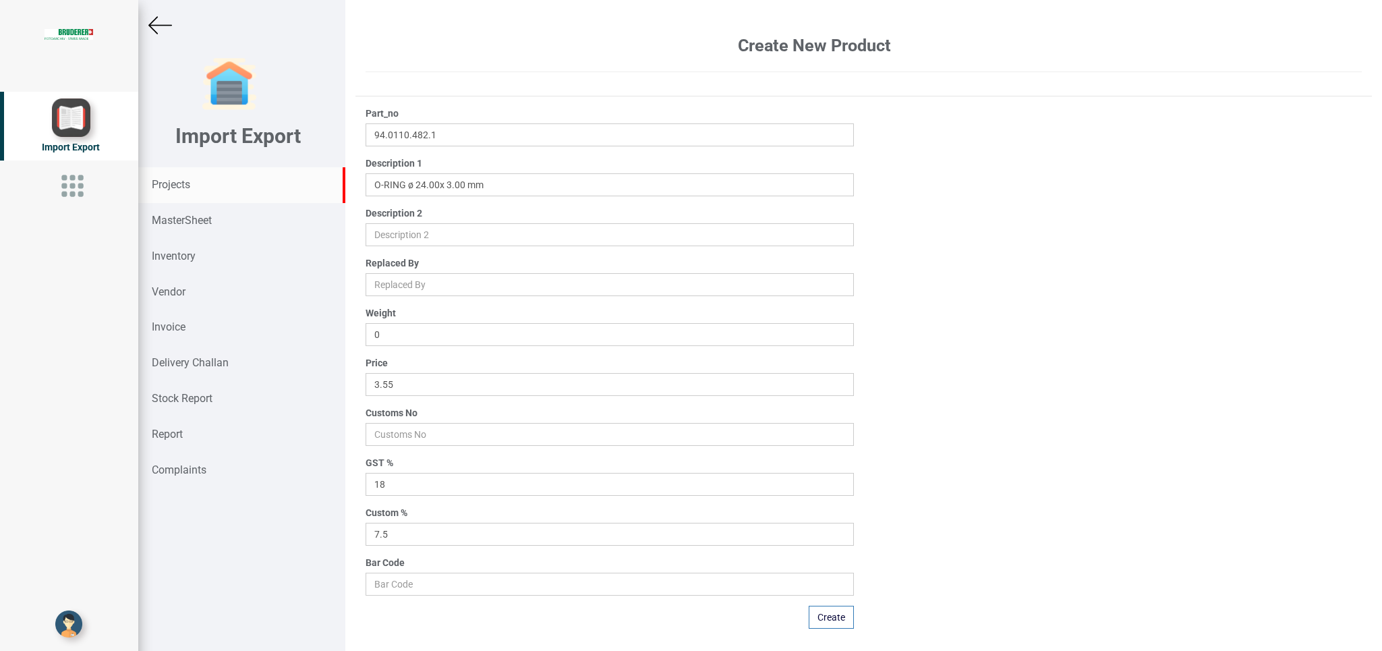
click at [171, 181] on strong "Projects" at bounding box center [171, 184] width 38 height 13
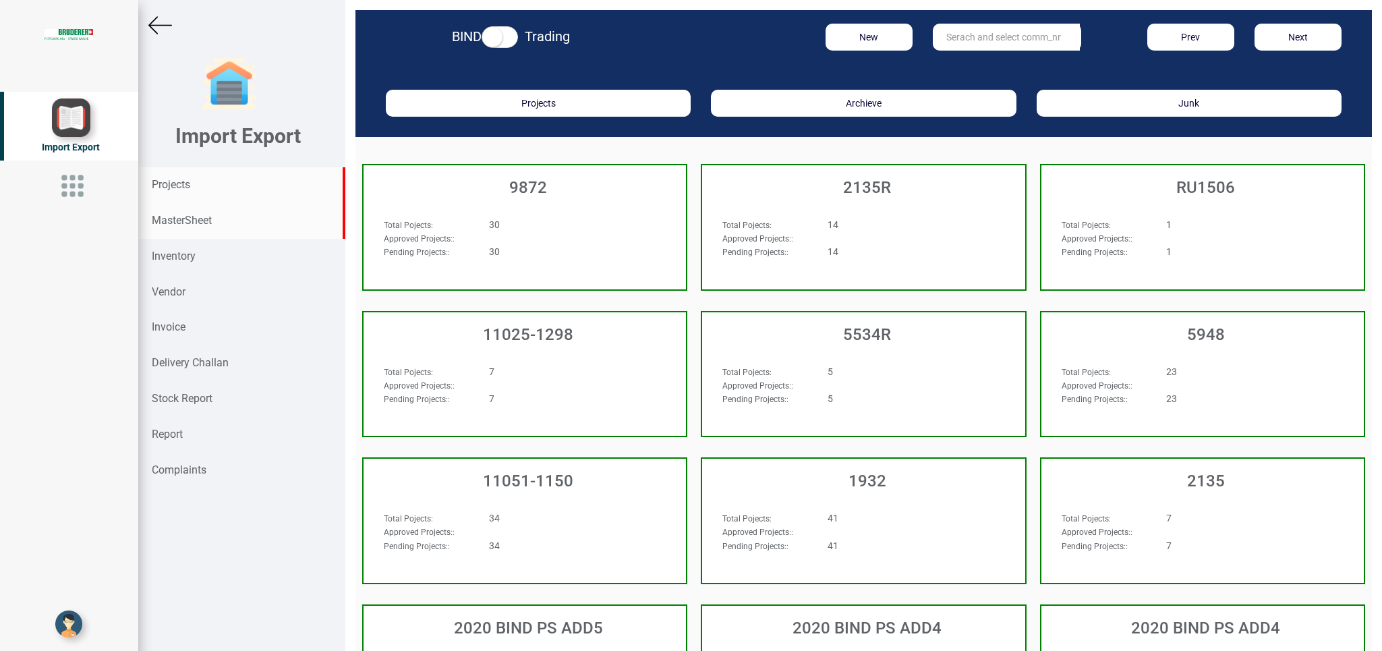
click at [192, 215] on strong "MasterSheet" at bounding box center [182, 220] width 60 height 13
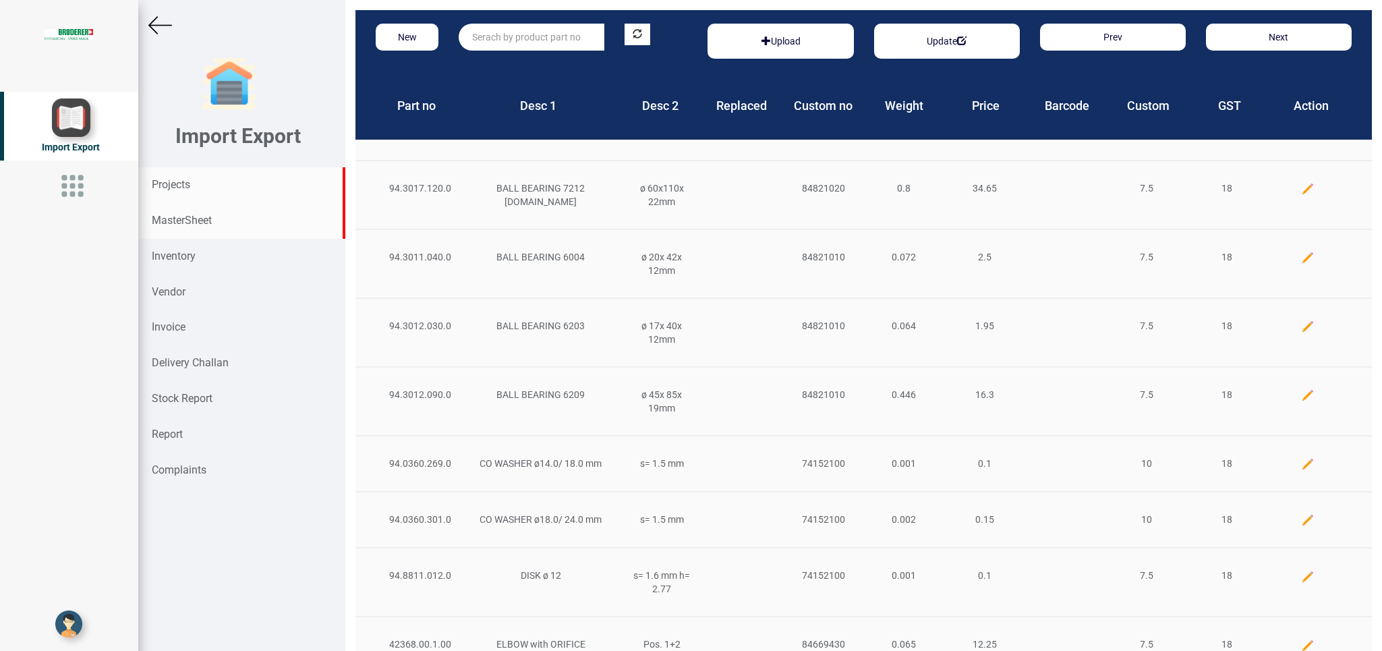
click at [190, 181] on strong "Projects" at bounding box center [171, 184] width 38 height 13
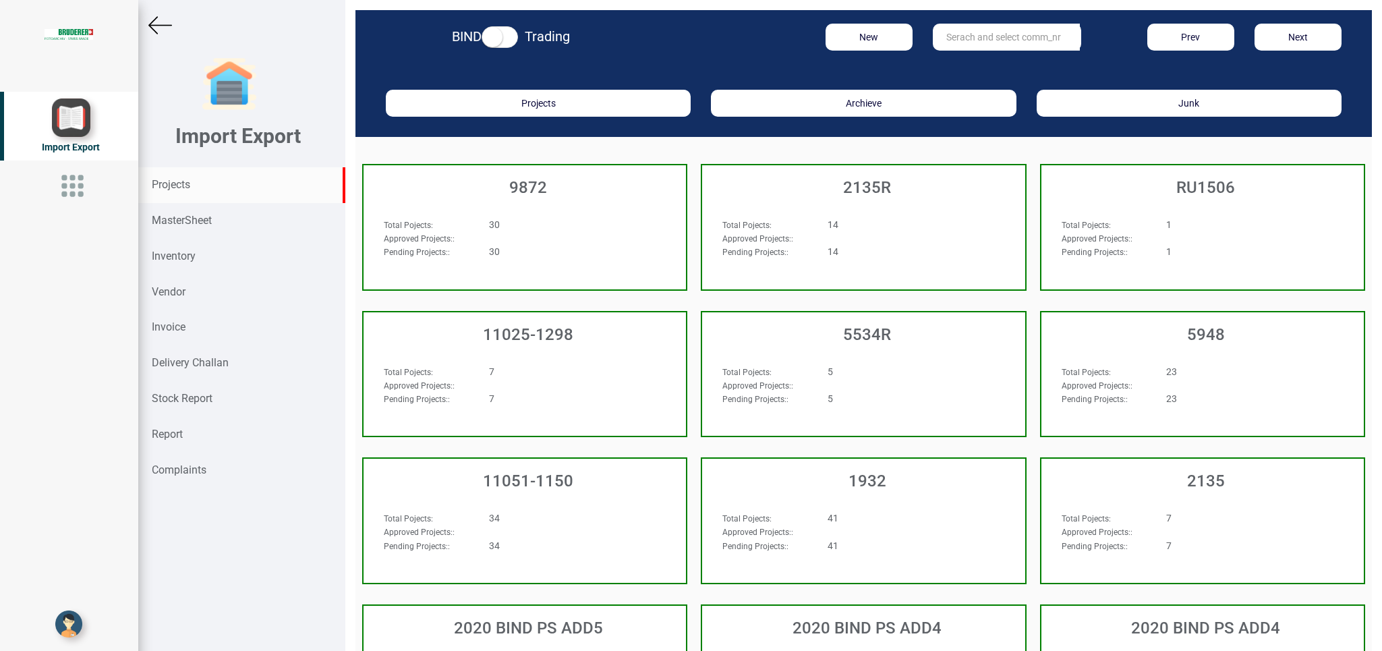
click at [951, 26] on input "text" at bounding box center [1006, 37] width 147 height 27
type input "9927"
click at [961, 73] on link "9927" at bounding box center [987, 65] width 107 height 18
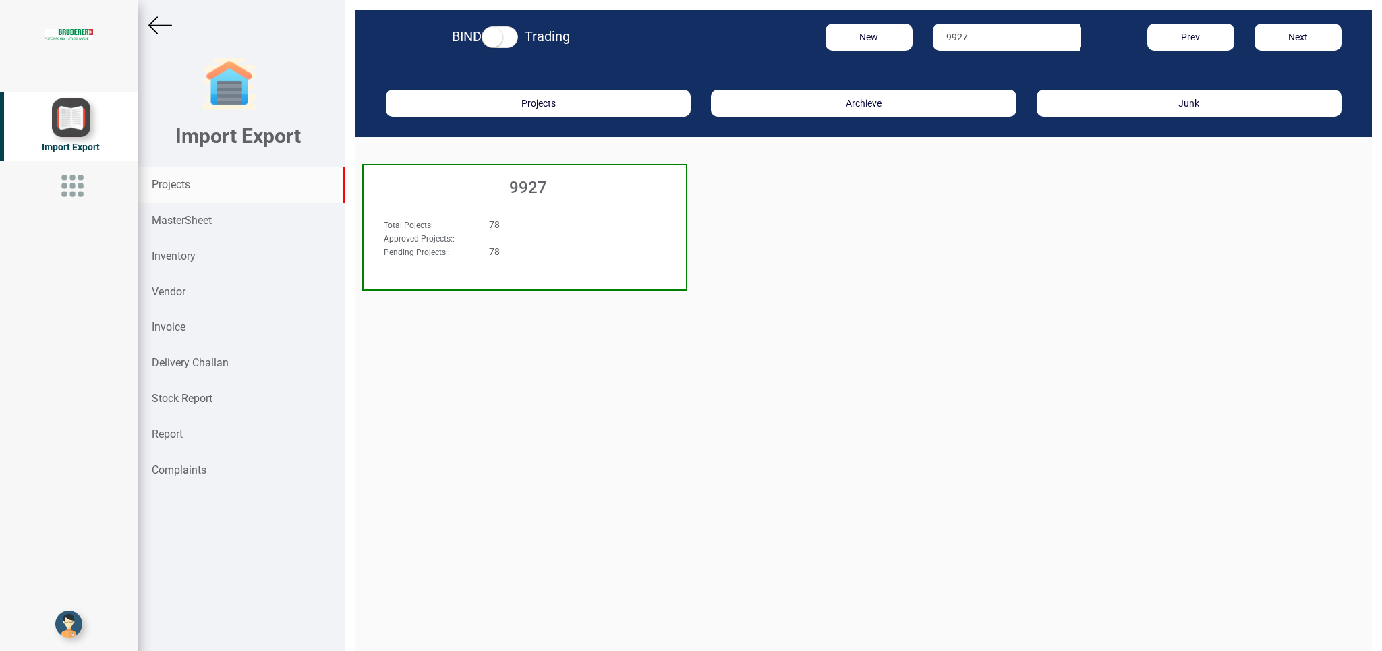
click at [532, 218] on div "78" at bounding box center [552, 224] width 147 height 13
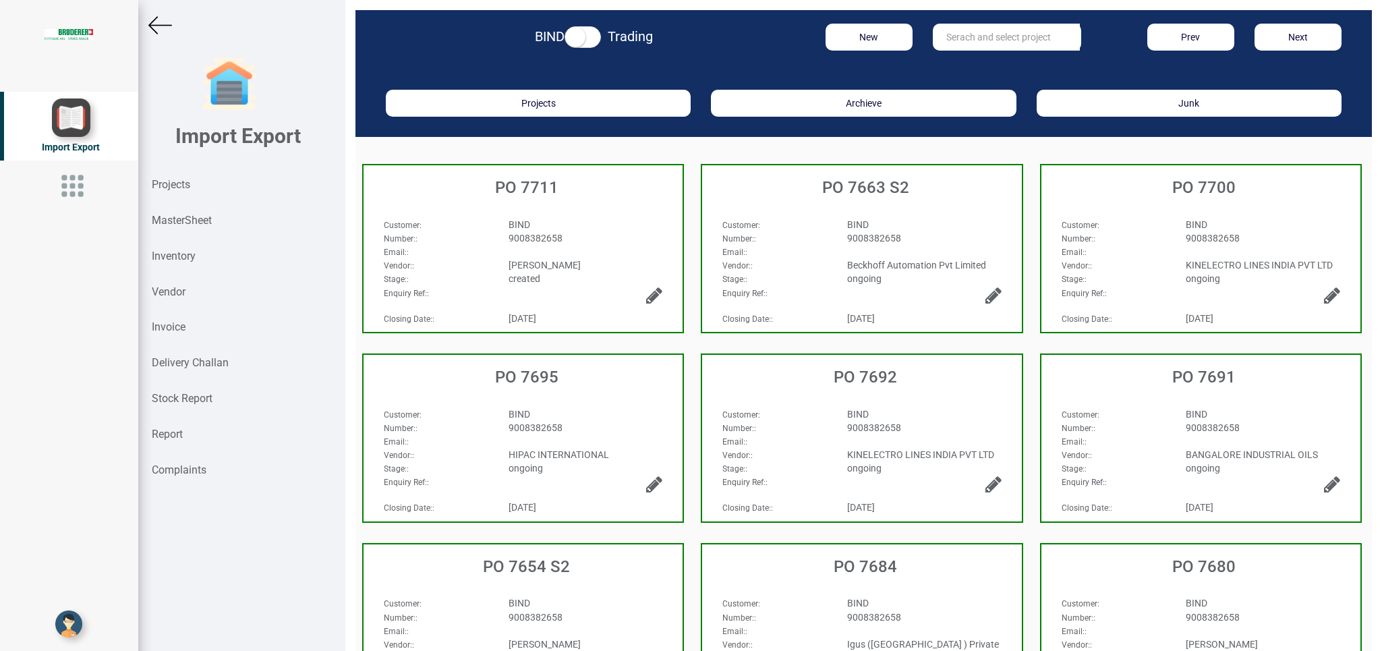
click at [606, 223] on div "BIND" at bounding box center [586, 224] width 175 height 13
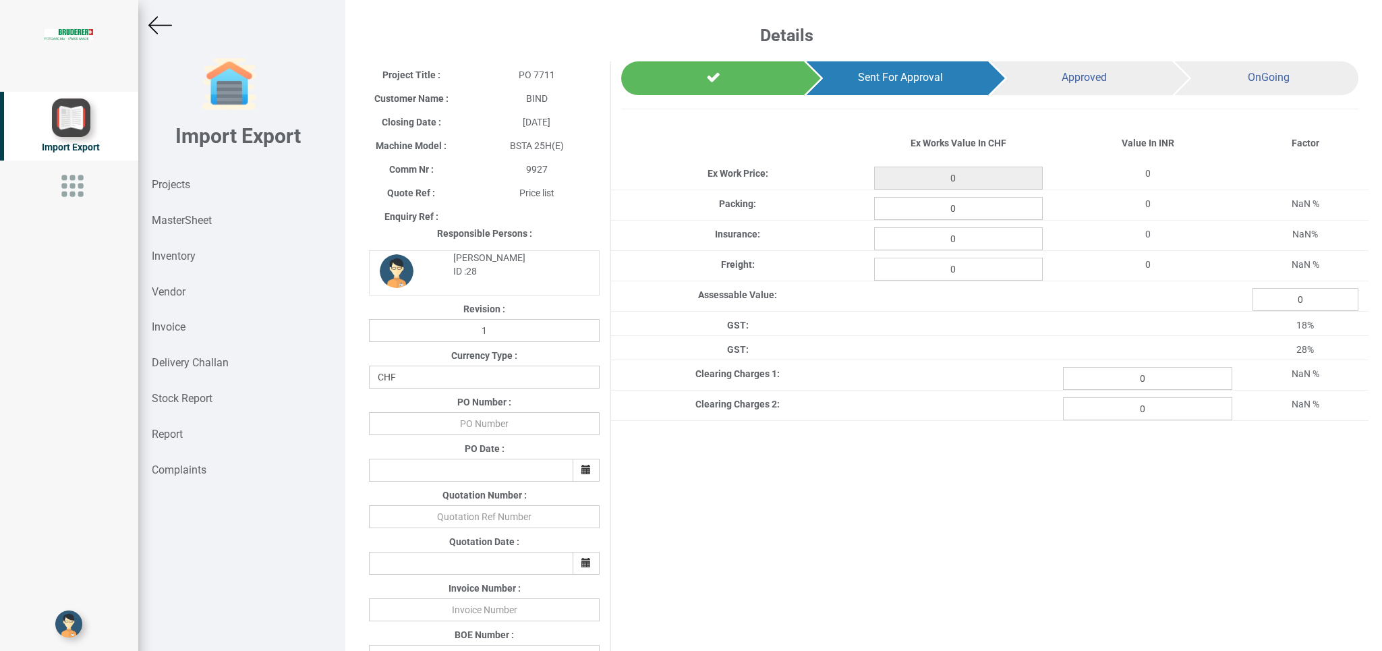
type input "88.49999999999999"
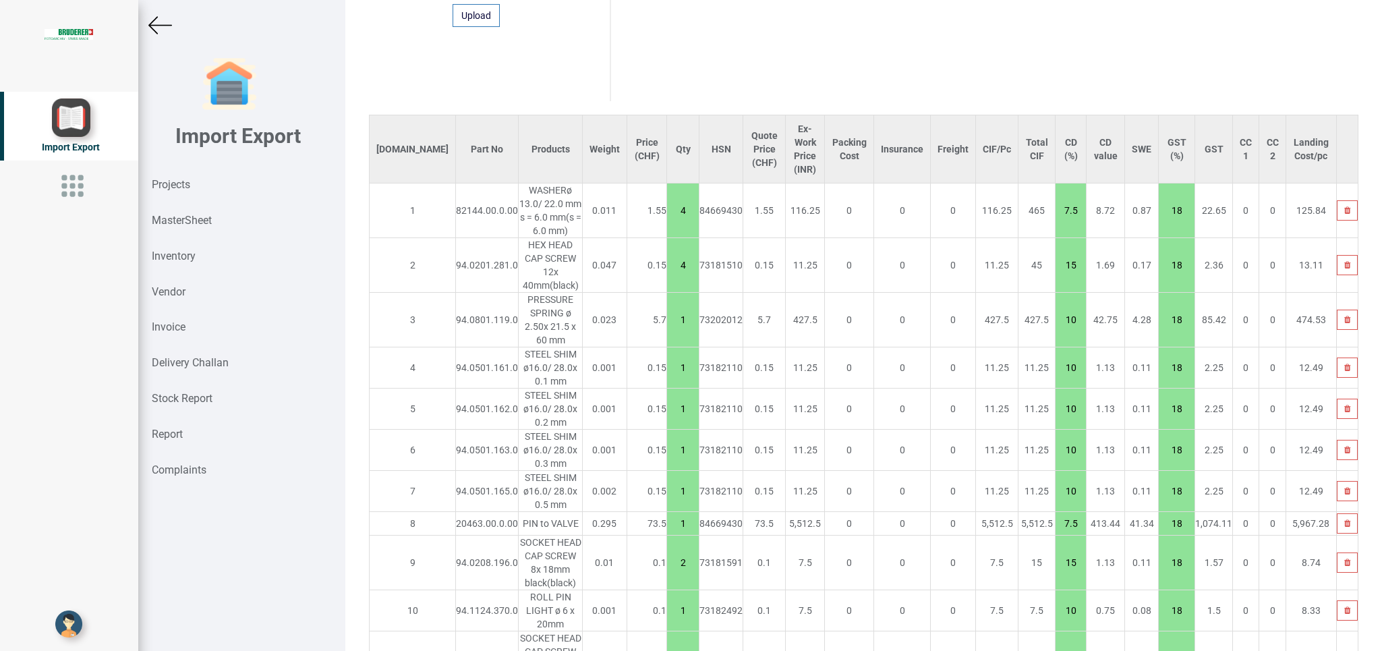
scroll to position [901, 0]
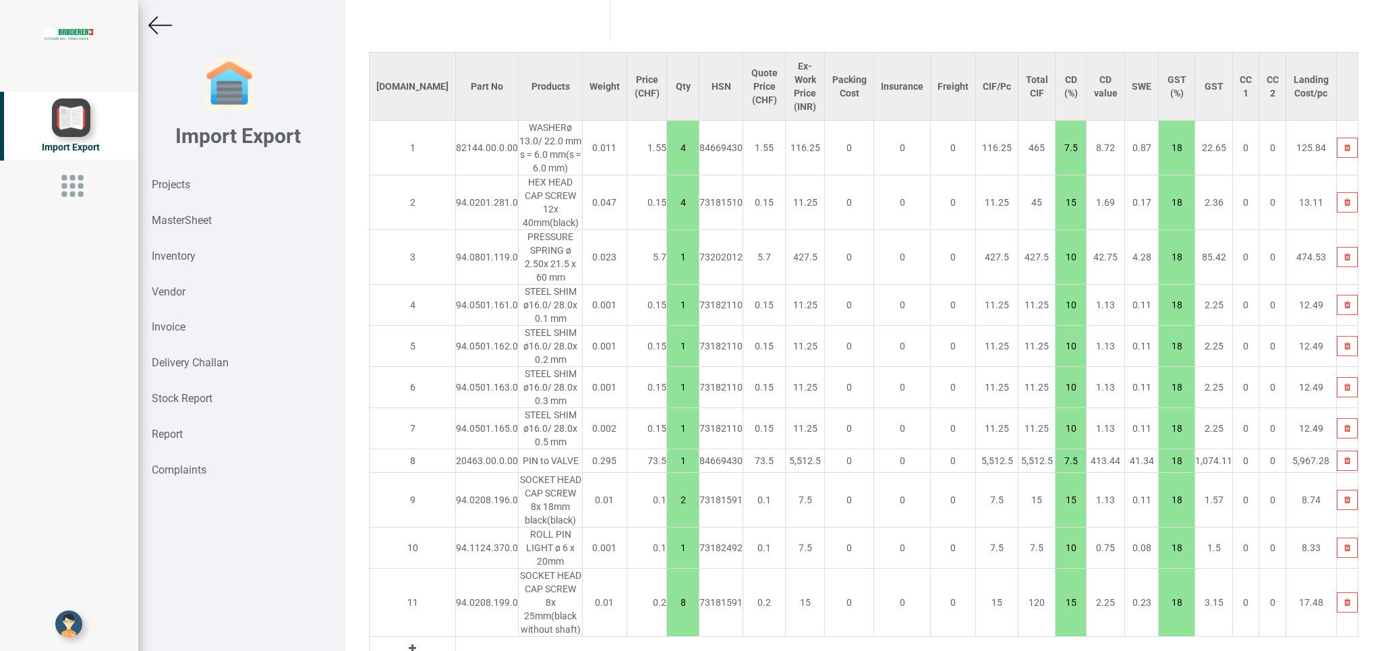
click at [409, 644] on icon at bounding box center [412, 648] width 7 height 9
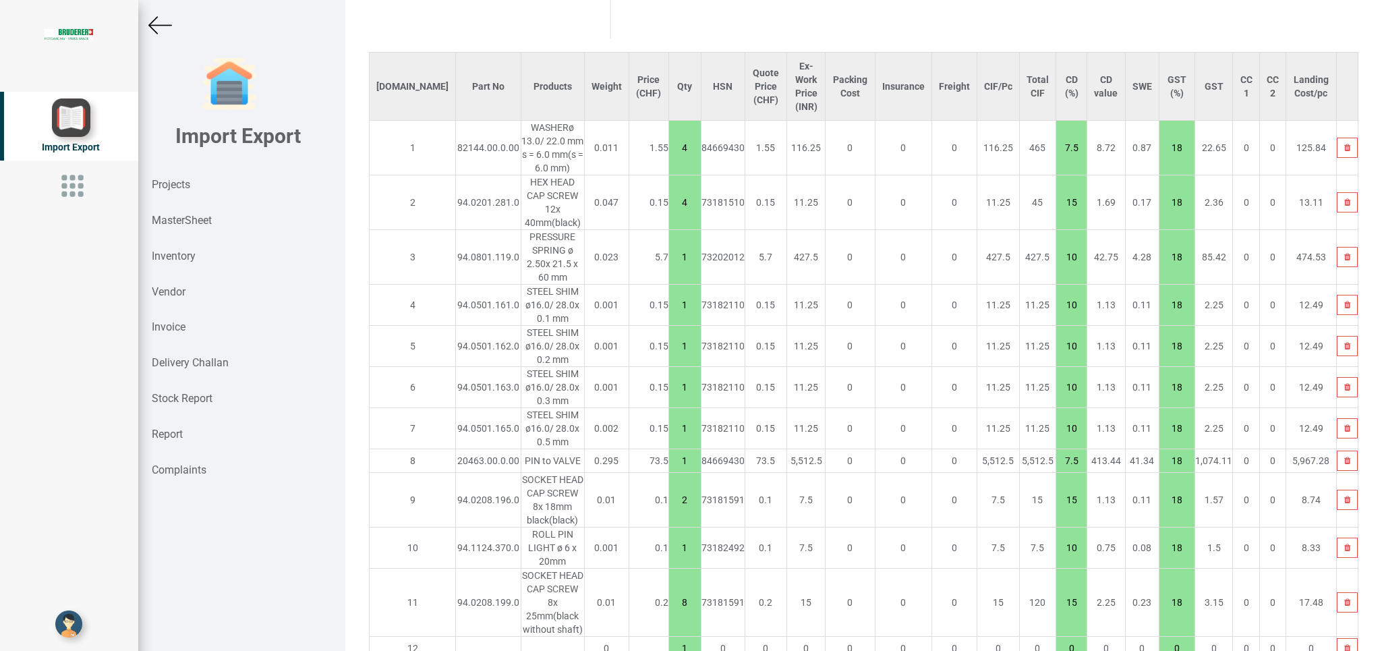
click at [456, 637] on input "text" at bounding box center [488, 648] width 65 height 23
type input "94.0110.48"
click at [481, 616] on link "94.0110.48 2.0" at bounding box center [459, 625] width 107 height 18
type input "88.59999999999998"
type input "94.0110.482.0"
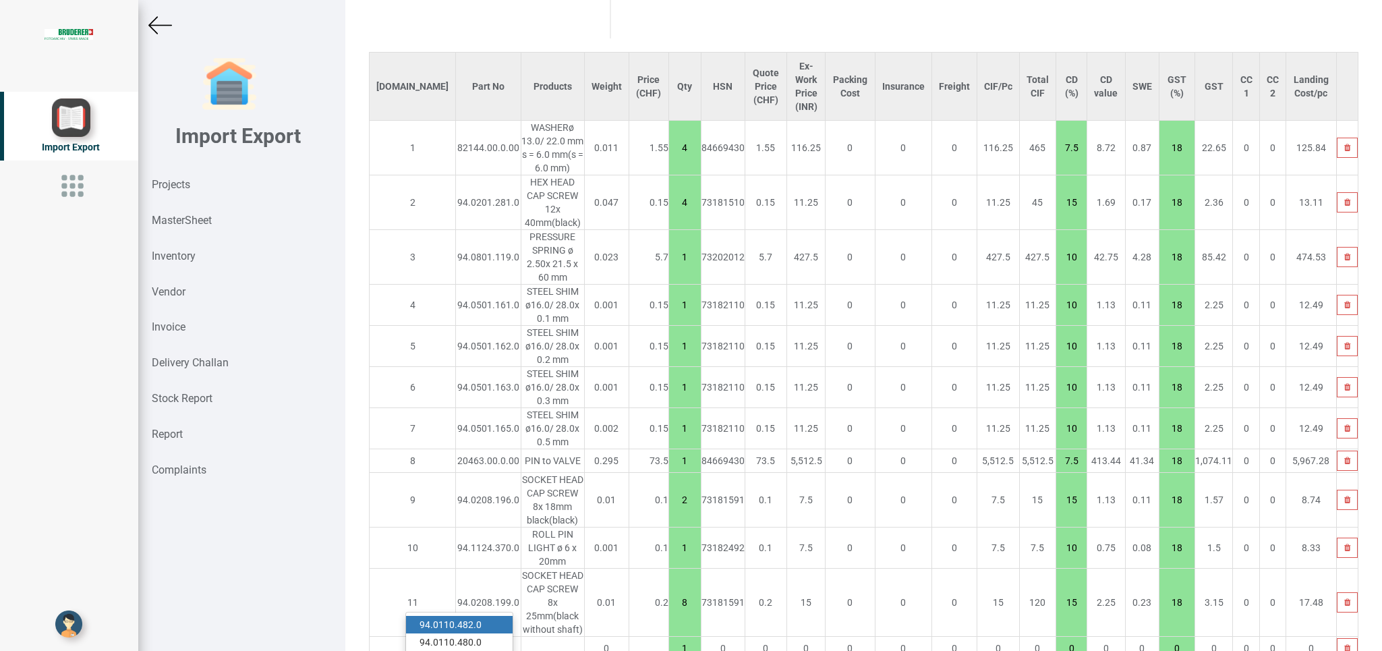
type input "10"
type input "18"
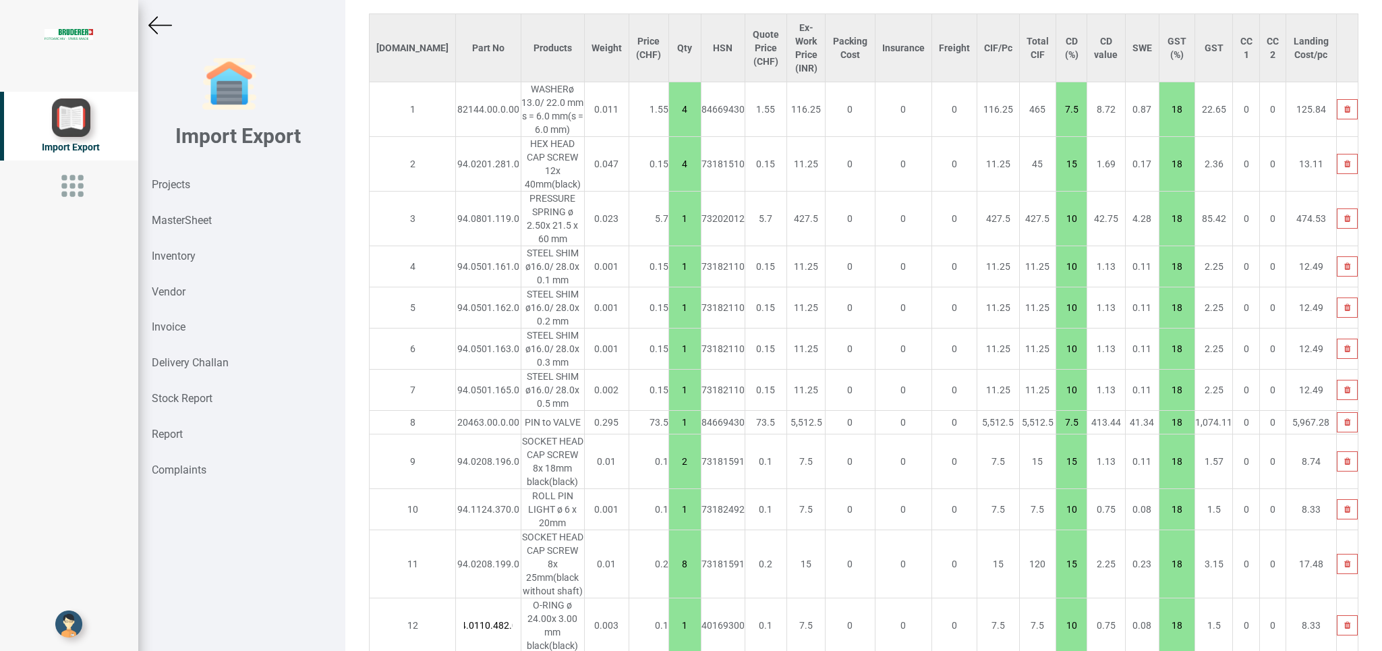
scroll to position [942, 0]
click at [456, 650] on input "text" at bounding box center [488, 661] width 65 height 23
type input "94.0103.406"
click at [439, 619] on strong "94.0103.406" at bounding box center [447, 624] width 54 height 11
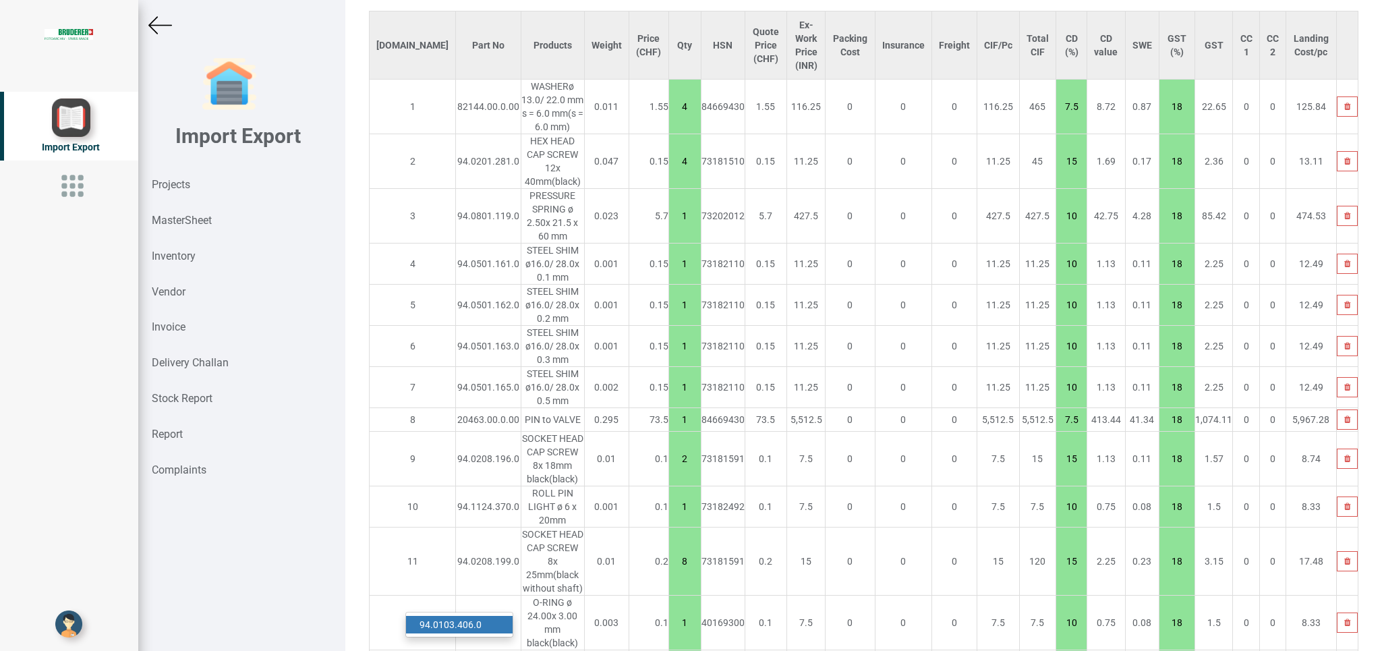
type input "95.04999999999998"
type input "94.0103.406.0"
type input "10"
type input "18"
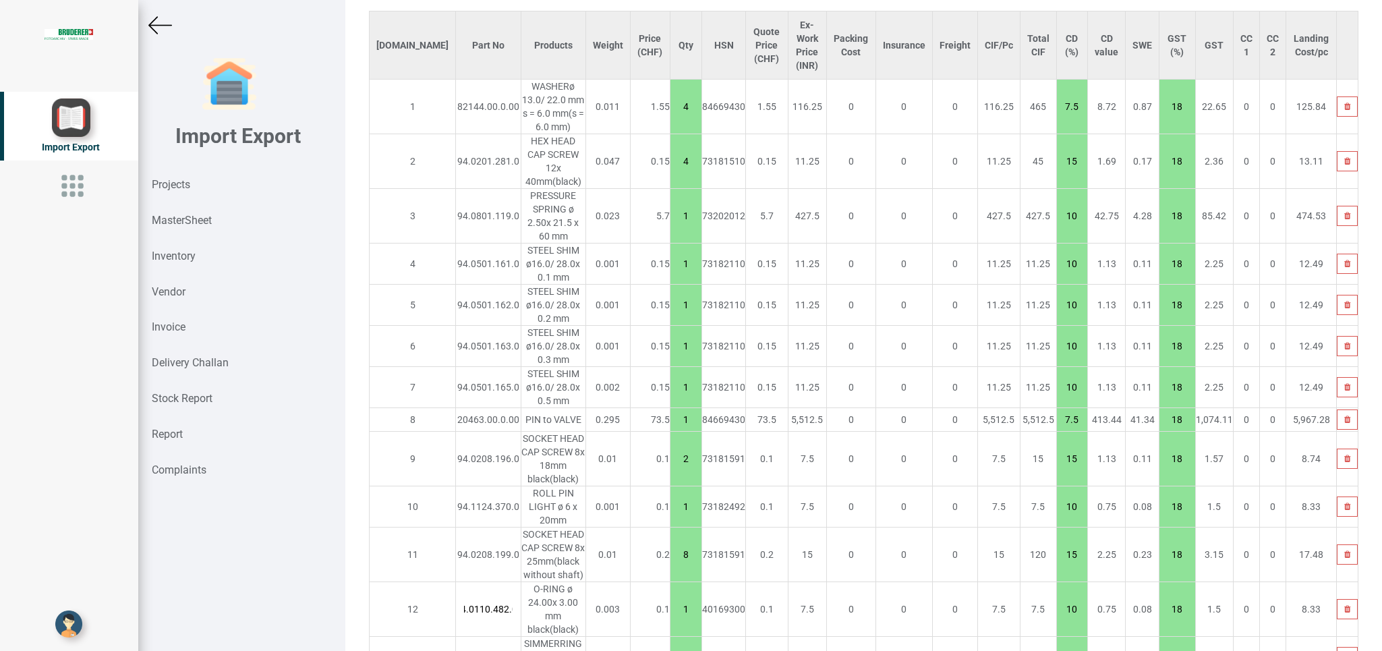
scroll to position [0, 9]
type input "20462"
click at [457, 631] on link "20462 .00.0.00" at bounding box center [459, 640] width 107 height 18
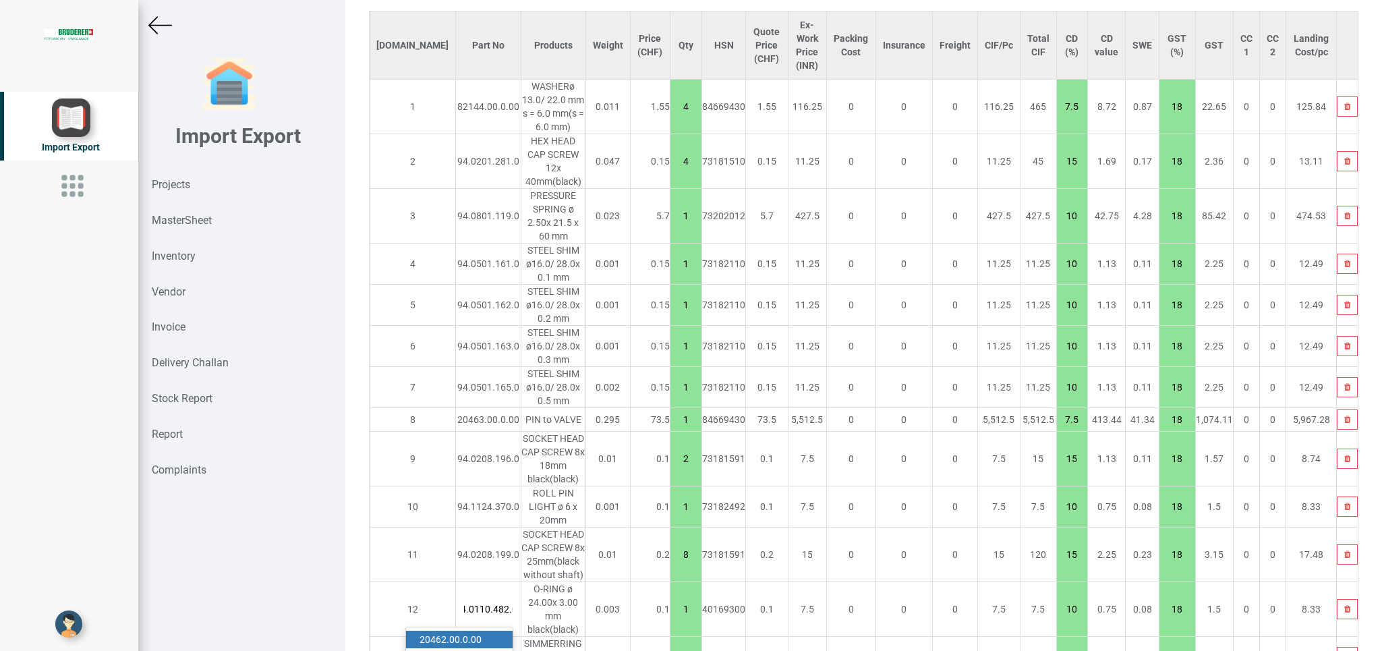
type input "532.55"
type input "20462.00.0.00"
type input "7.5"
type input "18"
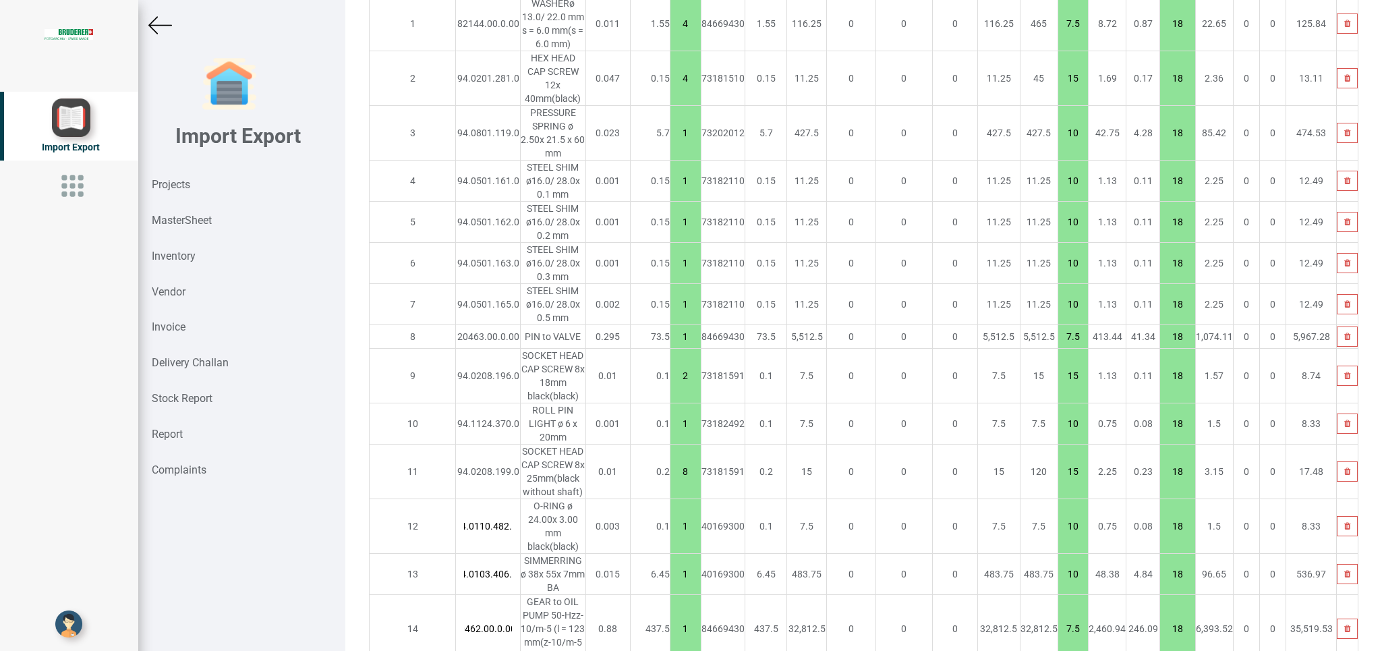
type input "20461"
click at [484, 633] on link "20461 .00.1.00" at bounding box center [459, 642] width 107 height 18
type input "814.9499999999999"
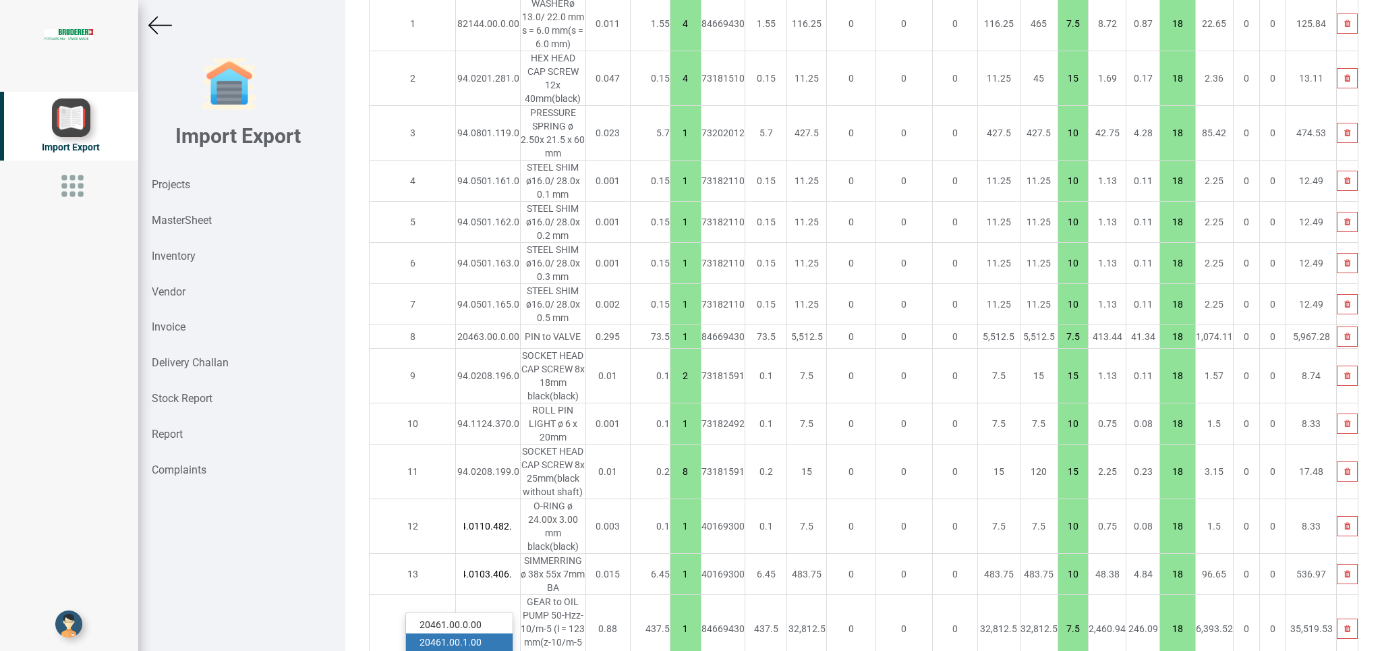
type input "20461.00.1.00"
type input "7.5"
type input "18"
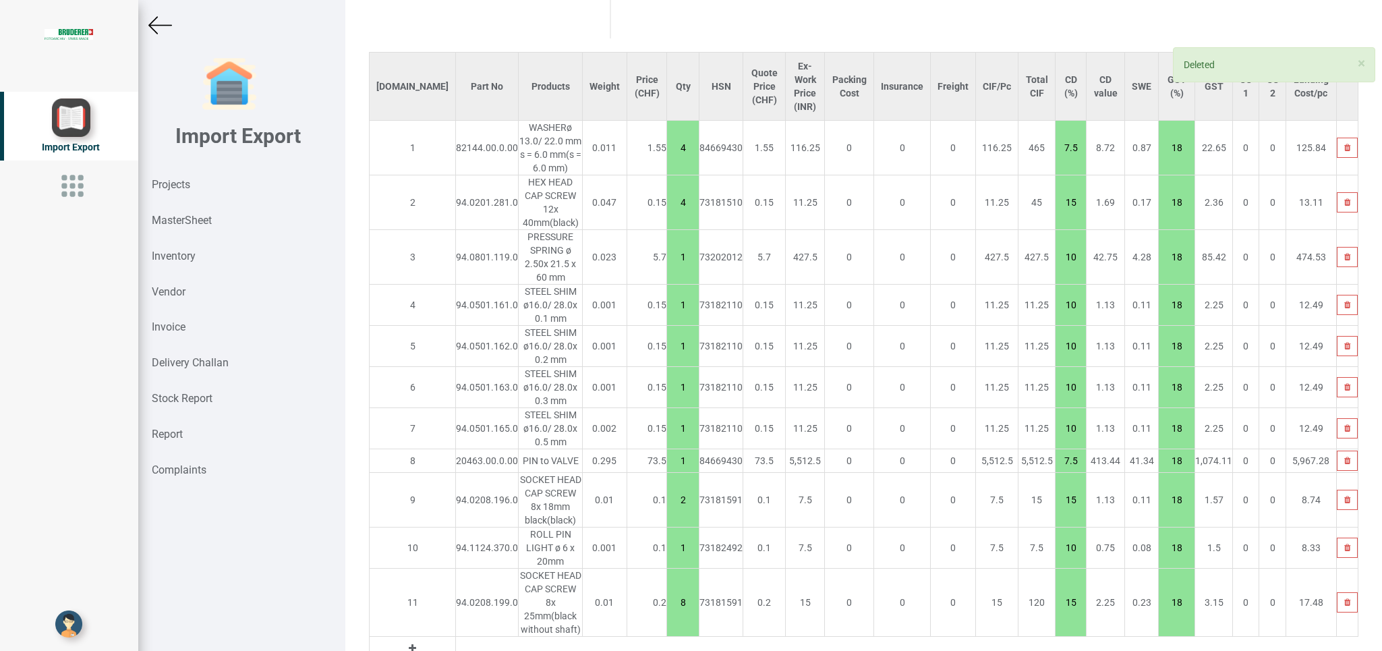
type input "532.55"
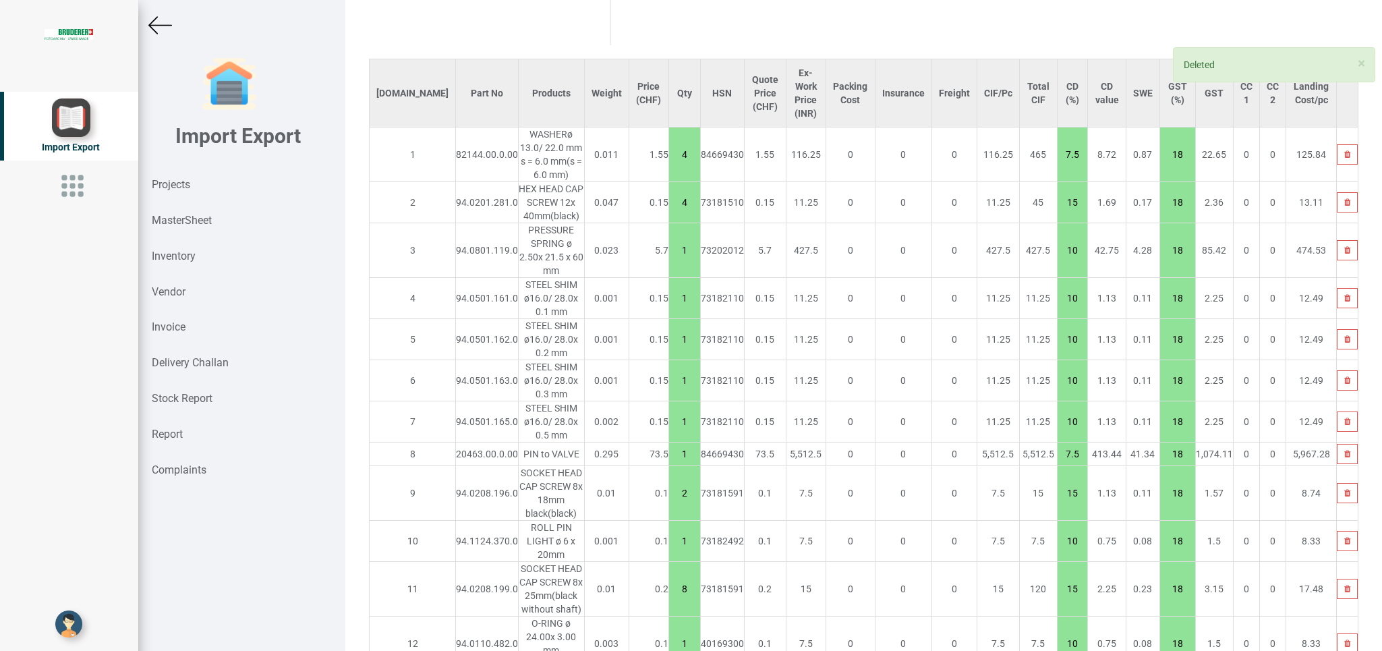
scroll to position [1025, 0]
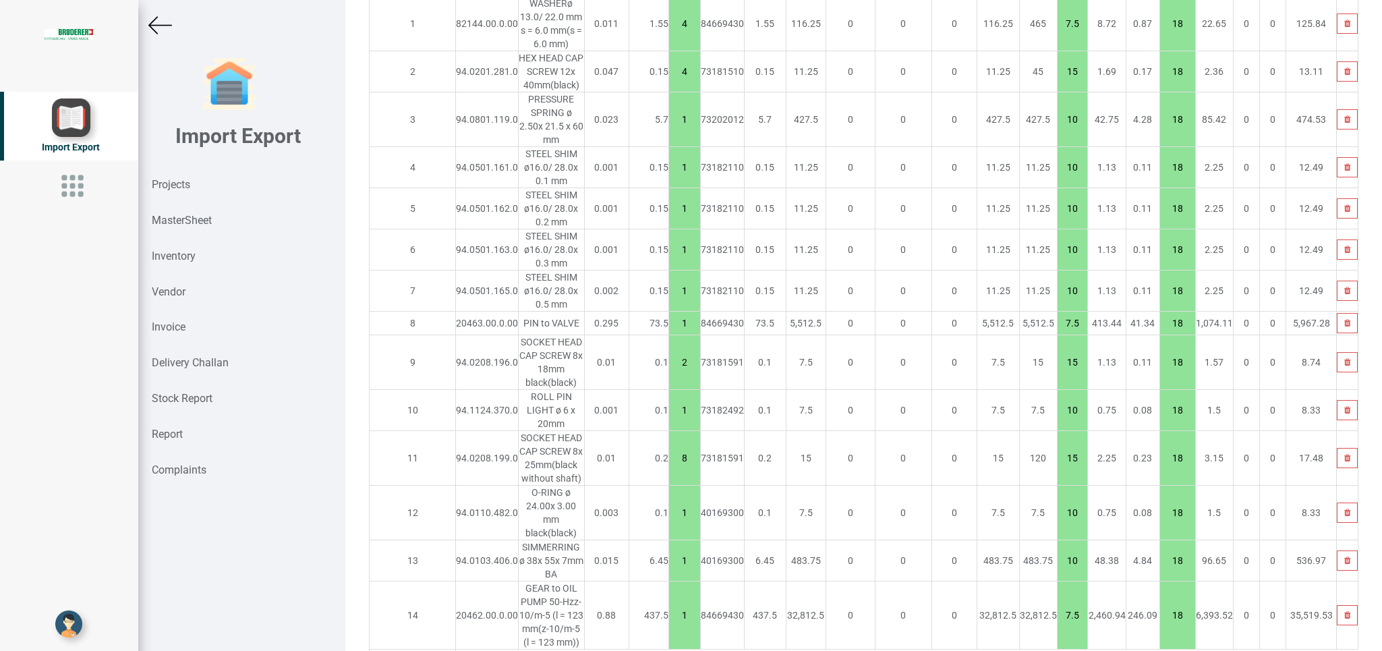
click at [405, 650] on button at bounding box center [413, 661] width 16 height 15
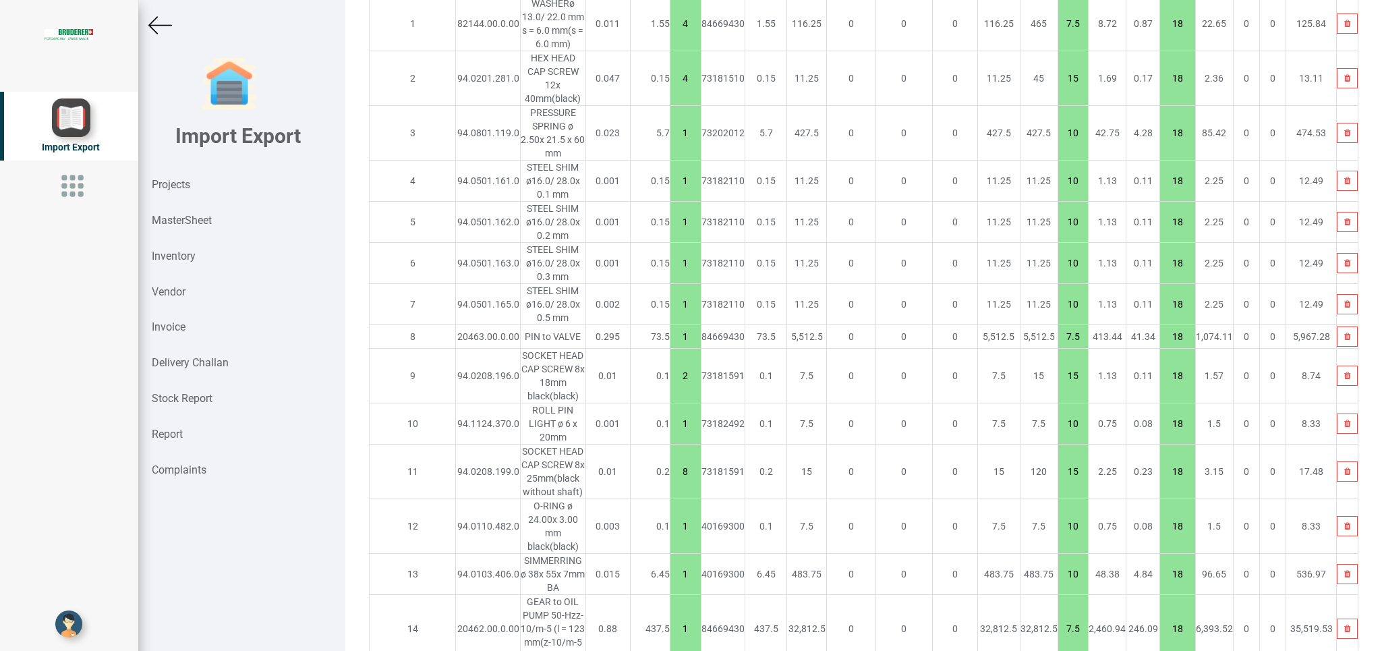
type input "40097"
click at [475, 616] on link "40097 .[DATE]" at bounding box center [459, 625] width 107 height 18
type input "865.05"
type input "40097.01.1.00"
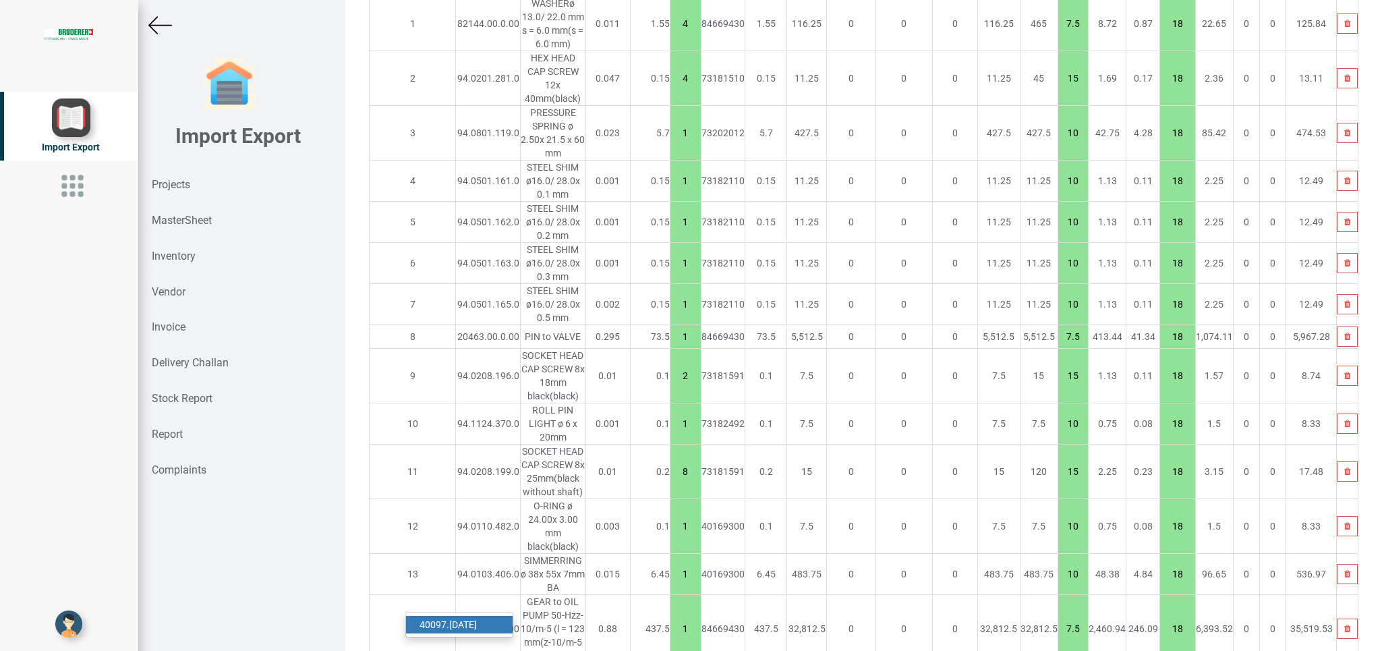
type input "7.5"
type input "18"
click at [192, 219] on strong "MasterSheet" at bounding box center [182, 220] width 60 height 13
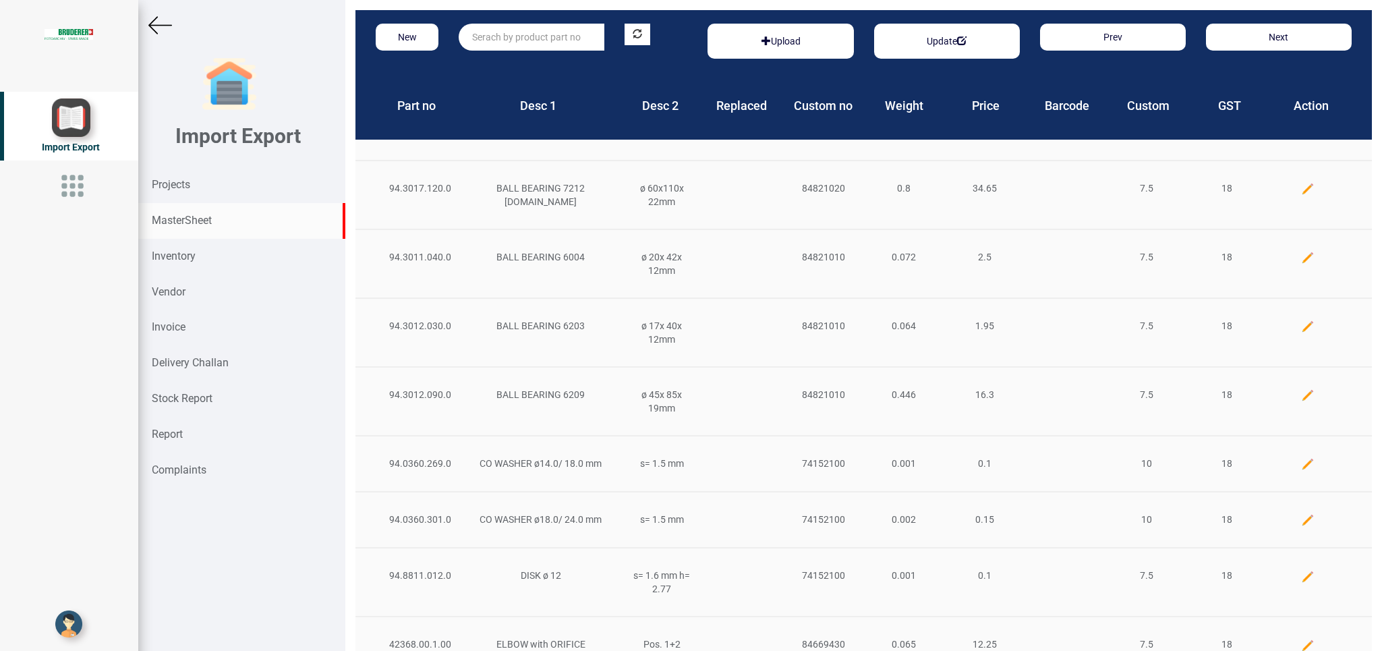
click at [501, 32] on input "text" at bounding box center [532, 37] width 146 height 27
click at [528, 76] on link "20461 .00.1.00" at bounding box center [512, 83] width 107 height 18
type input "20461.00.1.00"
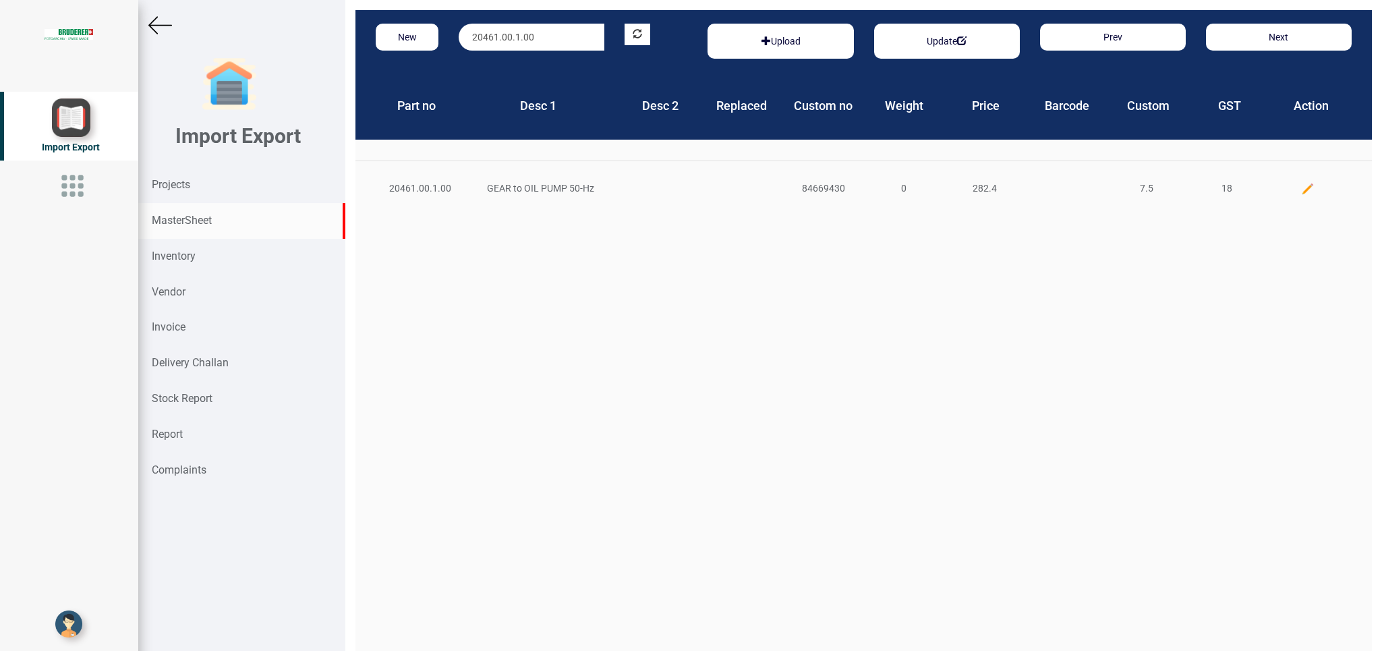
click at [1301, 188] on img at bounding box center [1307, 188] width 13 height 13
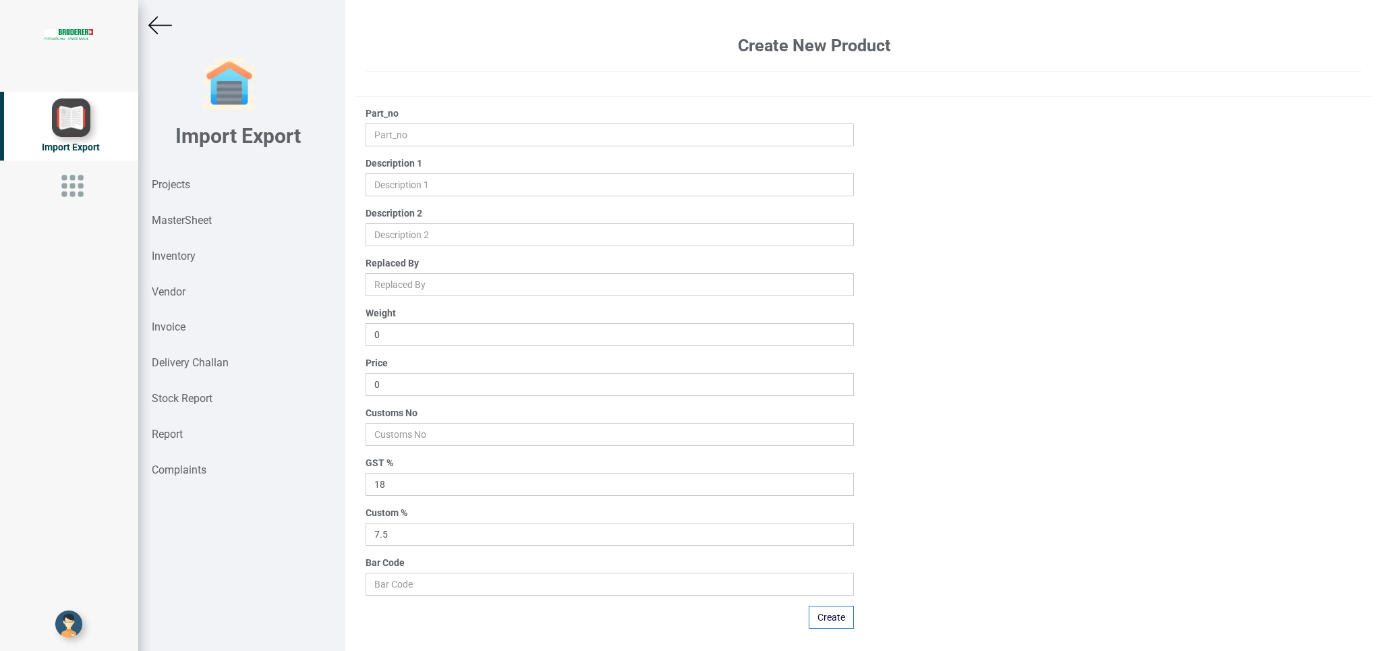
type input "20461.00.1.00"
type input "GEAR to OIL PUMP 50-Hz"
type input "282.4"
type input "84669430"
drag, startPoint x: 433, startPoint y: 380, endPoint x: 291, endPoint y: 383, distance: 142.4
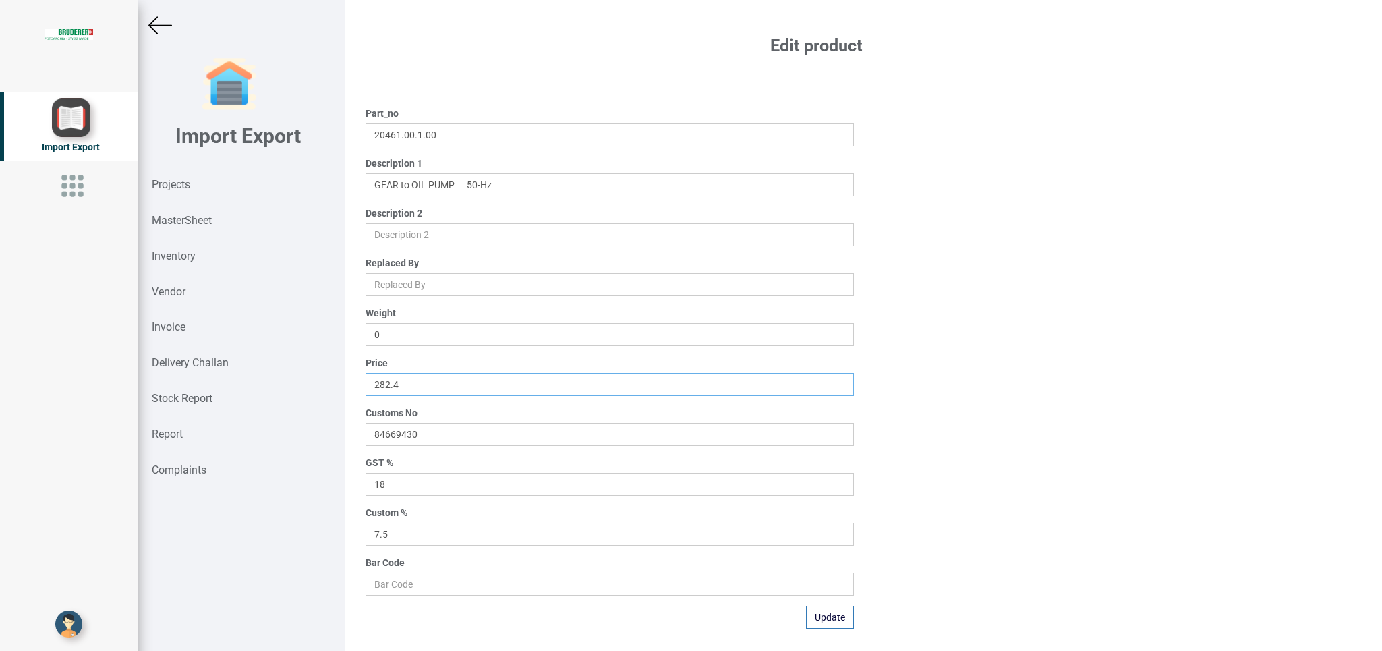
click at [366, 383] on input "282.4" at bounding box center [610, 384] width 488 height 23
type input "290.65"
click at [823, 619] on button "Update" at bounding box center [830, 617] width 48 height 23
click at [172, 186] on strong "Projects" at bounding box center [171, 184] width 38 height 13
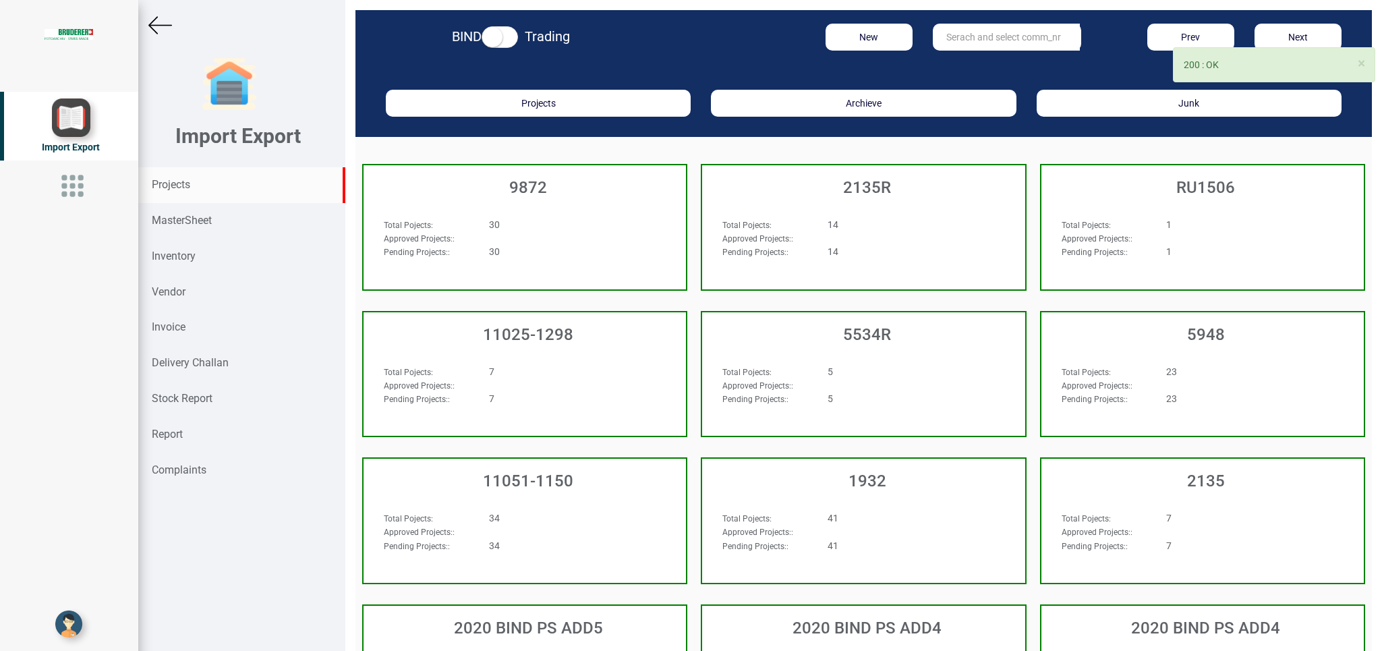
click at [965, 32] on input "text" at bounding box center [1006, 37] width 147 height 27
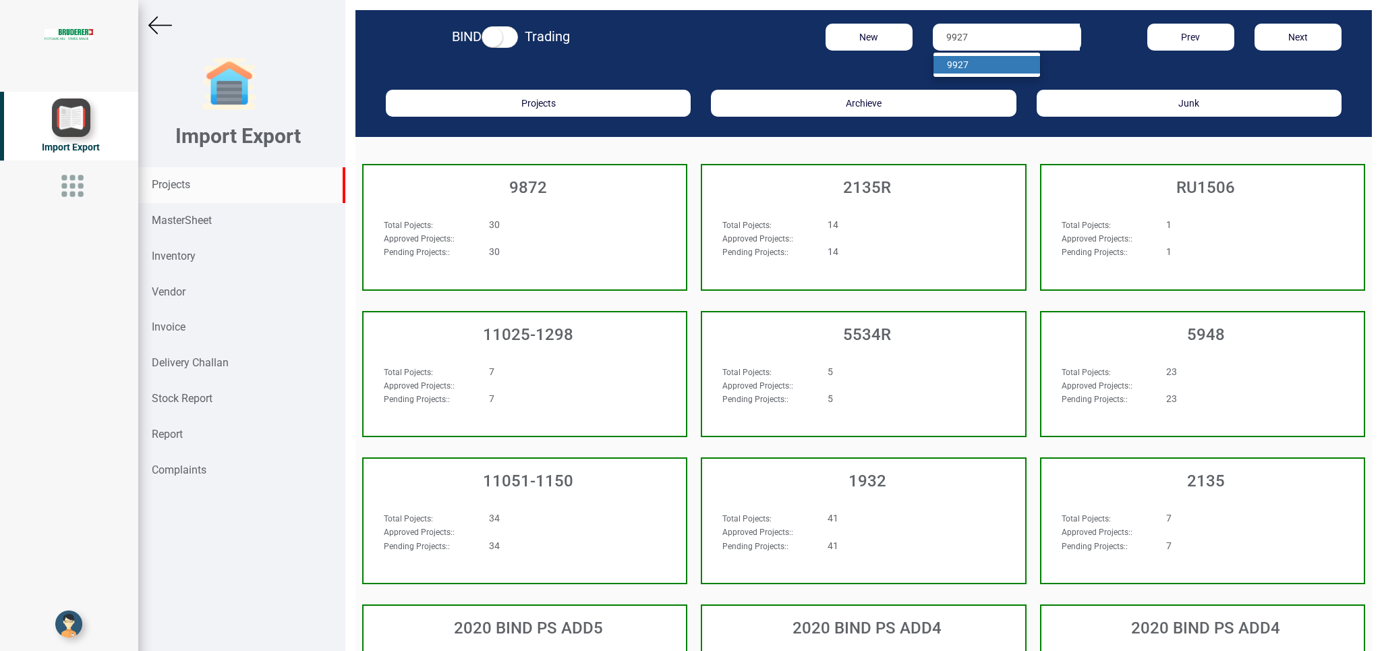
type input "9927"
click at [963, 64] on link "9927" at bounding box center [987, 65] width 107 height 18
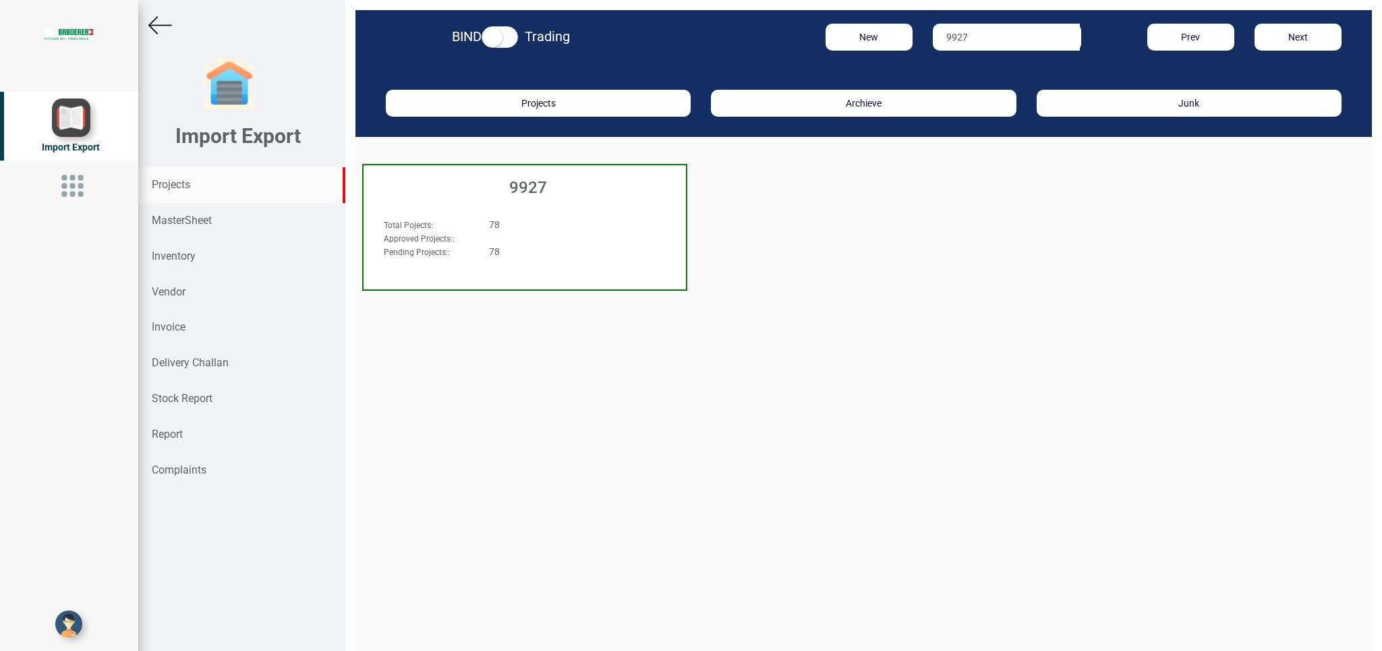
click at [585, 218] on div "78" at bounding box center [552, 224] width 147 height 13
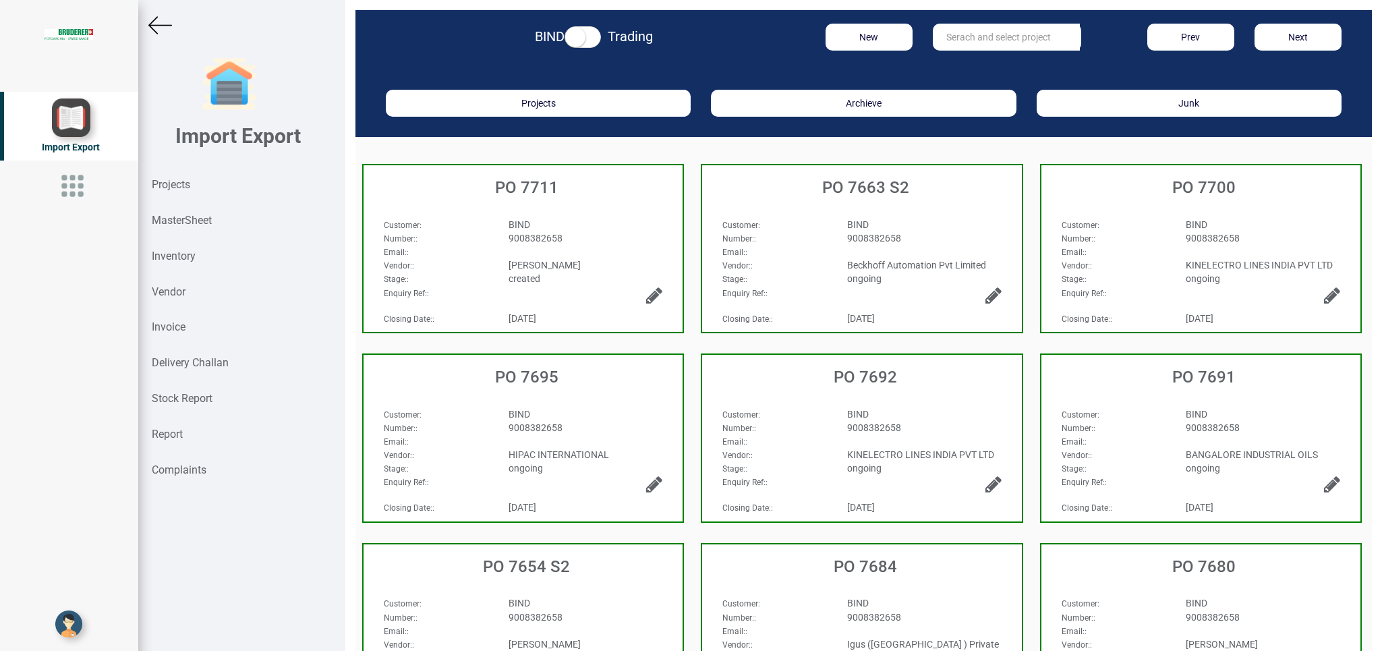
click at [604, 204] on div "Customer : BIND Number: : 9008382658 Email: : Vendor: : [PERSON_NAME] Stage: : …" at bounding box center [523, 243] width 319 height 78
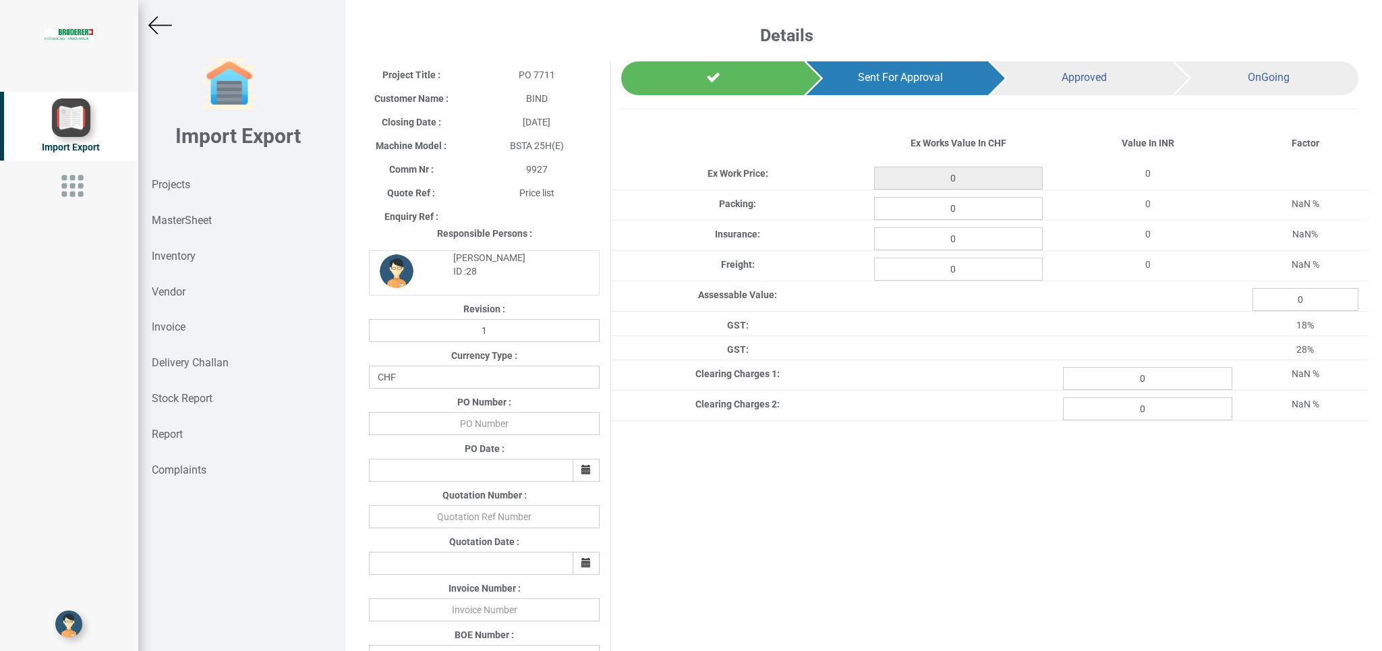
type input "865.05"
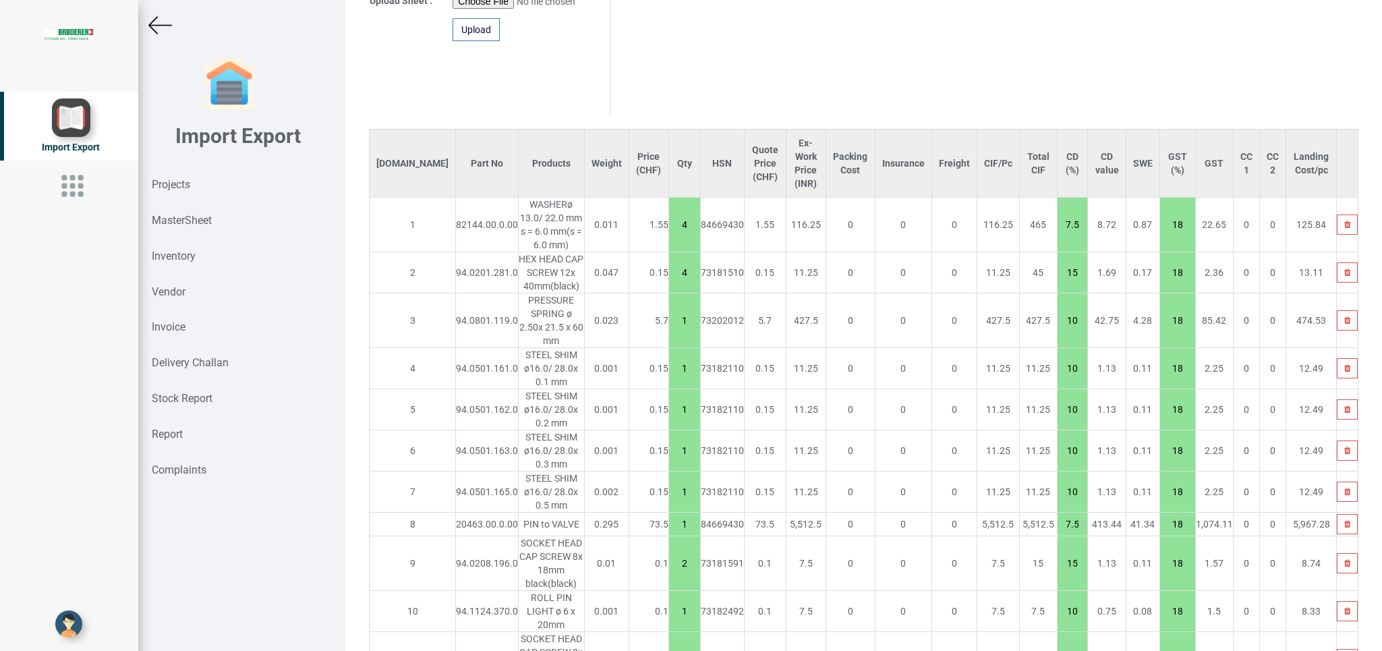
scroll to position [1048, 0]
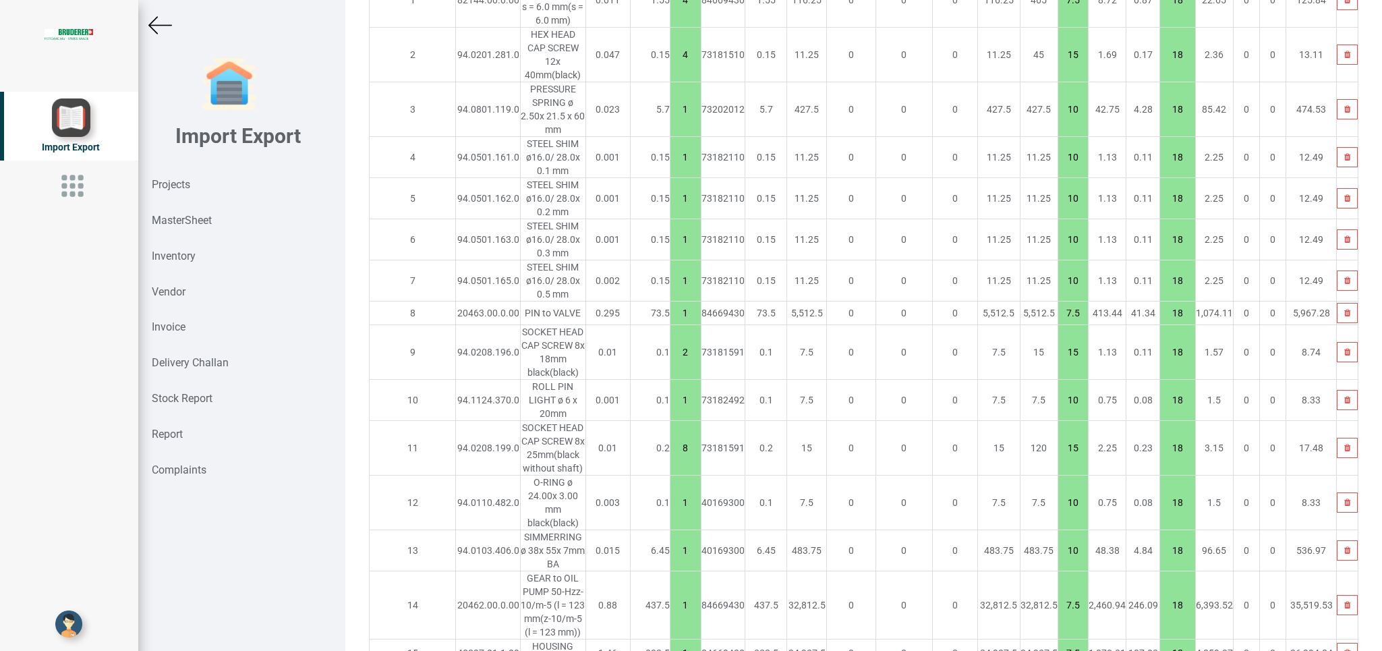
drag, startPoint x: 411, startPoint y: 581, endPoint x: 528, endPoint y: 611, distance: 121.2
type input "20461"
click at [484, 634] on link "20461 .00.1.00" at bounding box center [459, 643] width 107 height 18
type input "1155.6999999999998"
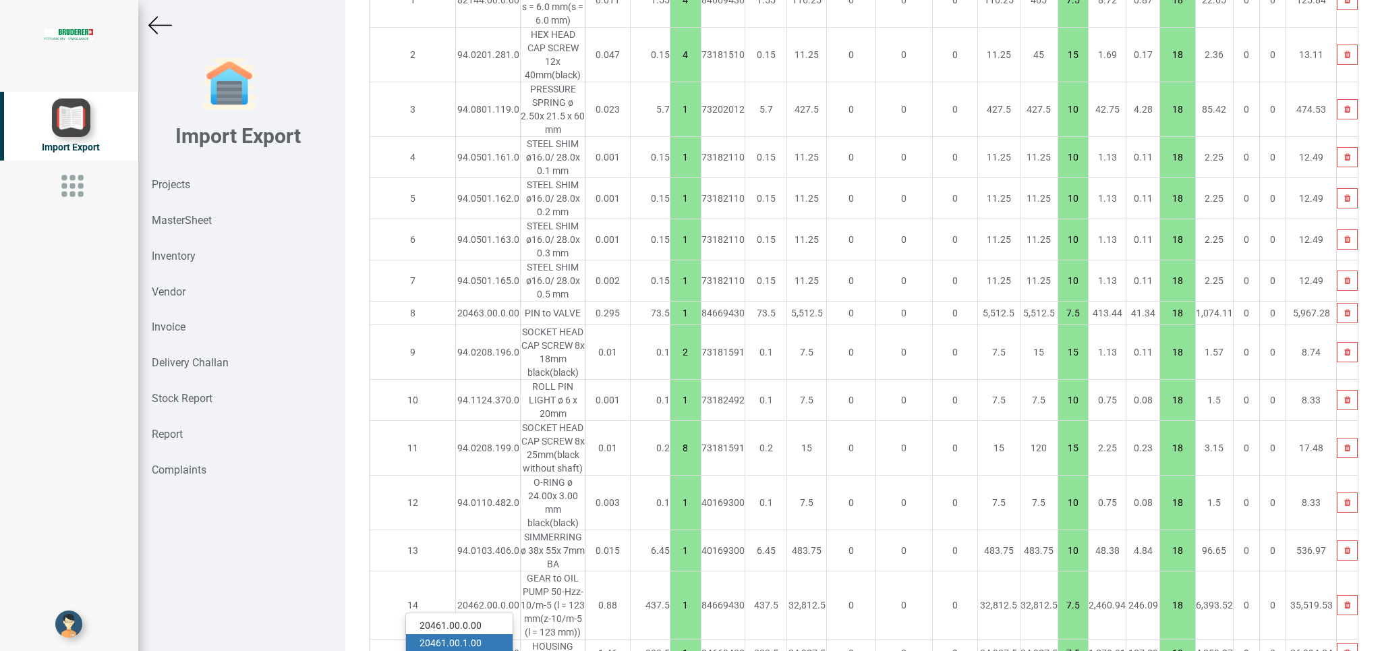
type input "20461.00.1.00"
type input "7.5"
type input "18"
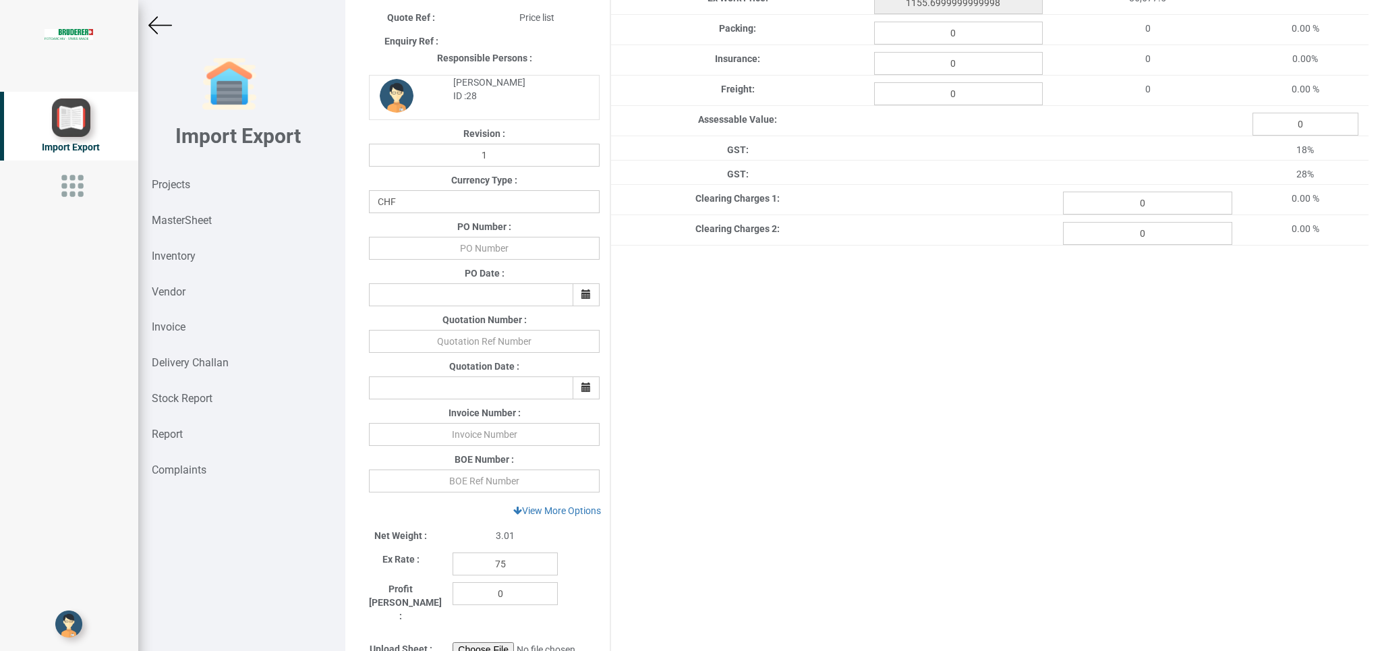
scroll to position [158, 0]
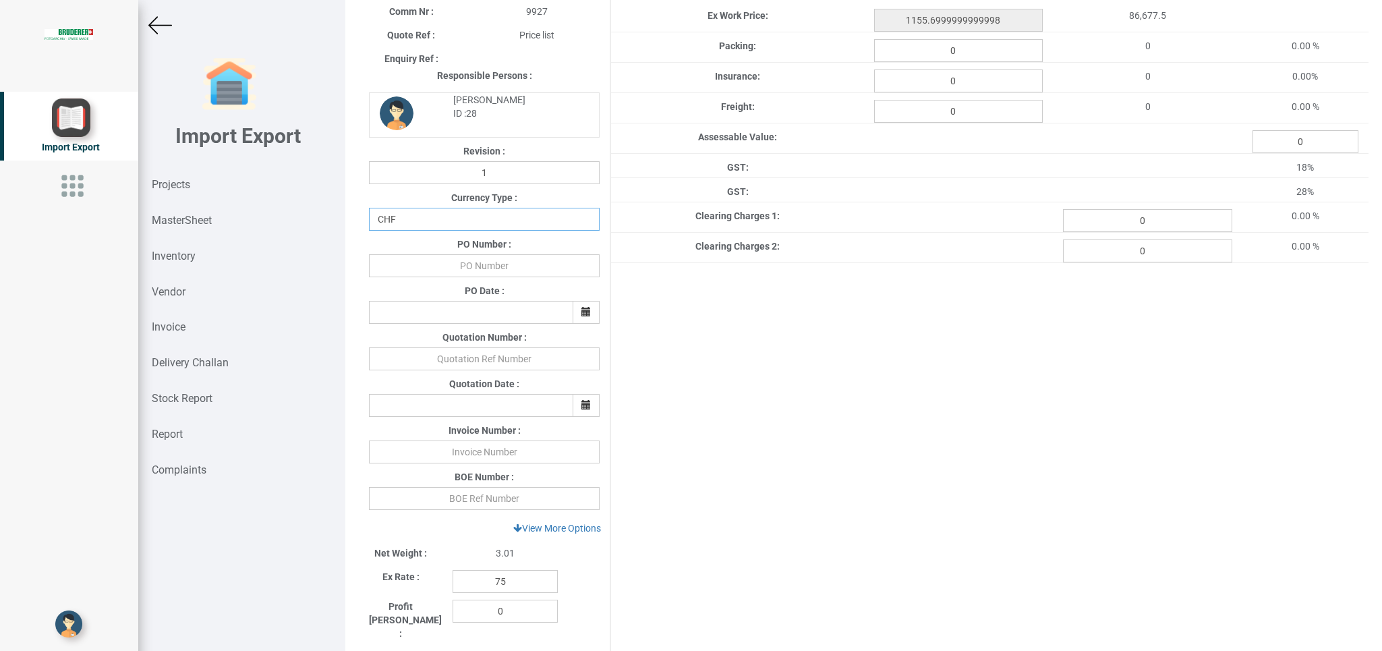
click at [369, 208] on select "CHF INR EUR USD JPY GBP AUD CAD ZAR" at bounding box center [484, 219] width 231 height 23
click option "CHF" at bounding box center [0, 0] width 0 height 0
click at [490, 274] on input "text" at bounding box center [484, 265] width 231 height 23
type input "b"
type input "BPIPL/PO/7711/25-26"
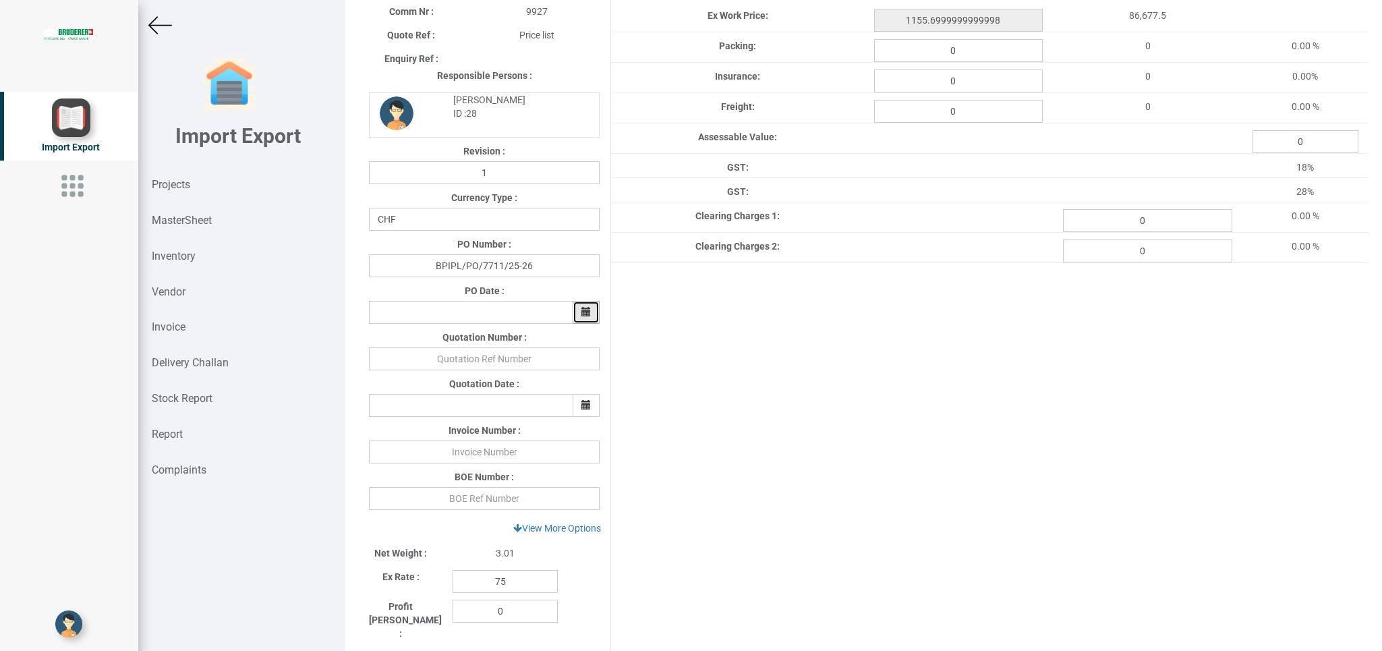
click at [576, 311] on button "button" at bounding box center [586, 312] width 27 height 23
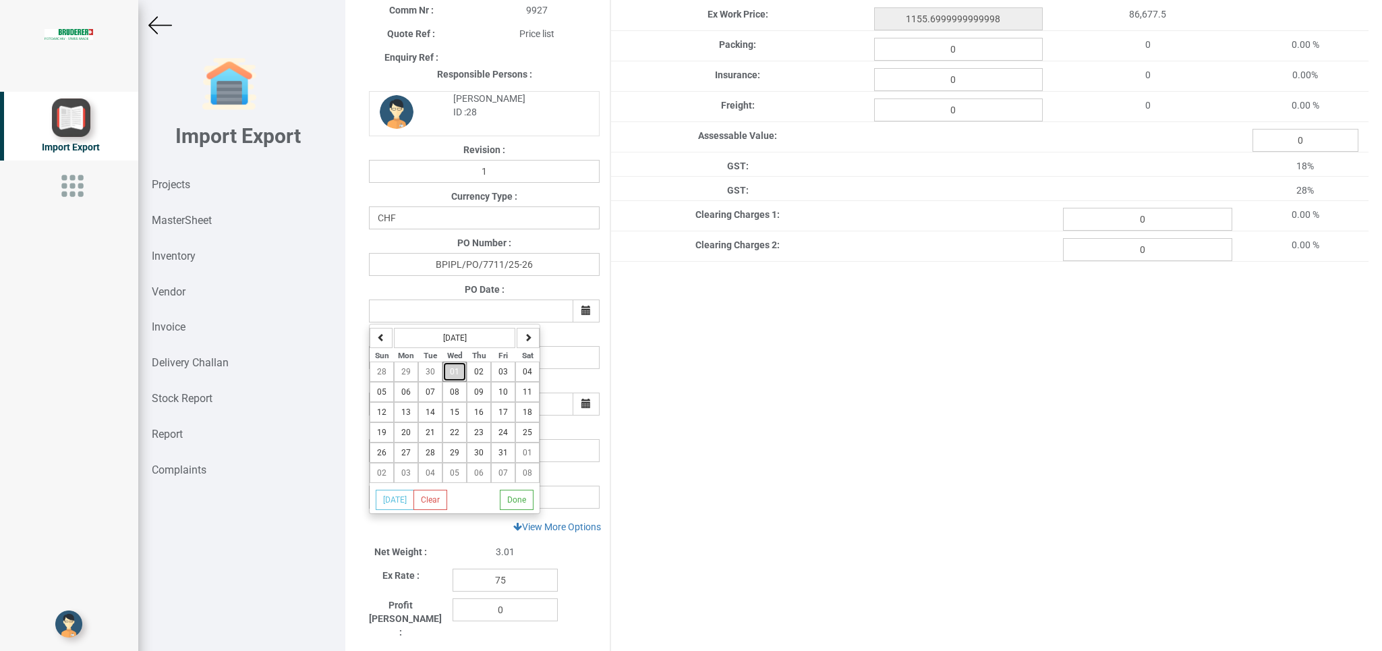
click at [451, 373] on button "01" at bounding box center [455, 372] width 24 height 20
type input "[DATE]"
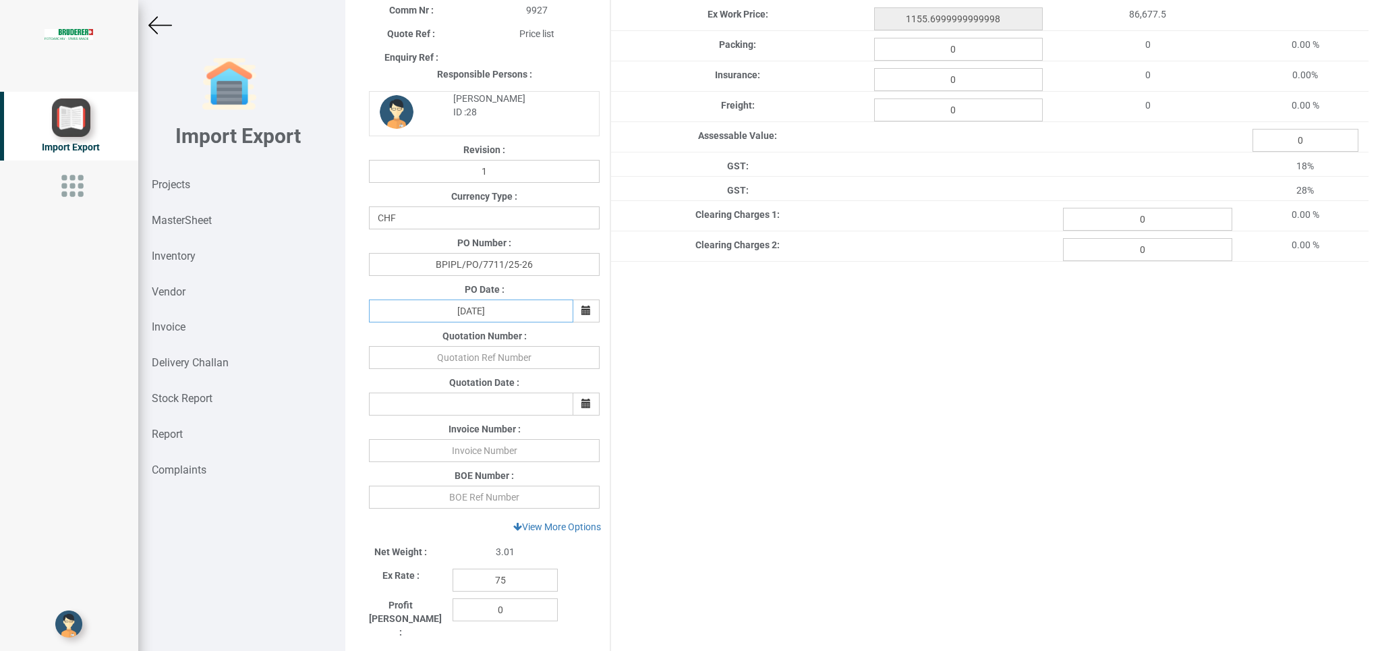
scroll to position [224, 0]
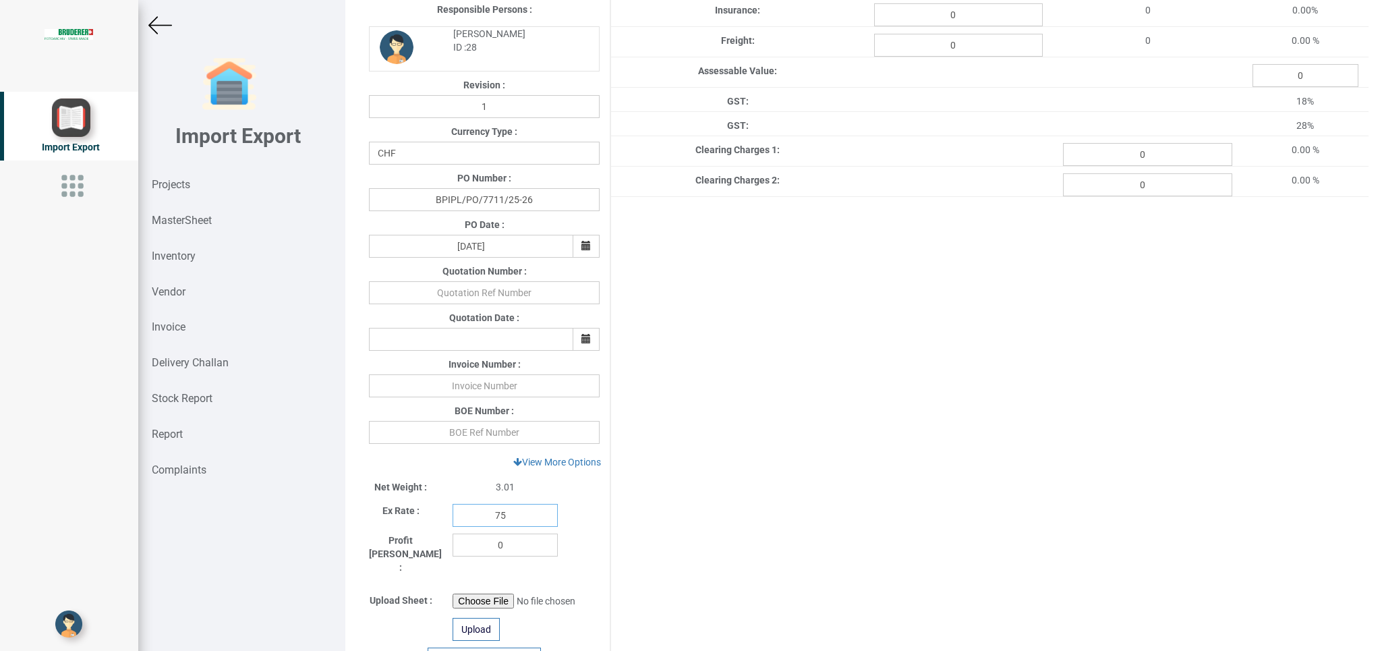
drag, startPoint x: 505, startPoint y: 515, endPoint x: 441, endPoint y: 516, distance: 64.8
click at [453, 519] on input "75" at bounding box center [505, 515] width 105 height 23
type input "110"
click at [557, 459] on link "View More Options" at bounding box center [557, 462] width 105 height 23
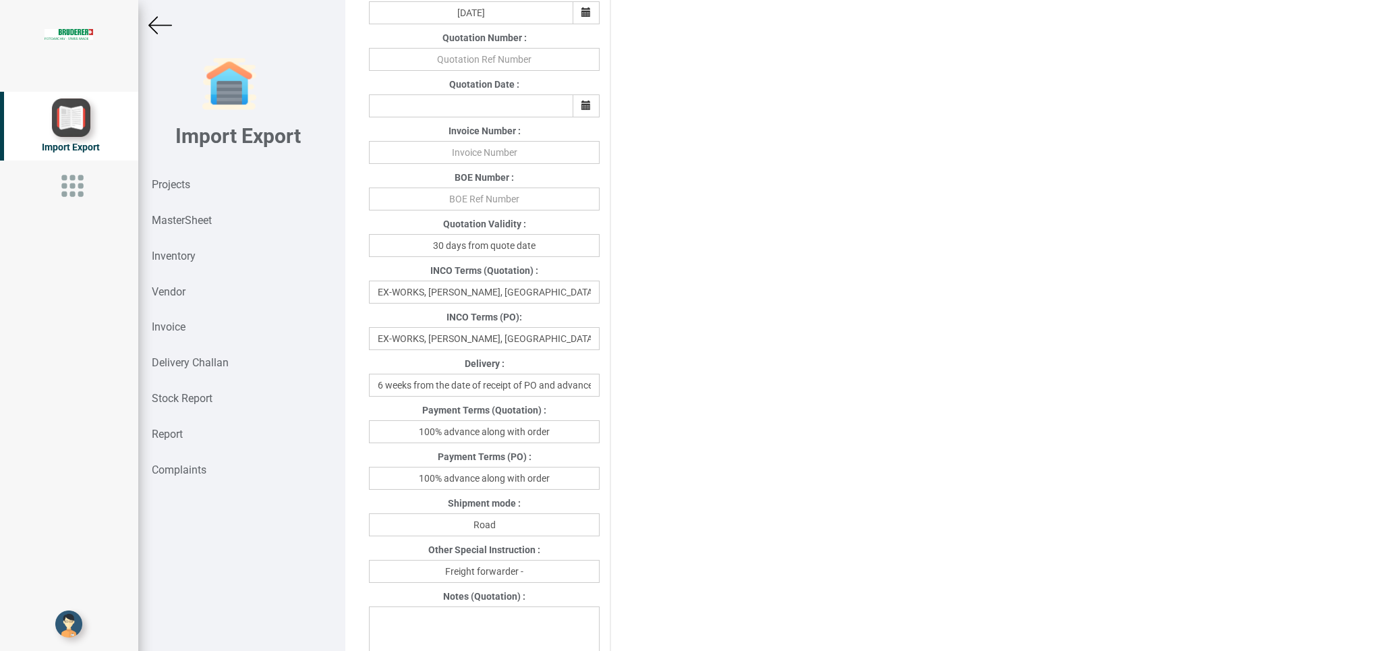
scroll to position [481, 0]
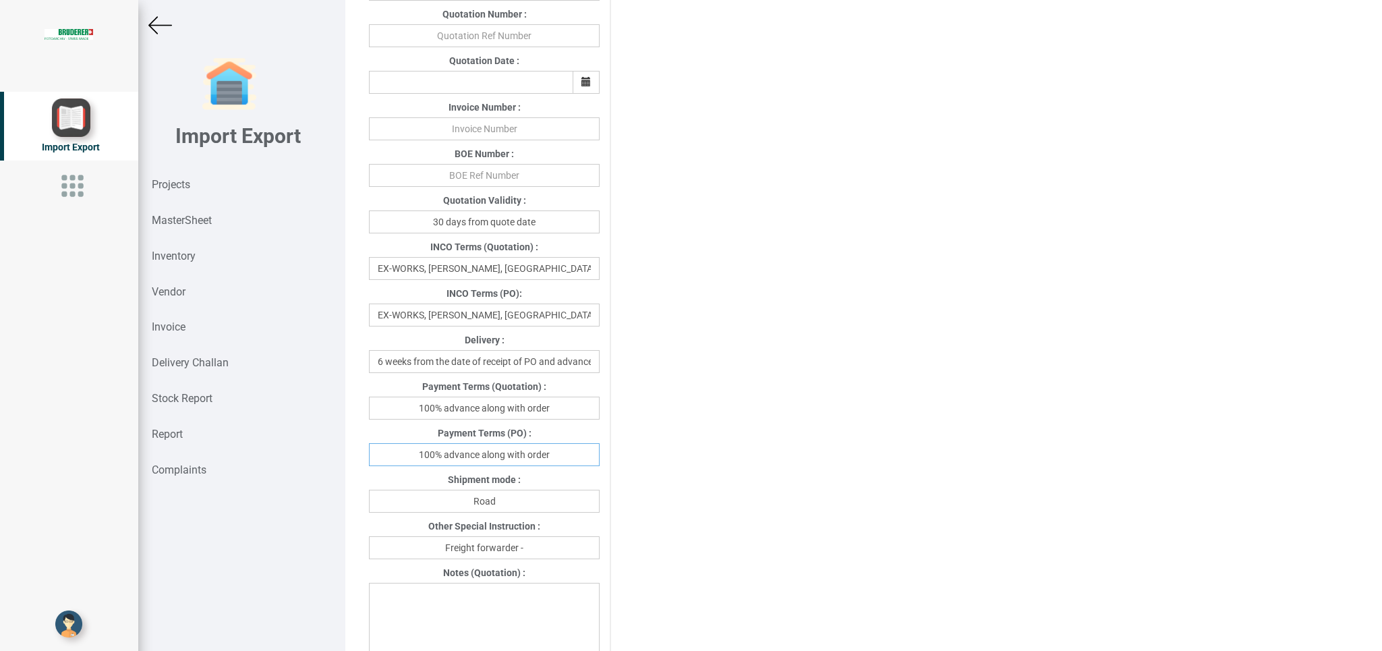
drag, startPoint x: 412, startPoint y: 459, endPoint x: 617, endPoint y: 449, distance: 205.3
click at [600, 449] on input "100% advance along with order" at bounding box center [484, 454] width 231 height 23
type input "[DATE]"
drag, startPoint x: 526, startPoint y: 506, endPoint x: 481, endPoint y: 504, distance: 44.6
click at [473, 505] on input "Road" at bounding box center [484, 501] width 231 height 23
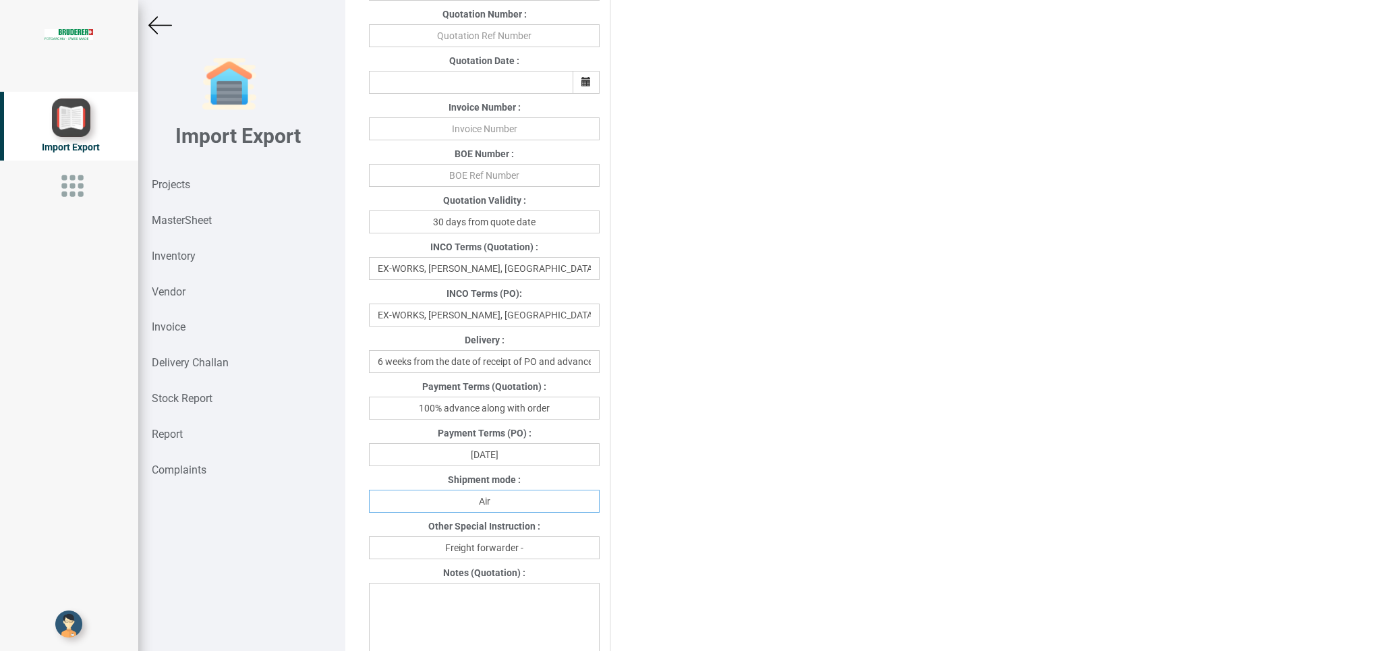
type input "Air"
click at [544, 553] on input "Freight forwarder -" at bounding box center [484, 547] width 231 height 23
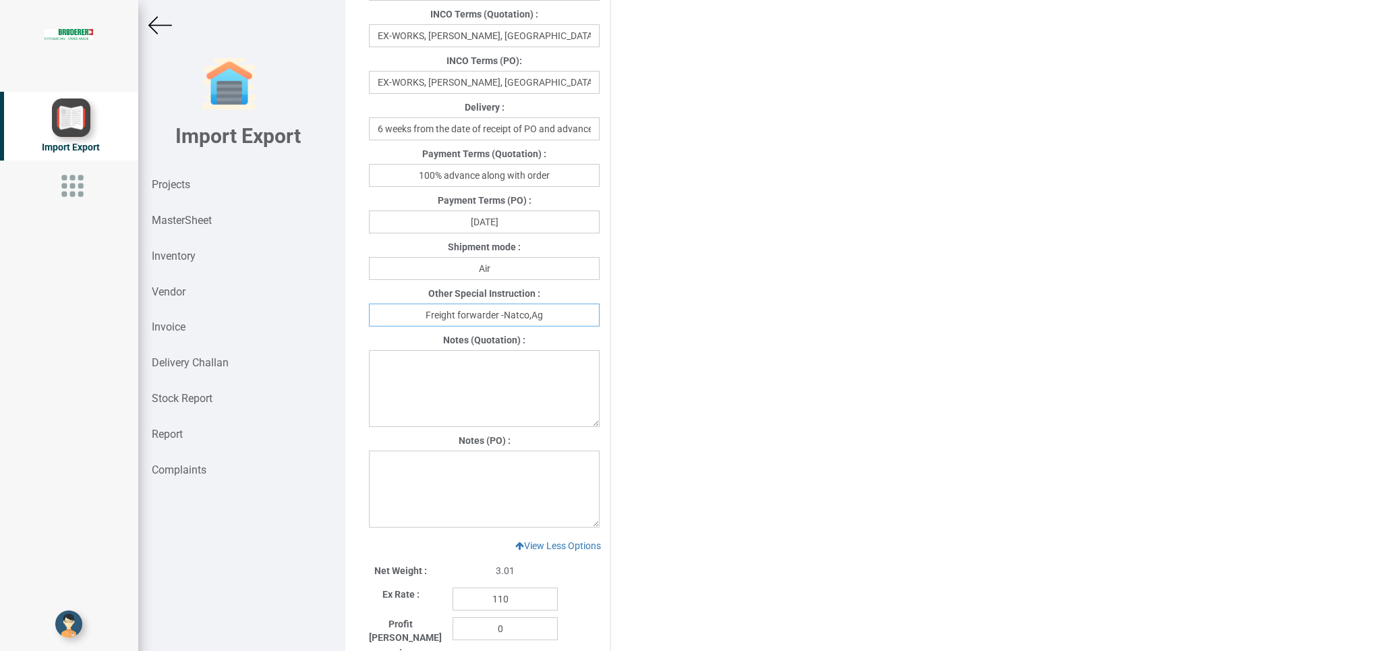
scroll to position [737, 0]
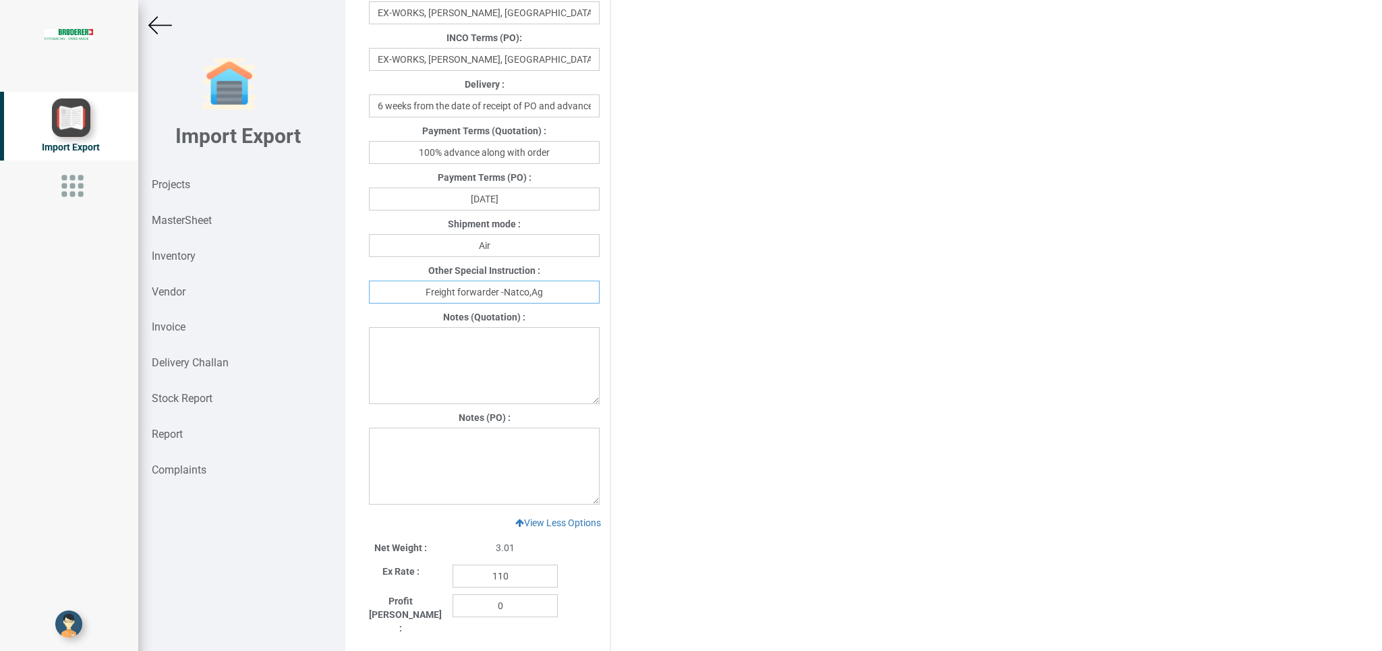
type input "Freight forwarder -Natco,Ag"
click at [378, 449] on textarea at bounding box center [484, 466] width 231 height 77
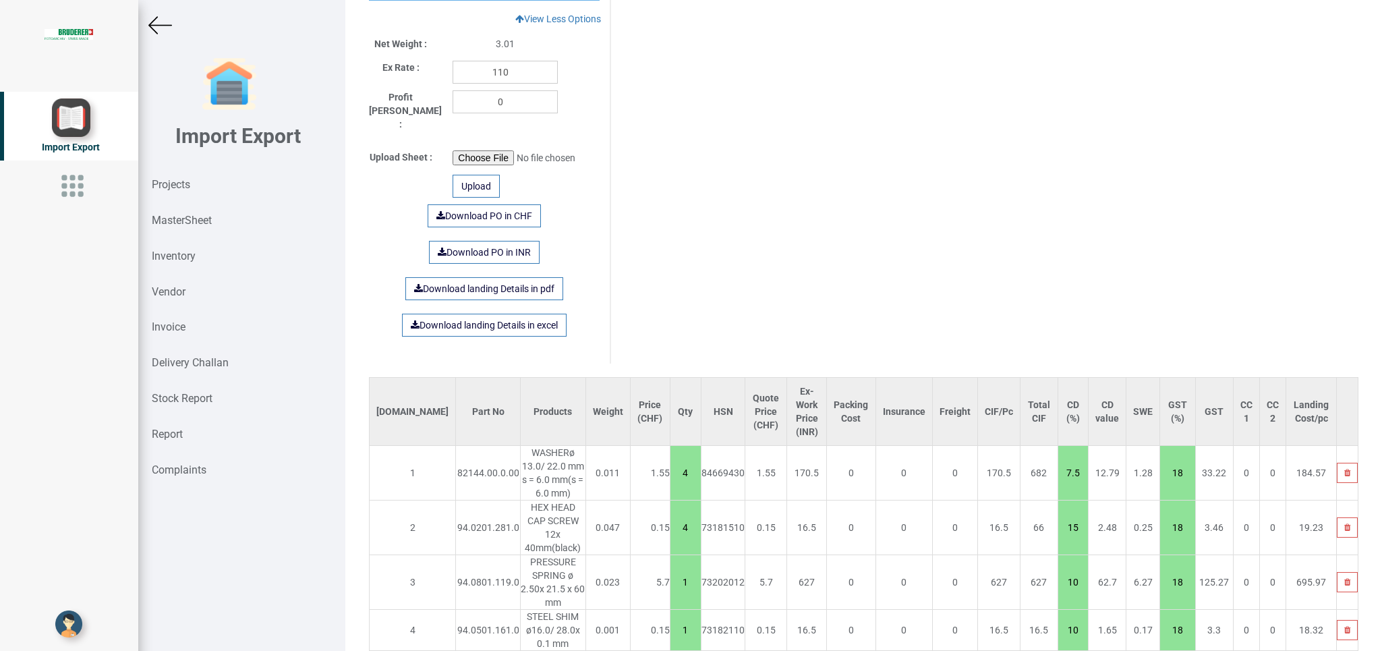
scroll to position [1218, 0]
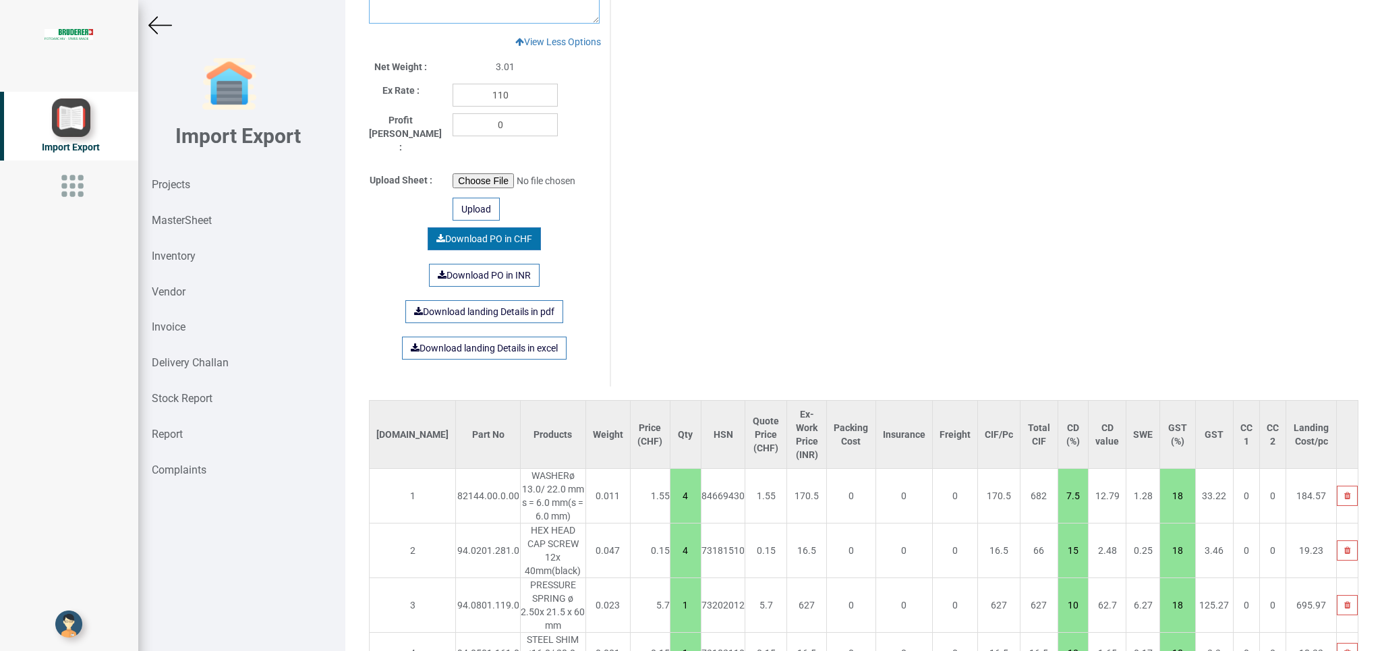
type textarea "1) Price is exclusive of packing and freight"
click at [477, 227] on link "Download PO in CHF" at bounding box center [484, 238] width 113 height 23
